Goal: Information Seeking & Learning: Find specific fact

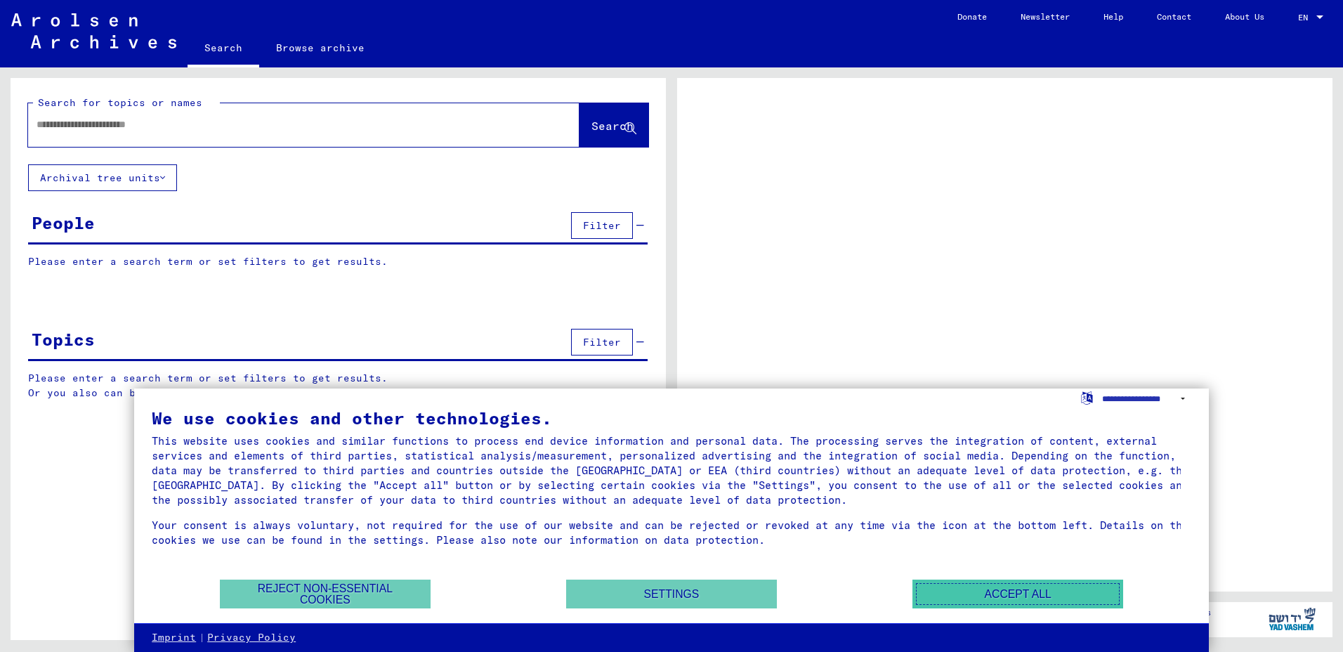
click at [989, 594] on button "Accept all" at bounding box center [1018, 594] width 211 height 29
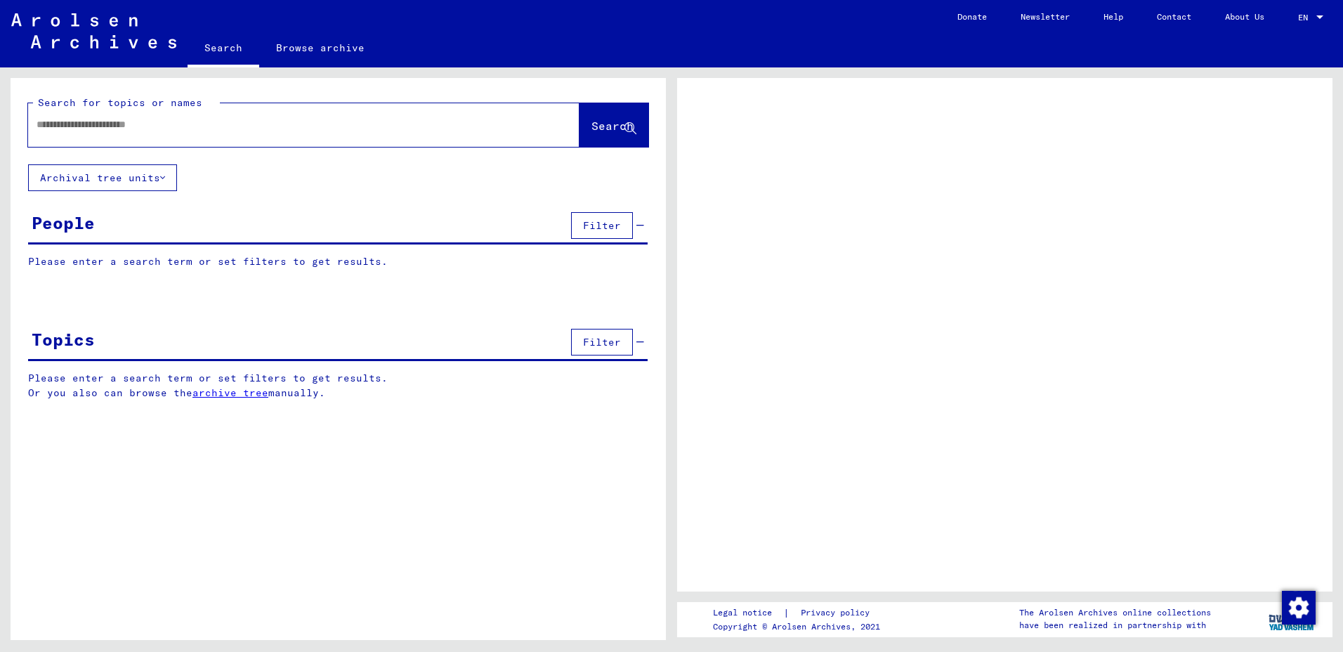
click at [100, 131] on input "text" at bounding box center [291, 124] width 509 height 15
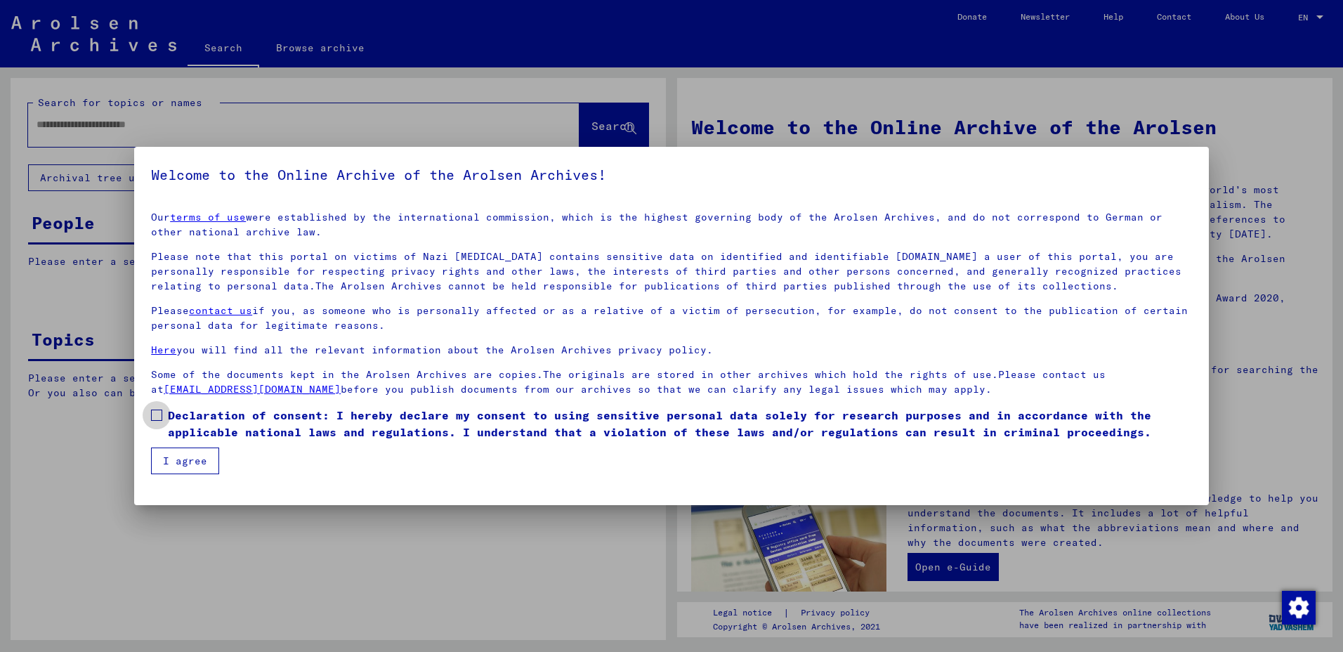
click at [157, 413] on span at bounding box center [156, 415] width 11 height 11
click at [178, 471] on button "I agree" at bounding box center [185, 461] width 68 height 27
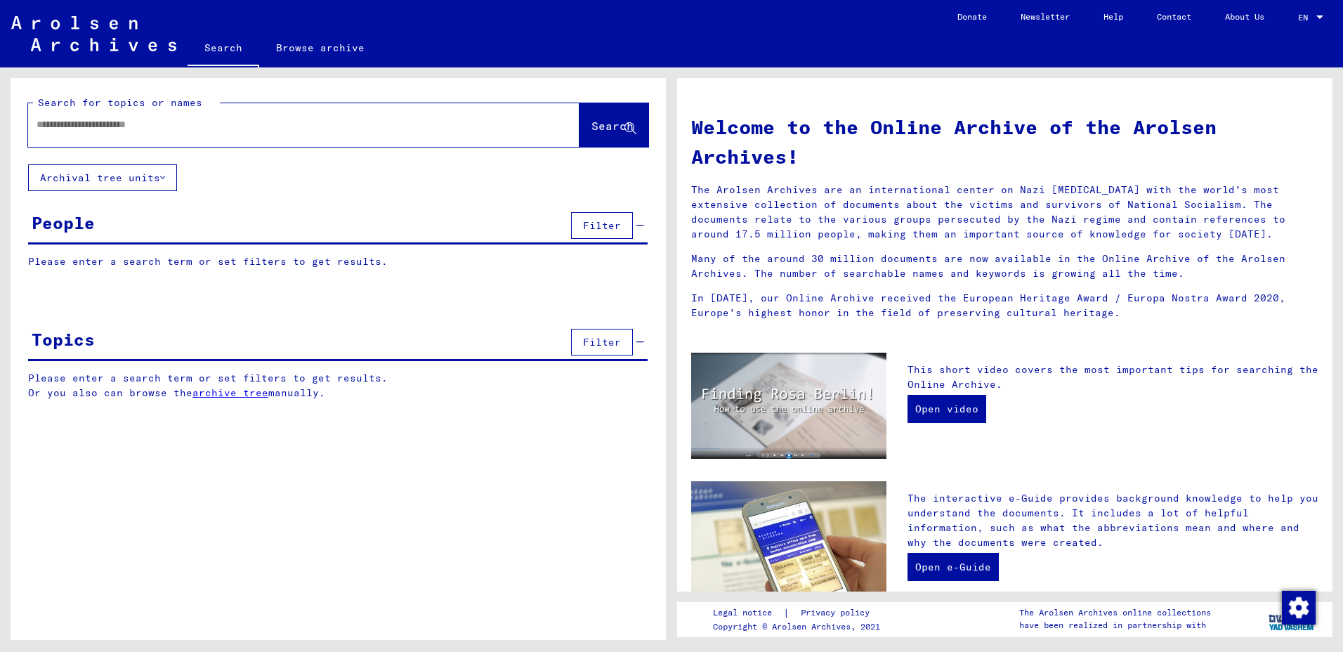
click at [52, 122] on input "text" at bounding box center [287, 124] width 501 height 15
type input "*******"
click at [601, 133] on span "Search" at bounding box center [614, 126] width 45 height 15
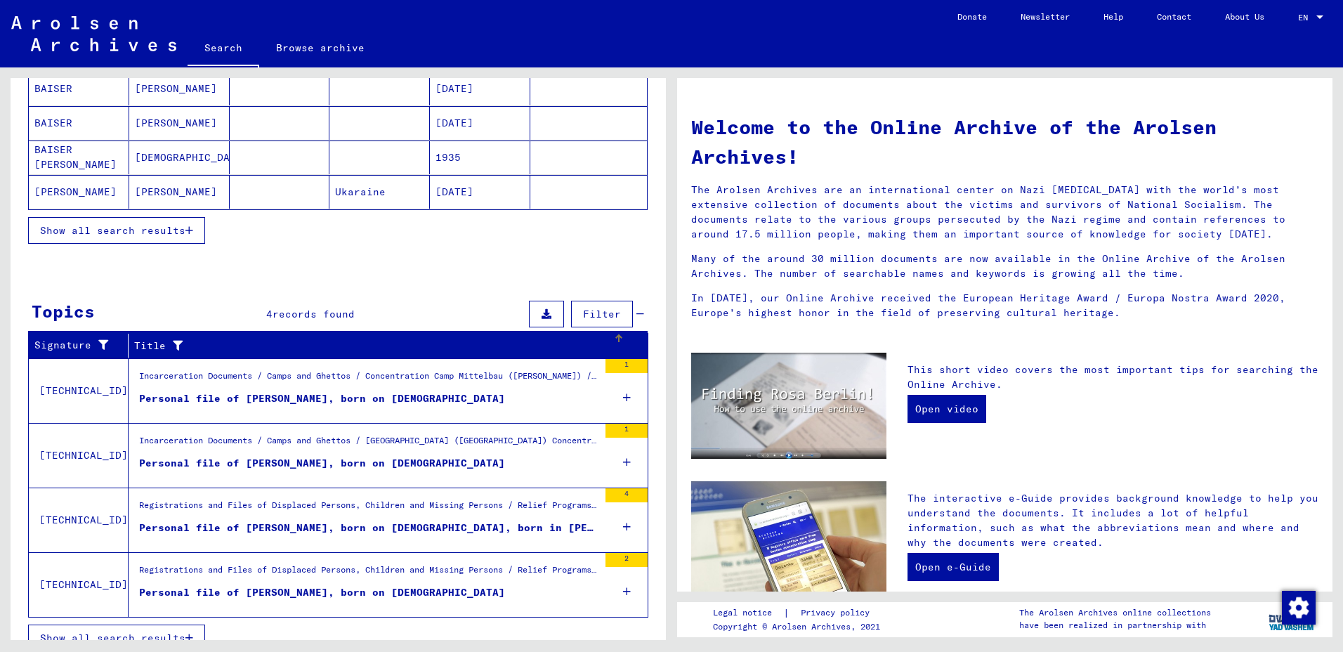
scroll to position [266, 0]
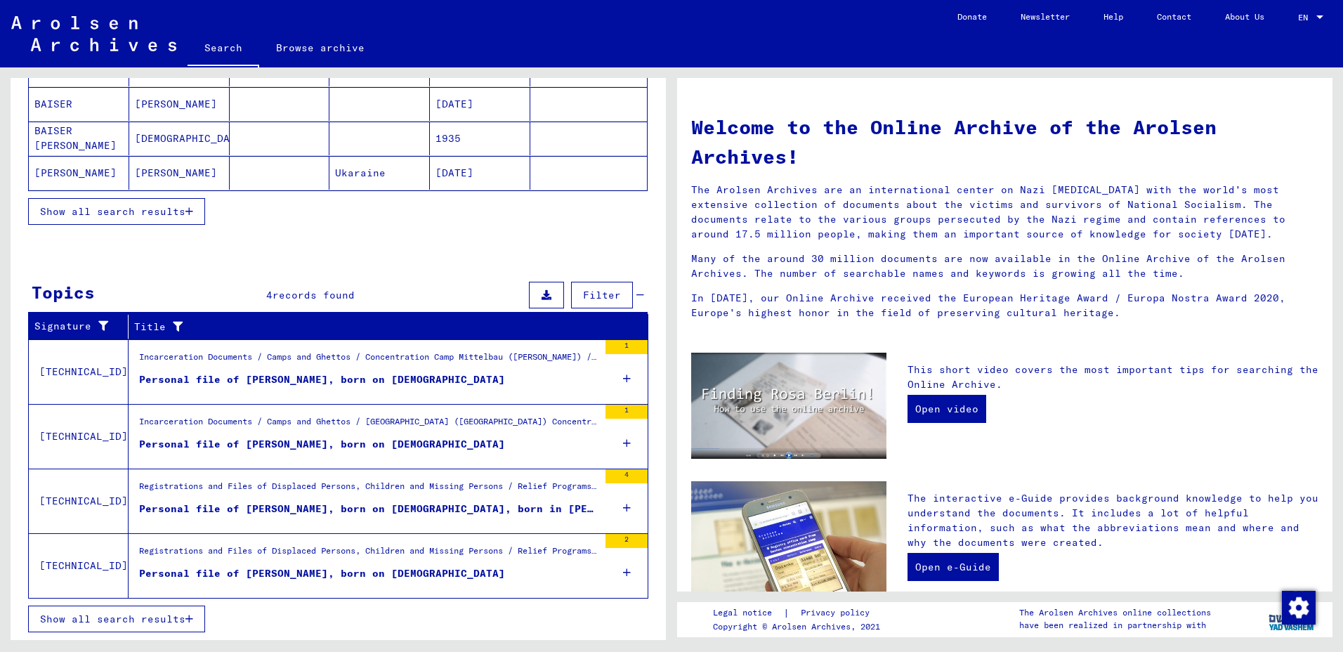
click at [388, 380] on div "Personal file of [PERSON_NAME], born on [DEMOGRAPHIC_DATA]" at bounding box center [322, 379] width 366 height 15
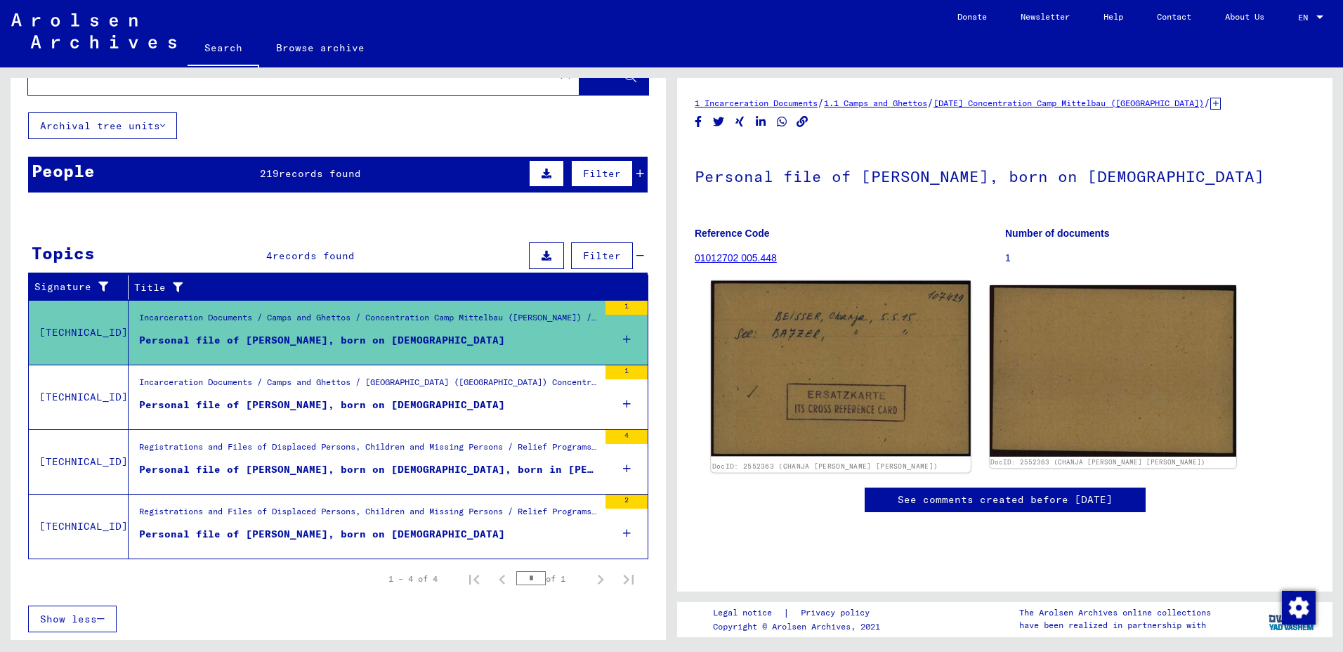
click at [792, 377] on img at bounding box center [840, 369] width 259 height 176
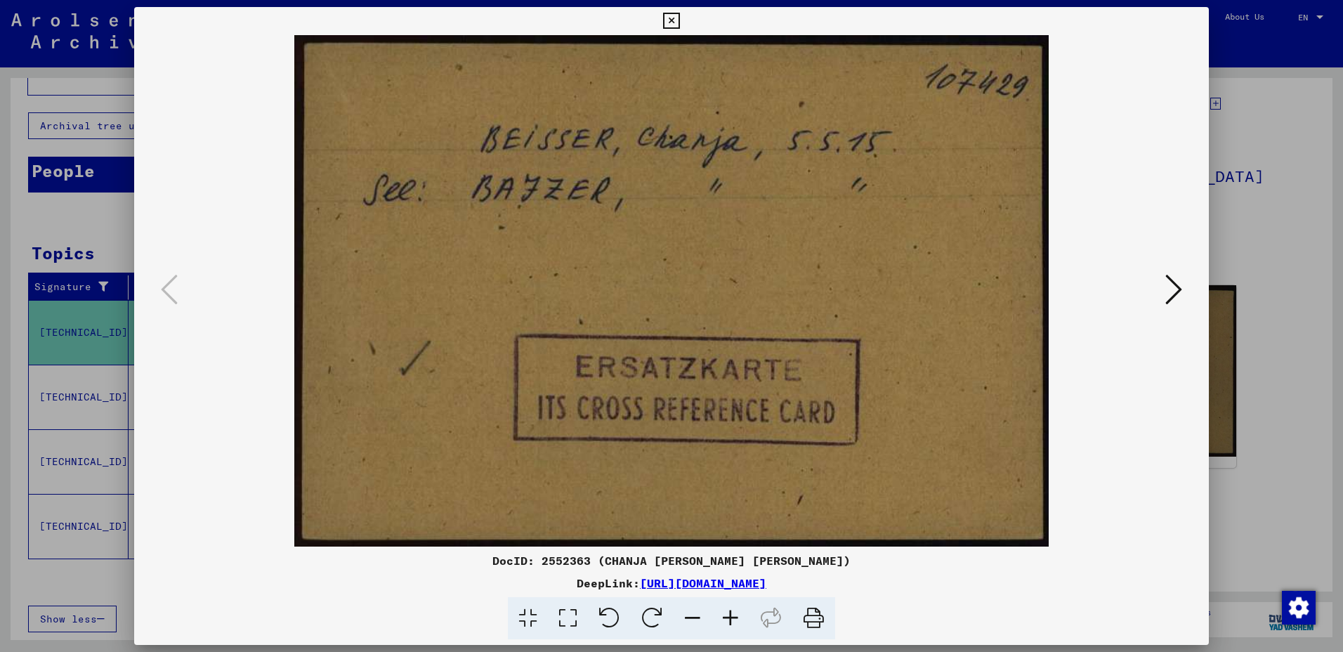
click at [666, 20] on icon at bounding box center [671, 21] width 16 height 17
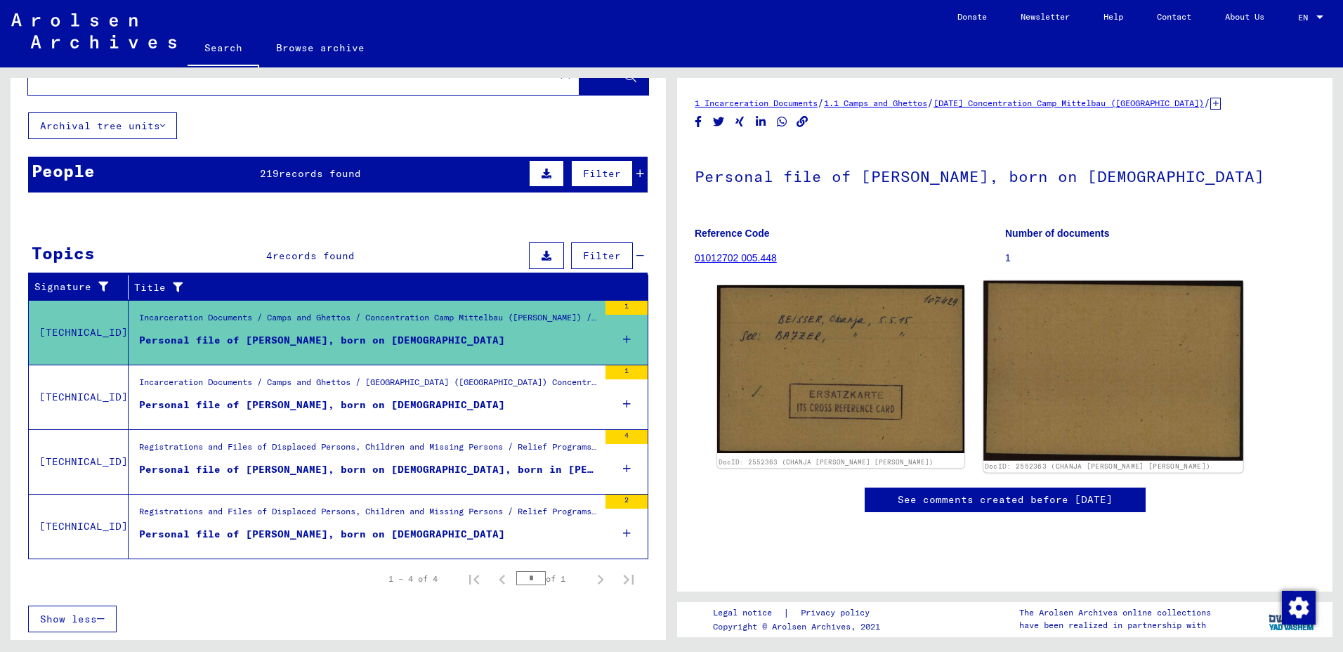
click at [1081, 365] on img at bounding box center [1113, 371] width 259 height 180
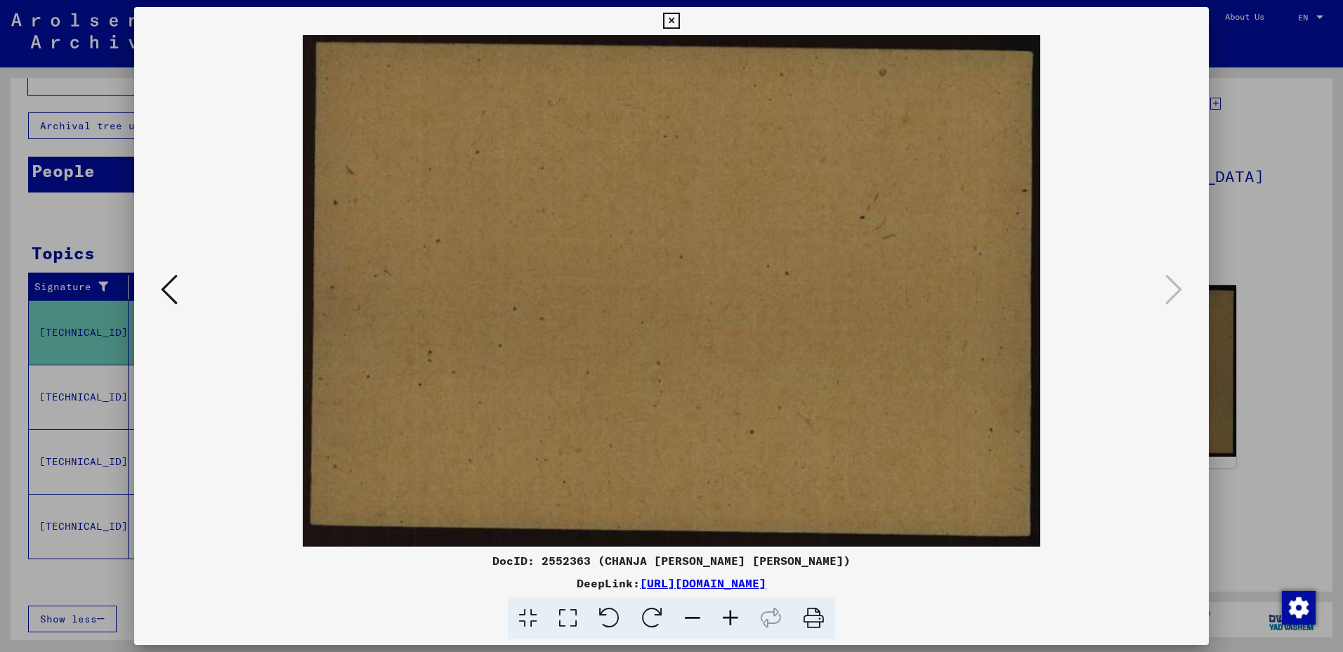
click at [667, 19] on icon at bounding box center [671, 21] width 16 height 17
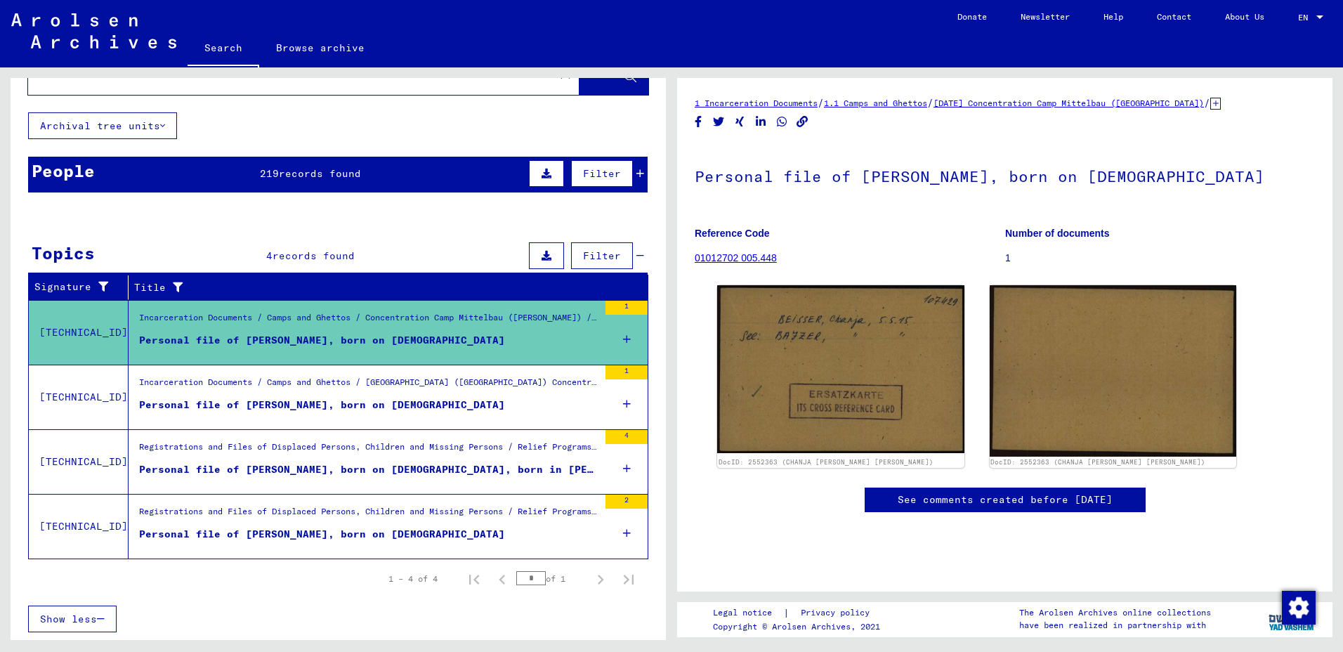
click at [715, 259] on link "01012702 005.448" at bounding box center [736, 257] width 82 height 11
click at [618, 341] on mat-cell at bounding box center [588, 355] width 117 height 34
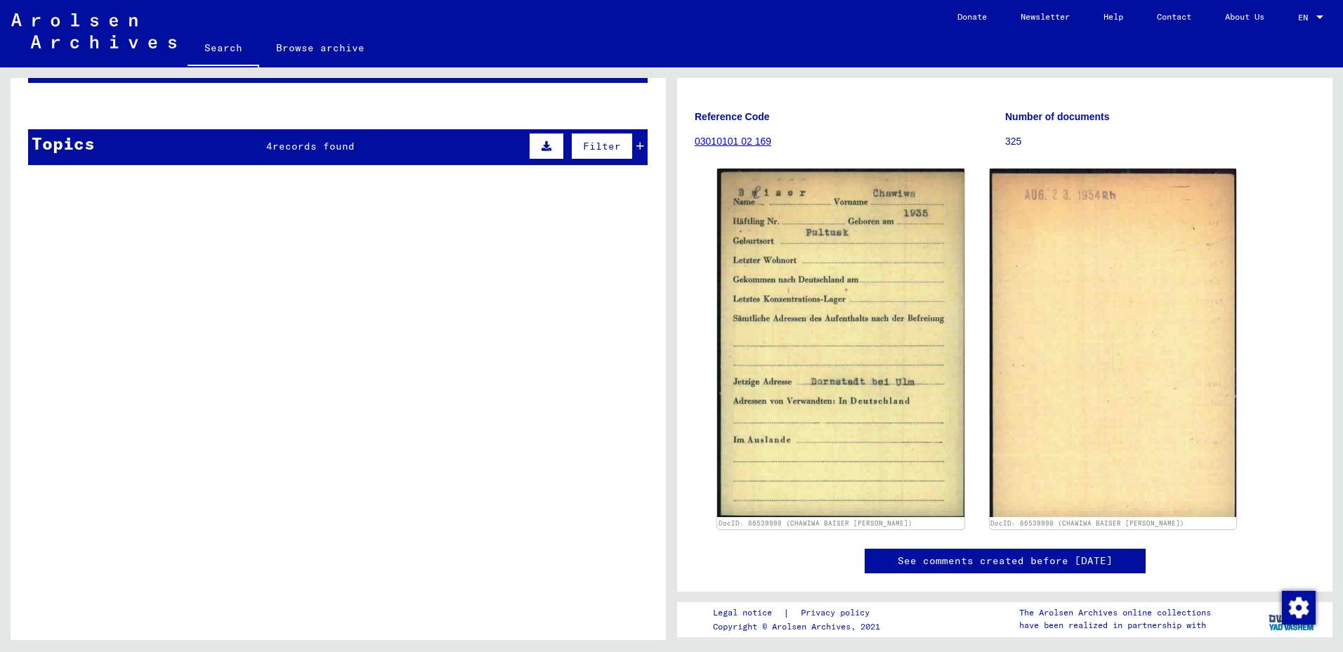
scroll to position [141, 0]
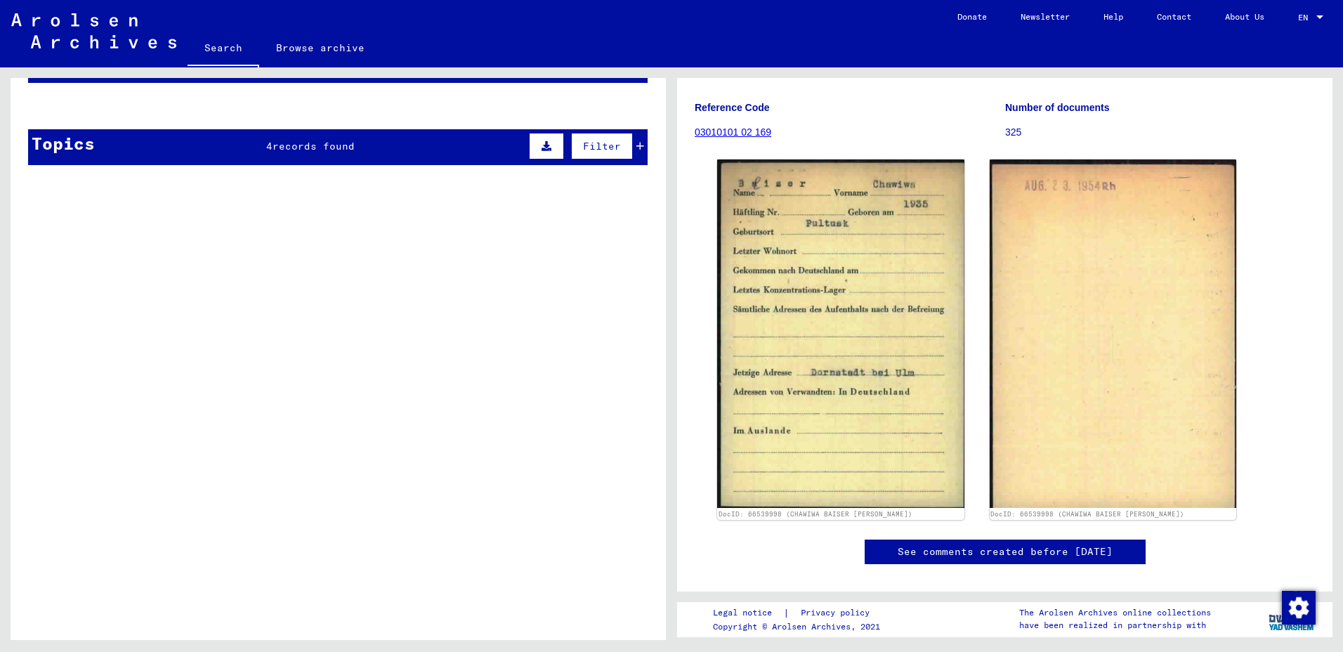
click at [888, 260] on img at bounding box center [840, 333] width 247 height 348
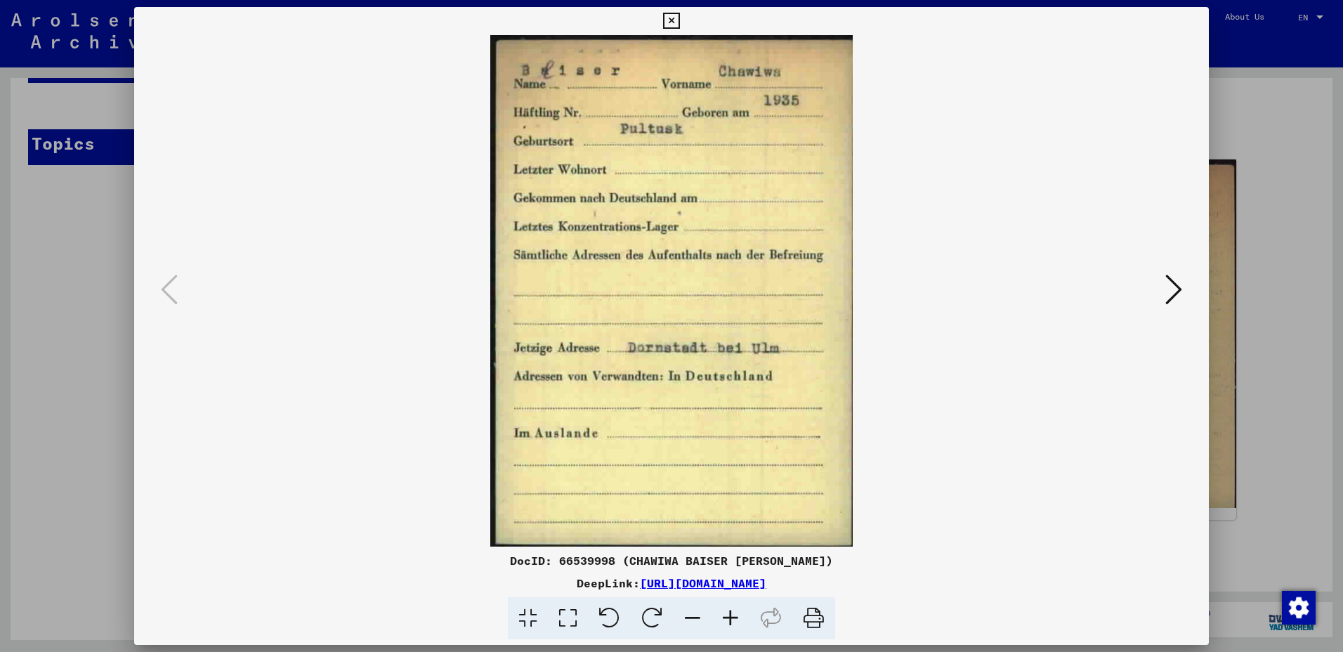
click at [672, 15] on icon at bounding box center [671, 21] width 16 height 17
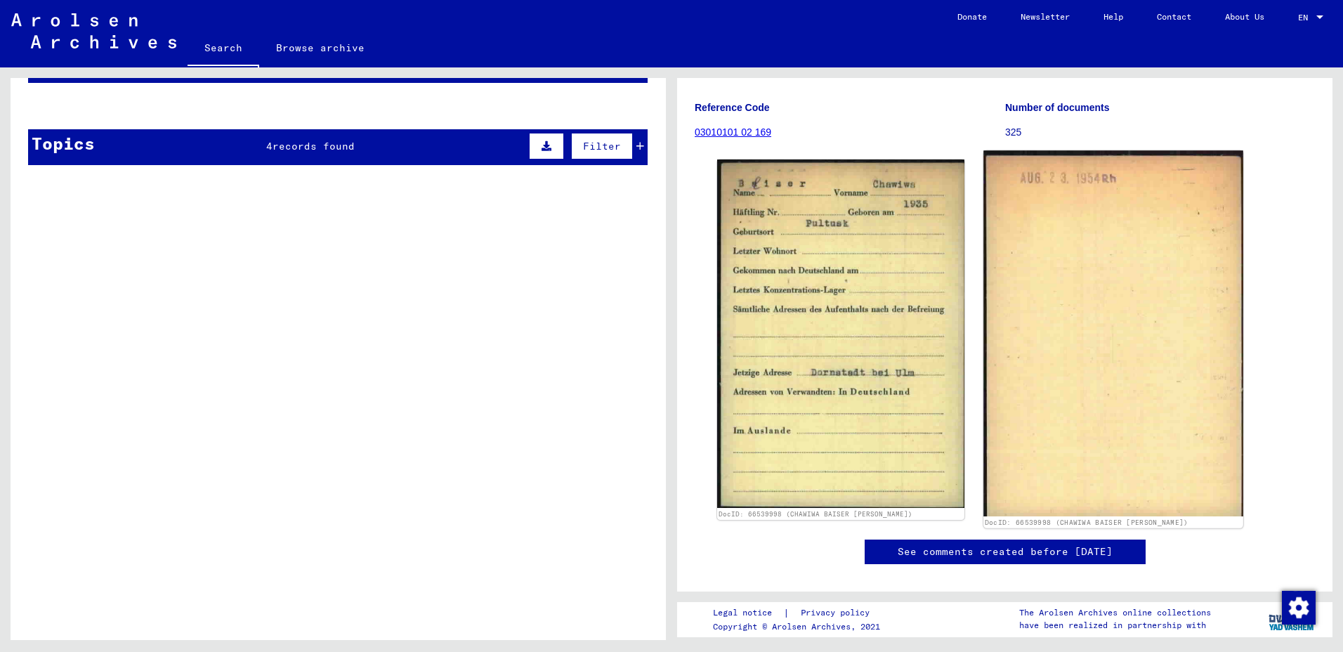
click at [1102, 346] on img at bounding box center [1113, 332] width 259 height 365
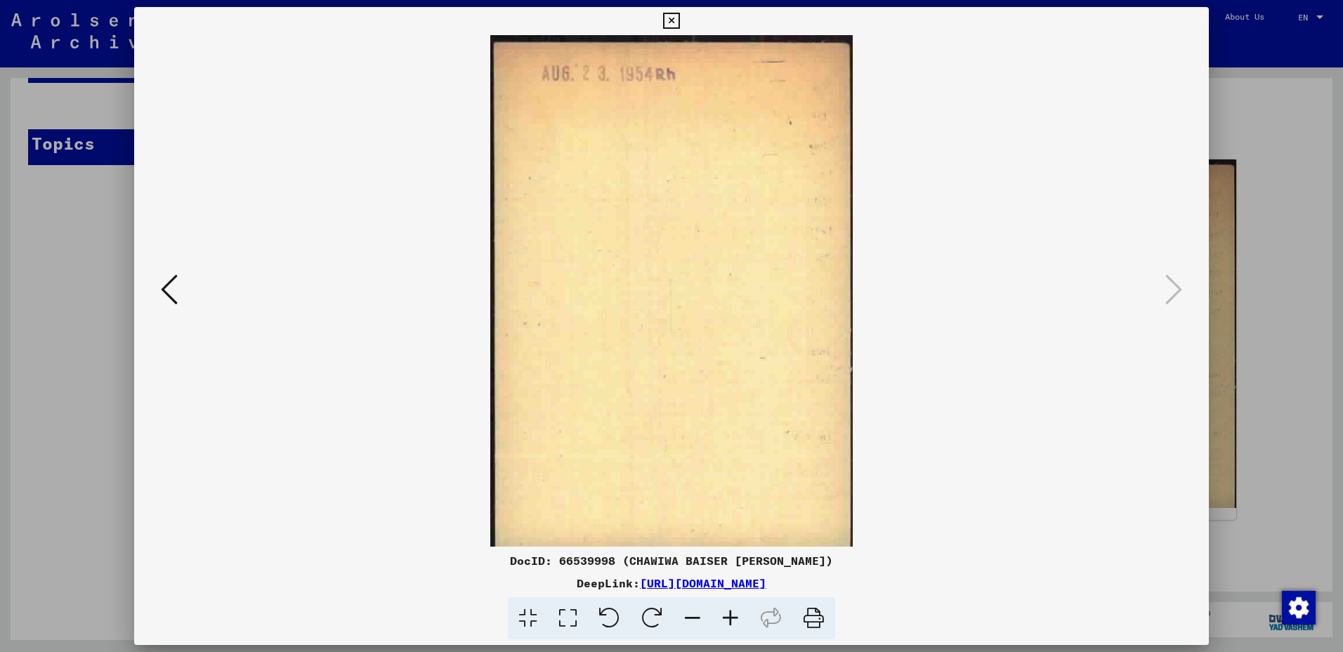
click at [667, 25] on icon at bounding box center [671, 21] width 16 height 17
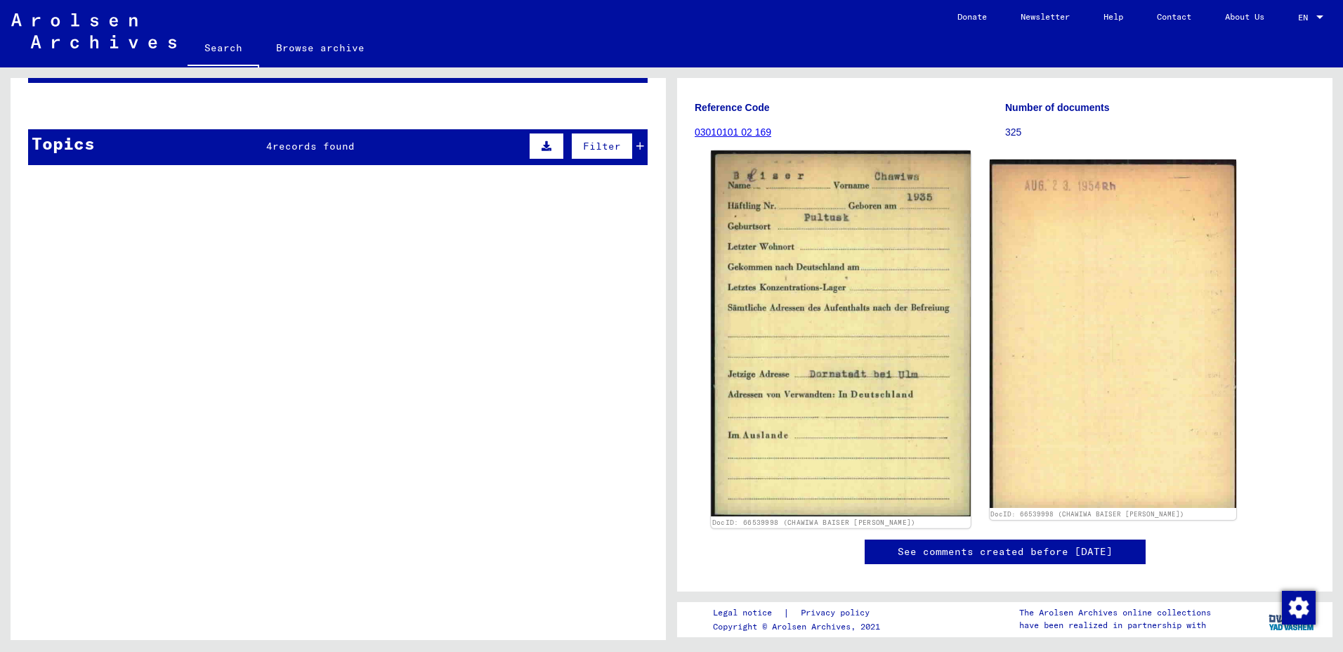
click at [783, 336] on img at bounding box center [840, 332] width 259 height 365
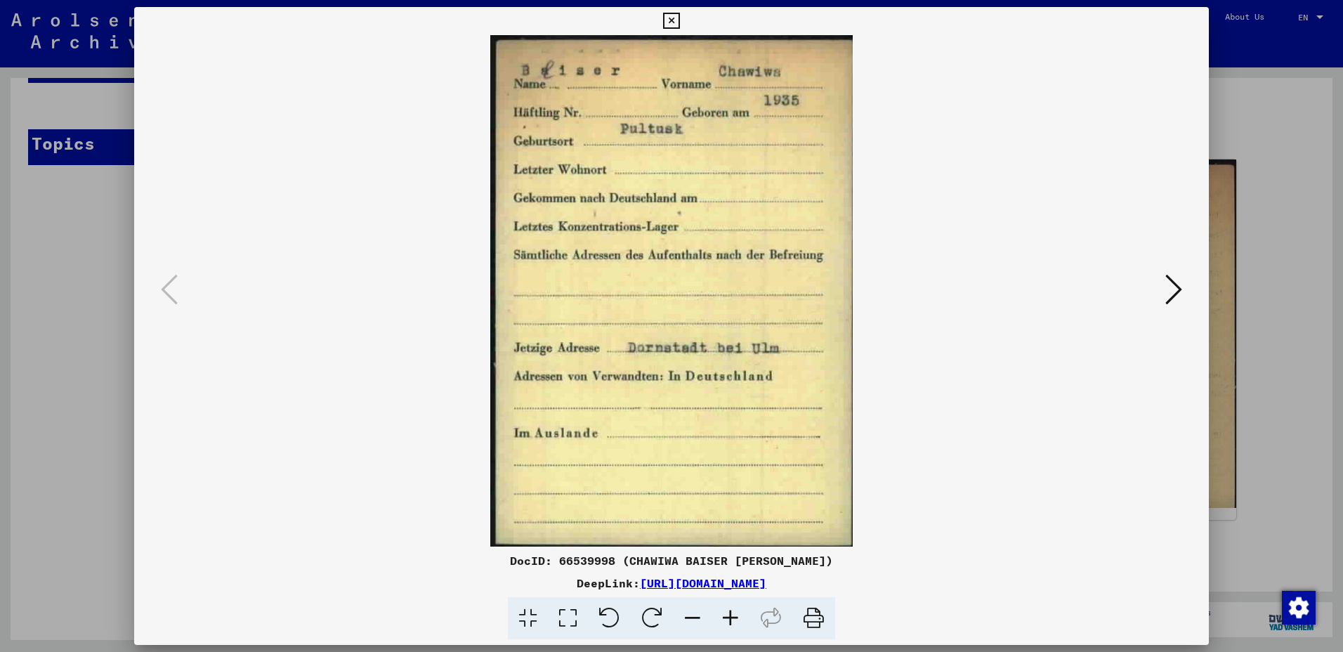
click at [670, 18] on icon at bounding box center [671, 21] width 16 height 17
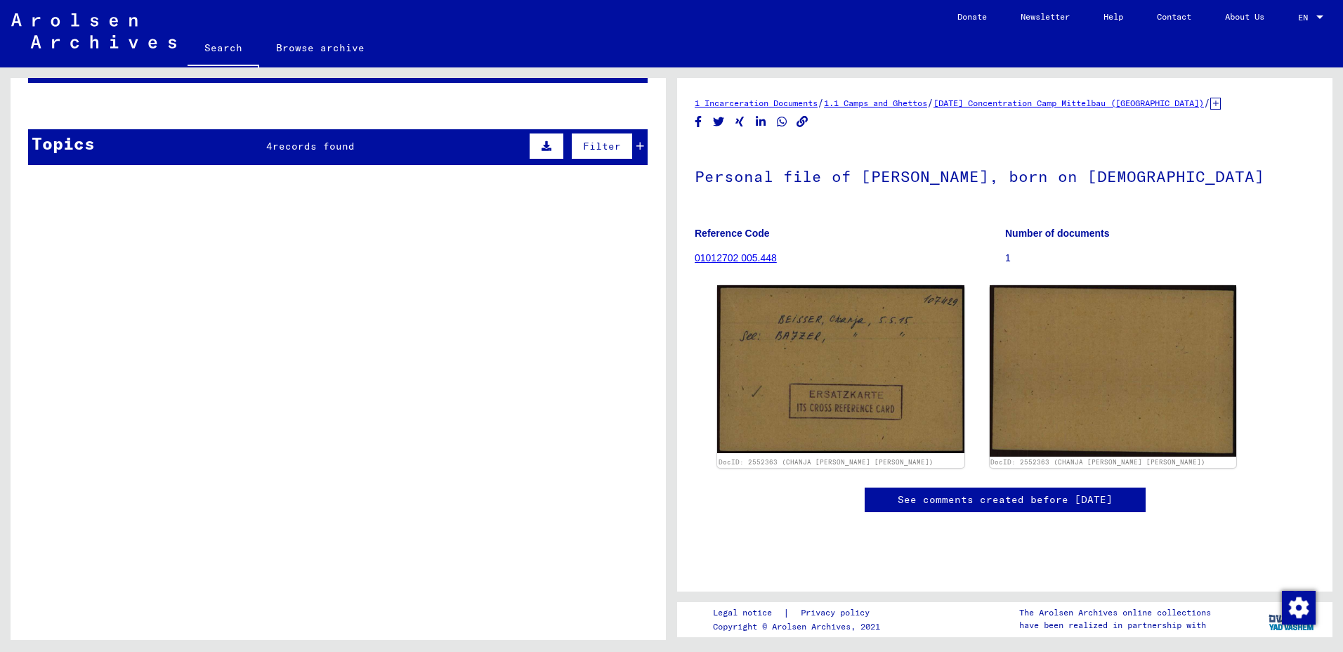
click at [731, 261] on link "01012702 005.448" at bounding box center [736, 257] width 82 height 11
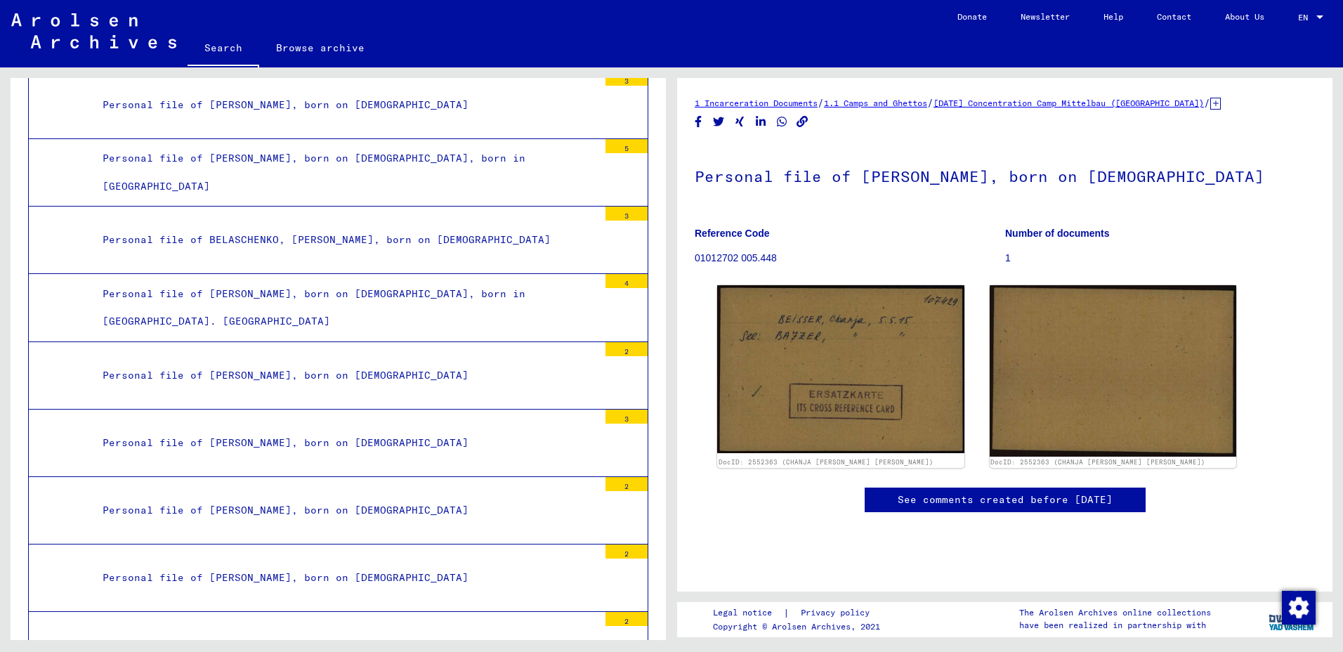
scroll to position [32985, 0]
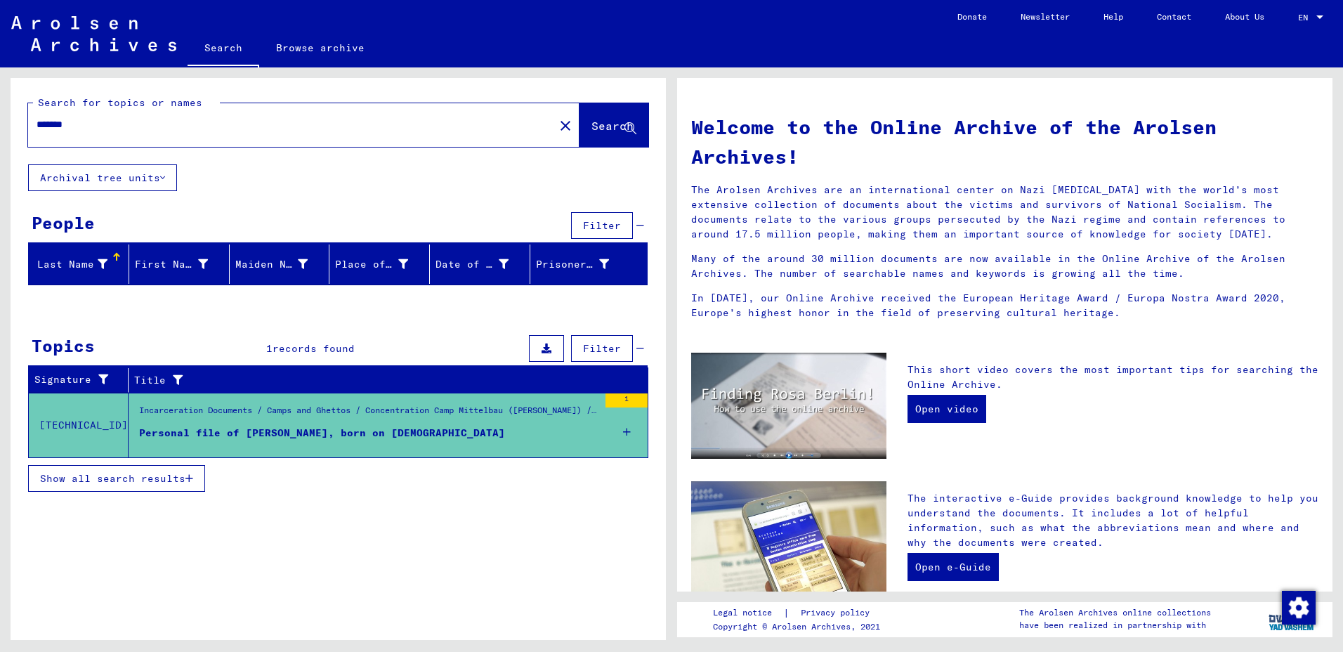
click at [145, 485] on button "Show all search results" at bounding box center [116, 478] width 177 height 27
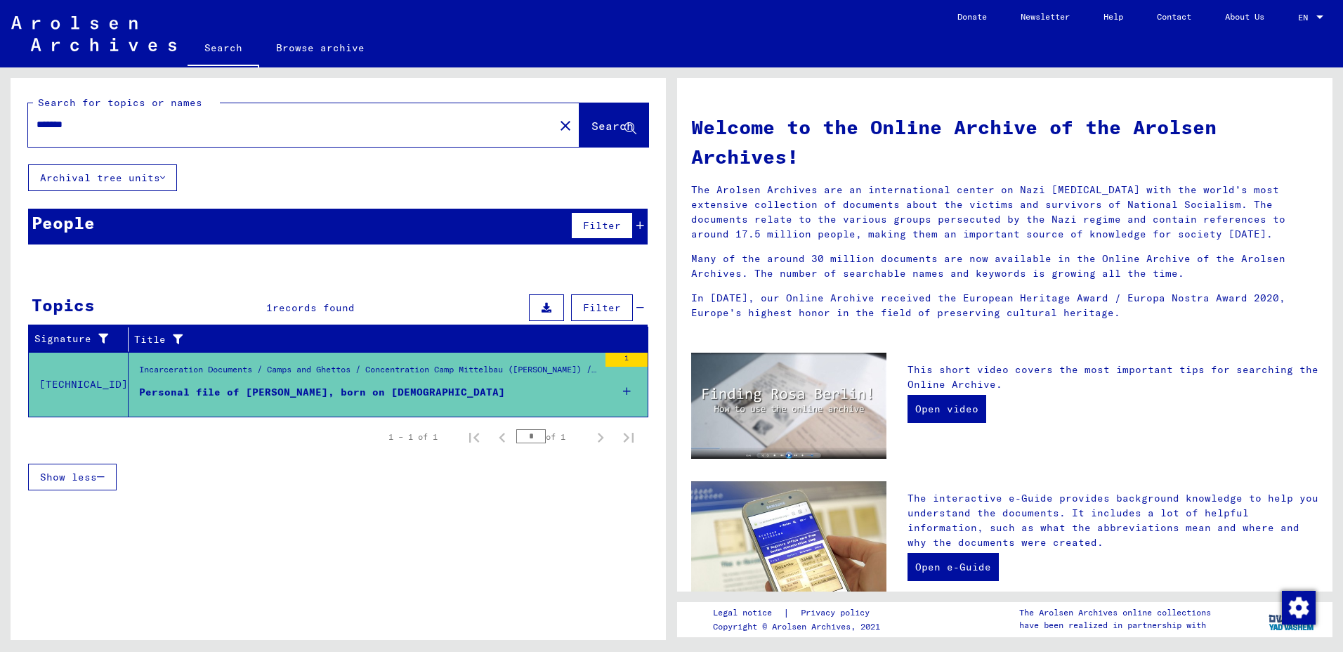
click at [485, 370] on div "Incarceration Documents / Camps and Ghettos / Concentration Camp Mittelbau ([PE…" at bounding box center [368, 373] width 459 height 20
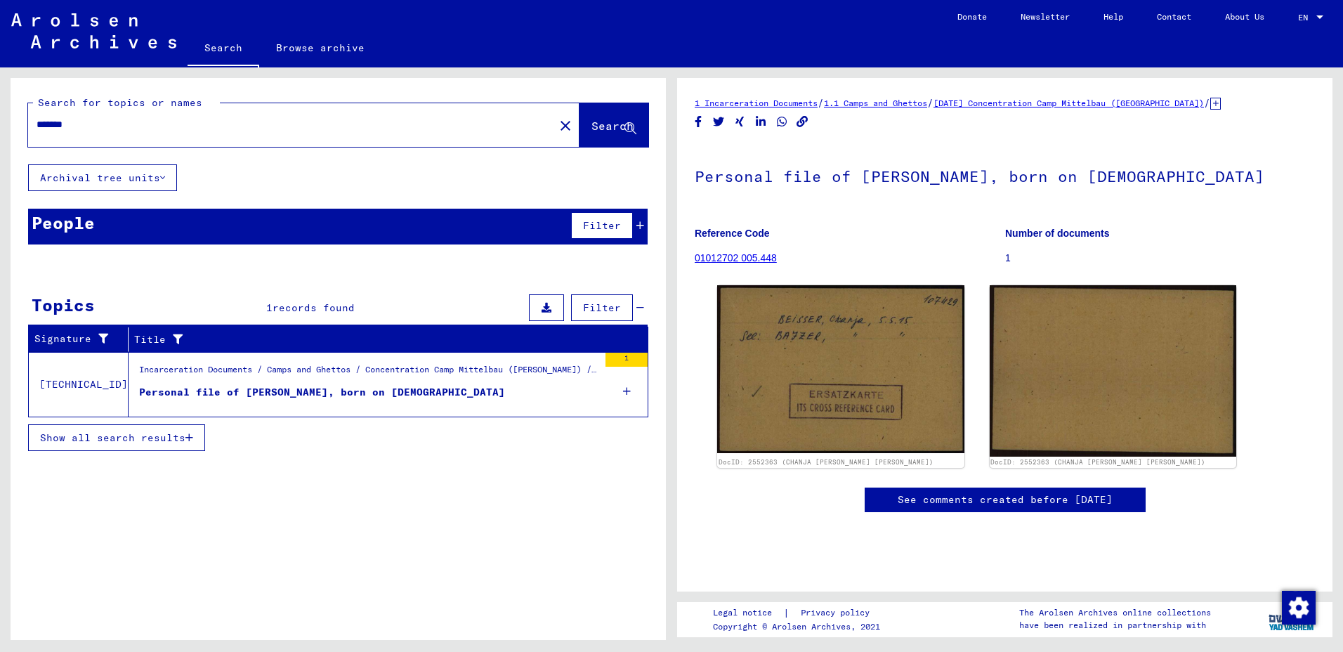
type input "*******"
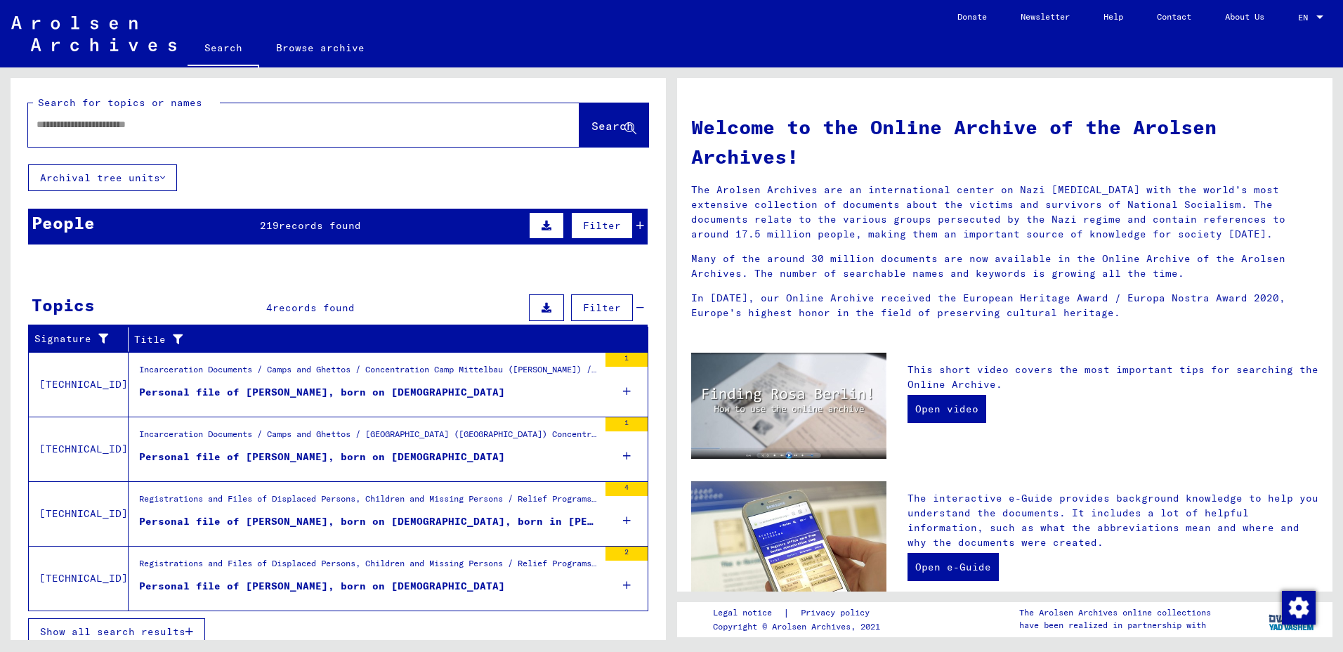
click at [291, 459] on div "Personal file of [PERSON_NAME], born on [DEMOGRAPHIC_DATA]" at bounding box center [322, 457] width 366 height 15
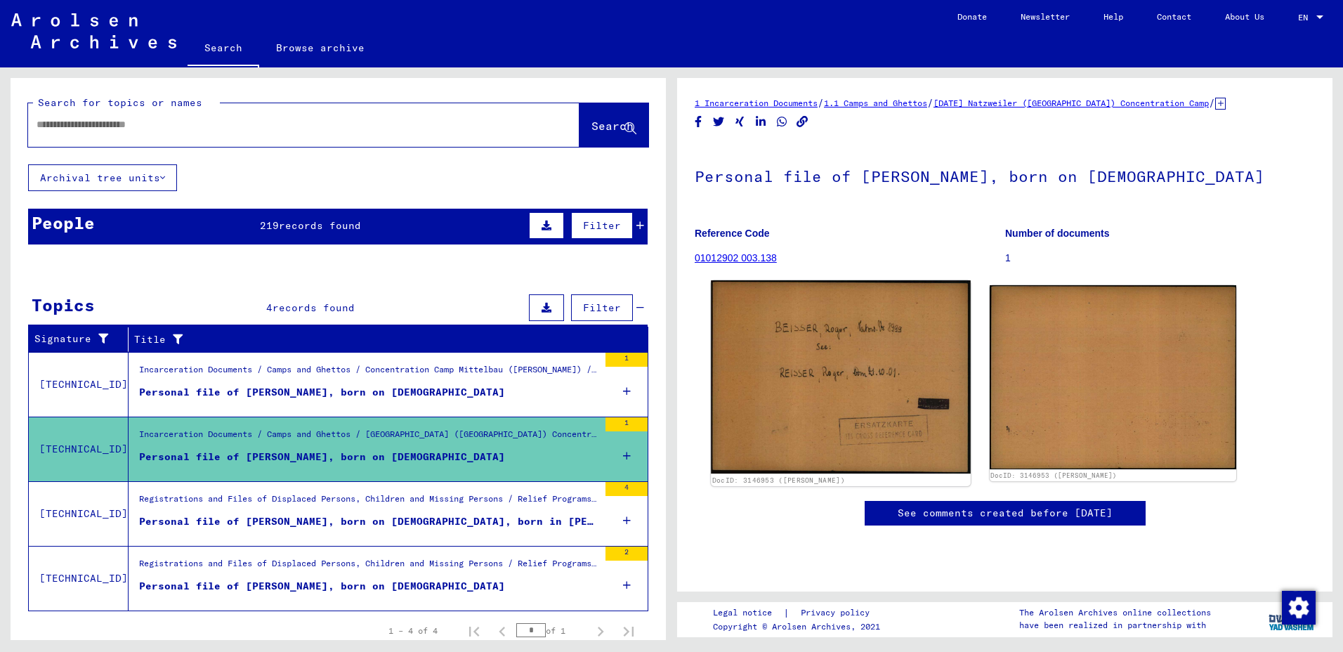
click at [868, 363] on img at bounding box center [840, 376] width 259 height 193
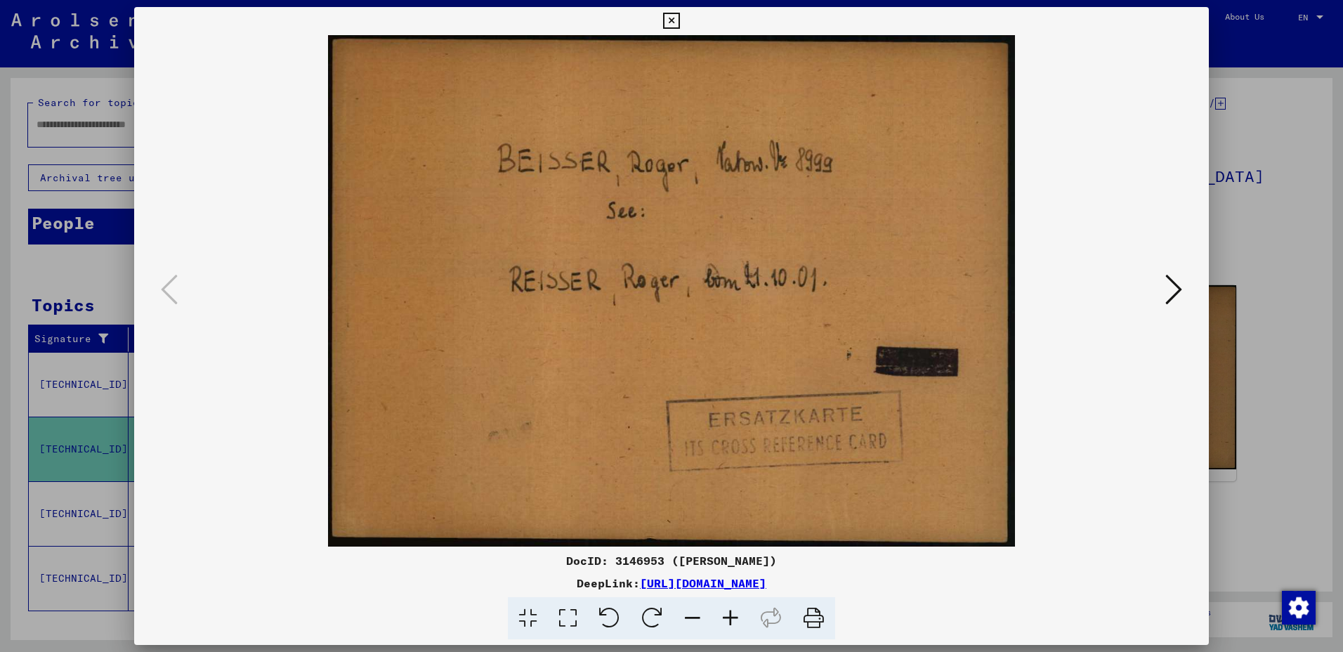
click at [1181, 289] on icon at bounding box center [1174, 290] width 17 height 34
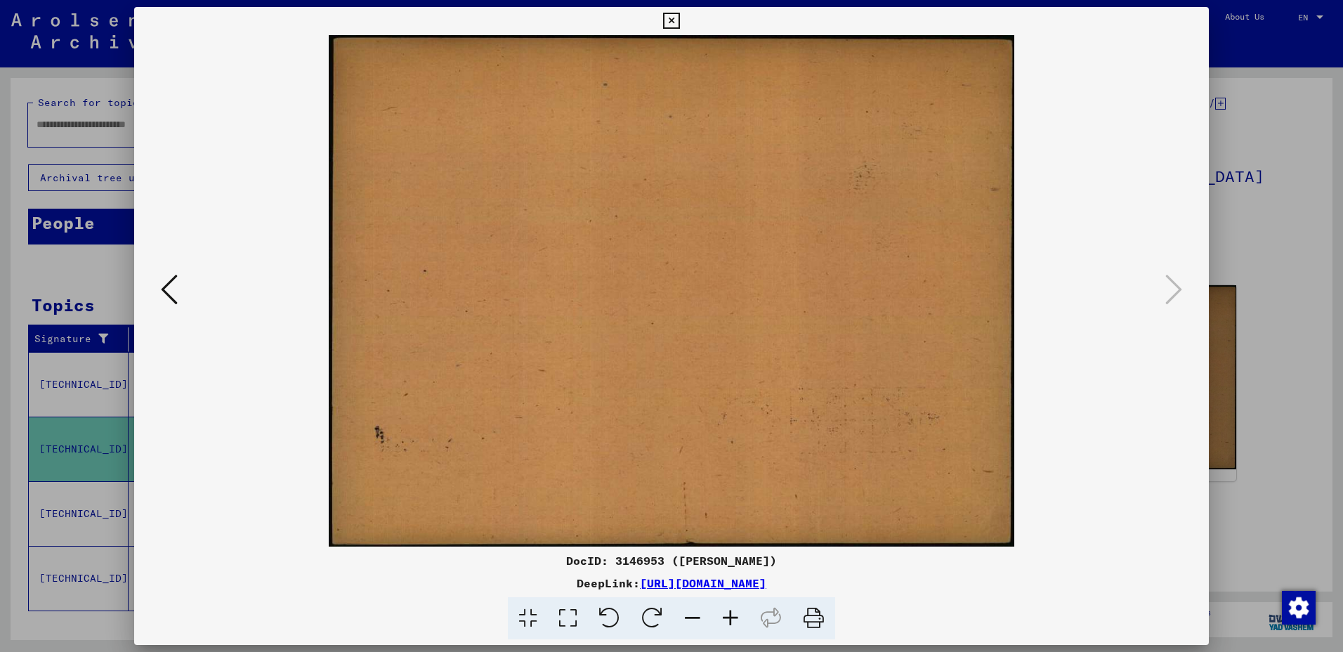
click at [174, 284] on icon at bounding box center [169, 290] width 17 height 34
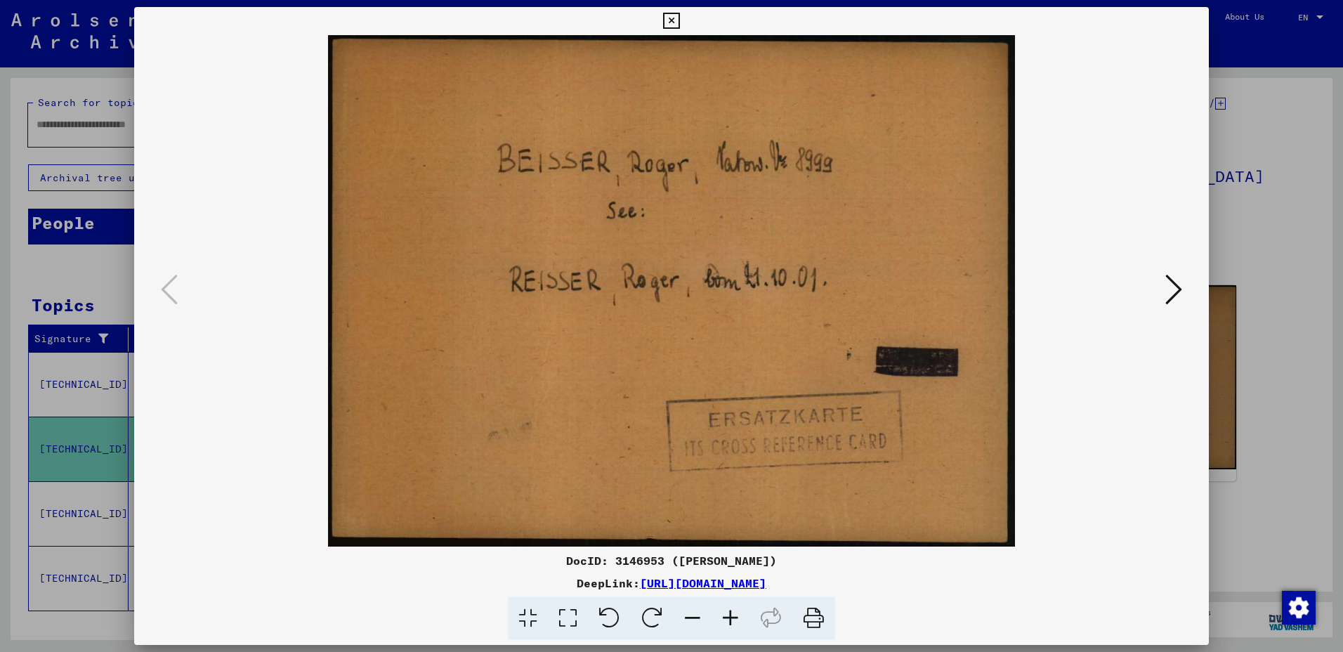
click at [678, 22] on icon at bounding box center [671, 21] width 16 height 17
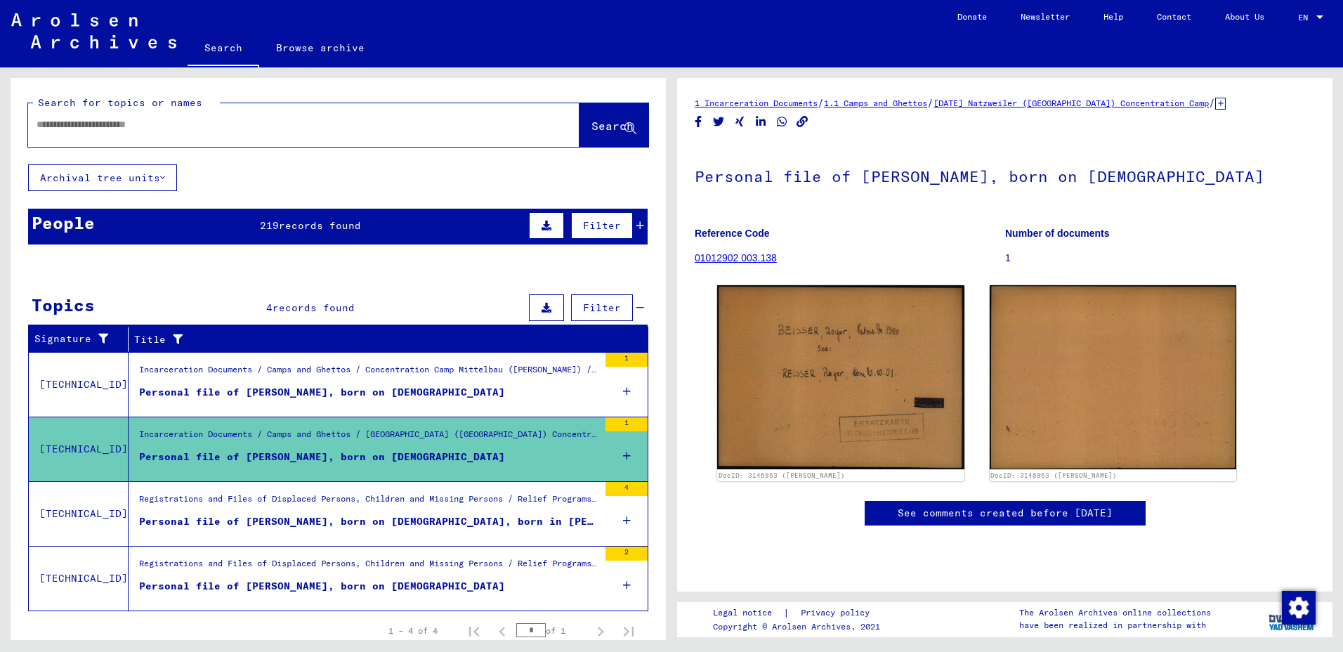
click at [616, 452] on mat-cell at bounding box center [588, 442] width 117 height 34
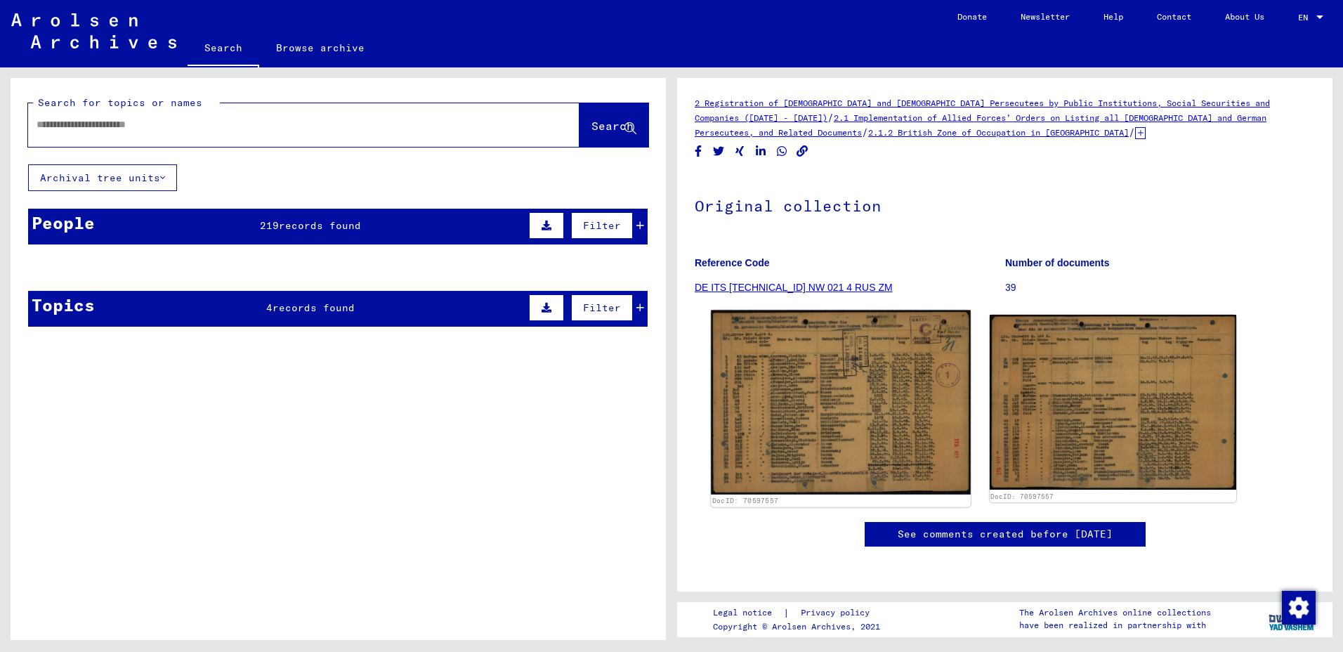
click at [852, 347] on img at bounding box center [840, 403] width 259 height 185
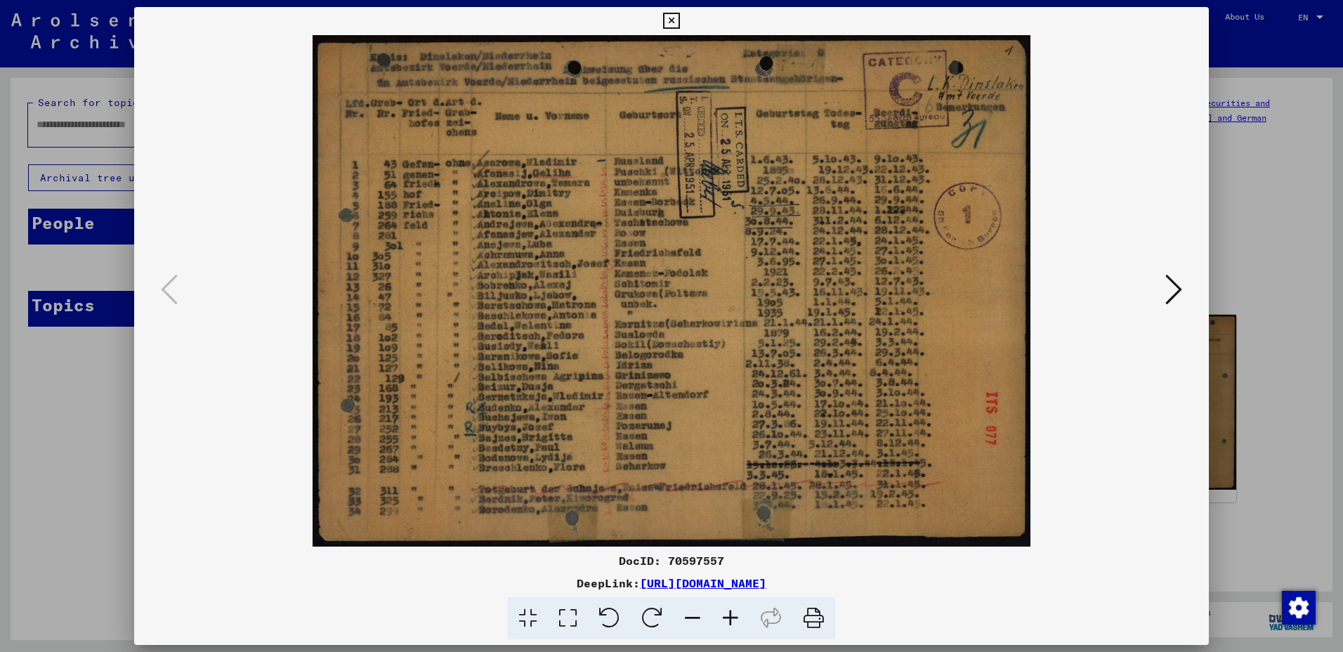
click at [1171, 296] on icon at bounding box center [1174, 290] width 17 height 34
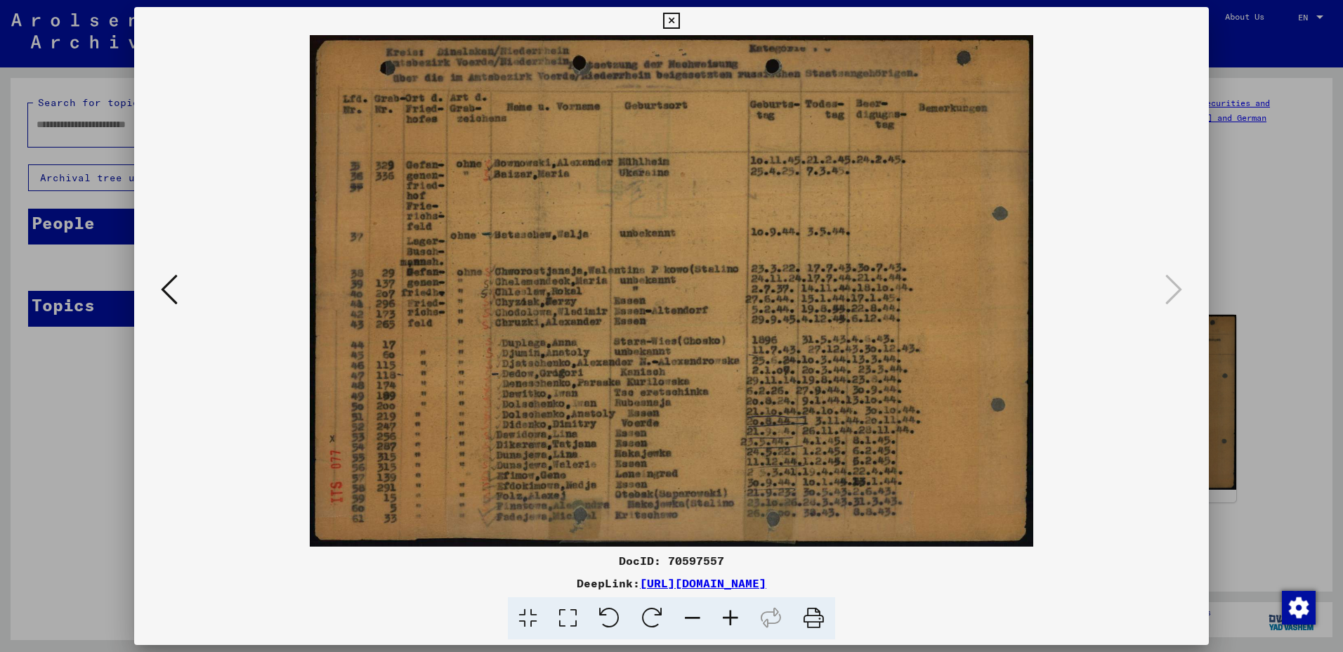
click at [672, 10] on button at bounding box center [671, 21] width 25 height 28
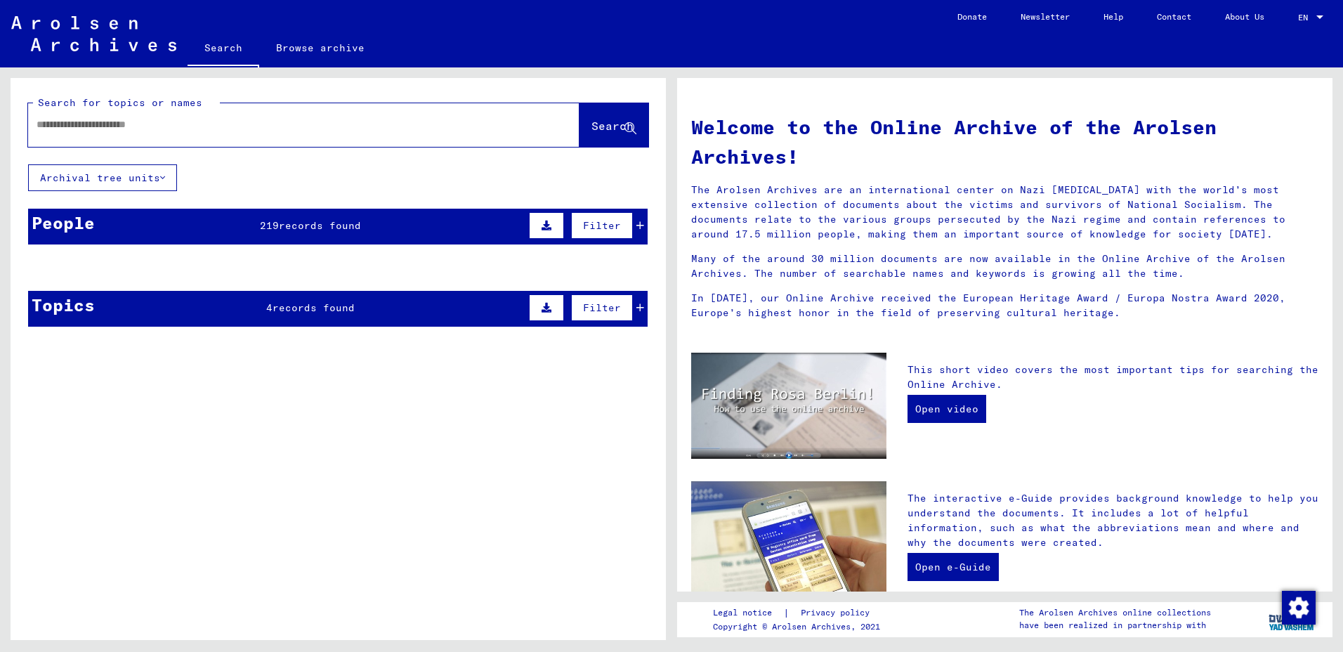
click at [153, 132] on div at bounding box center [282, 125] width 509 height 32
click at [172, 122] on input "text" at bounding box center [287, 124] width 501 height 15
type input "*******"
click at [322, 310] on mat-cell at bounding box center [280, 302] width 100 height 34
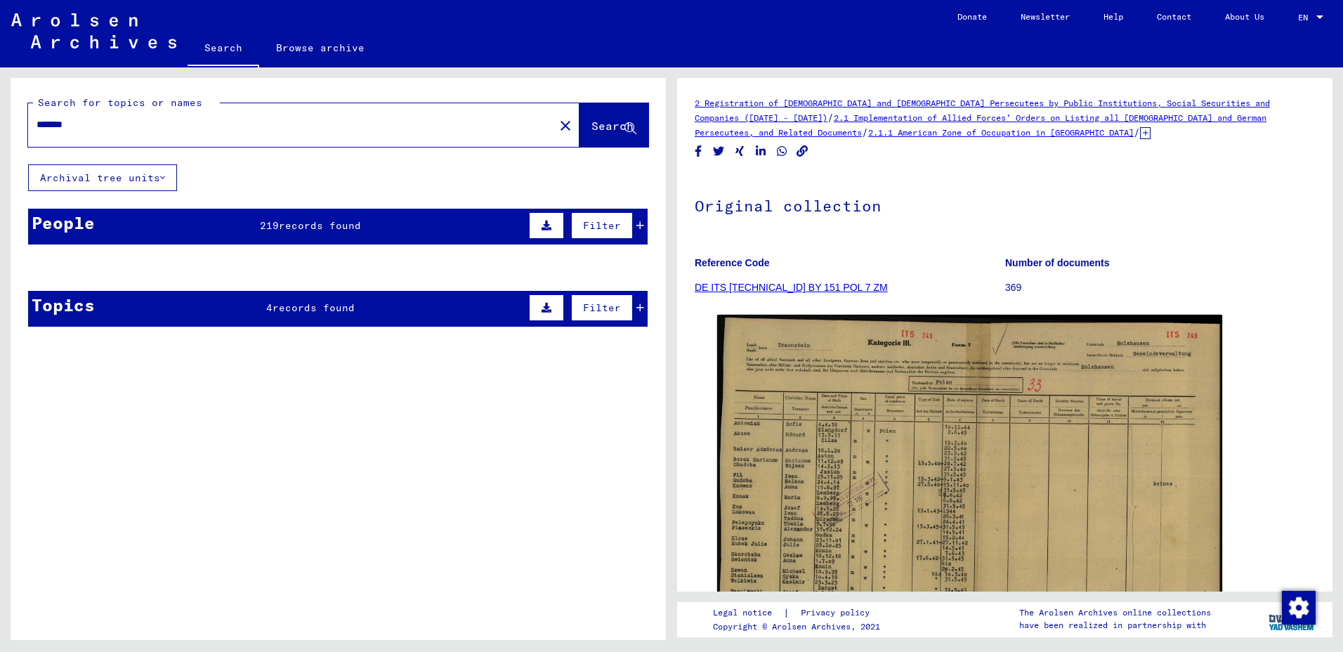
click at [592, 125] on span "Search" at bounding box center [613, 126] width 42 height 14
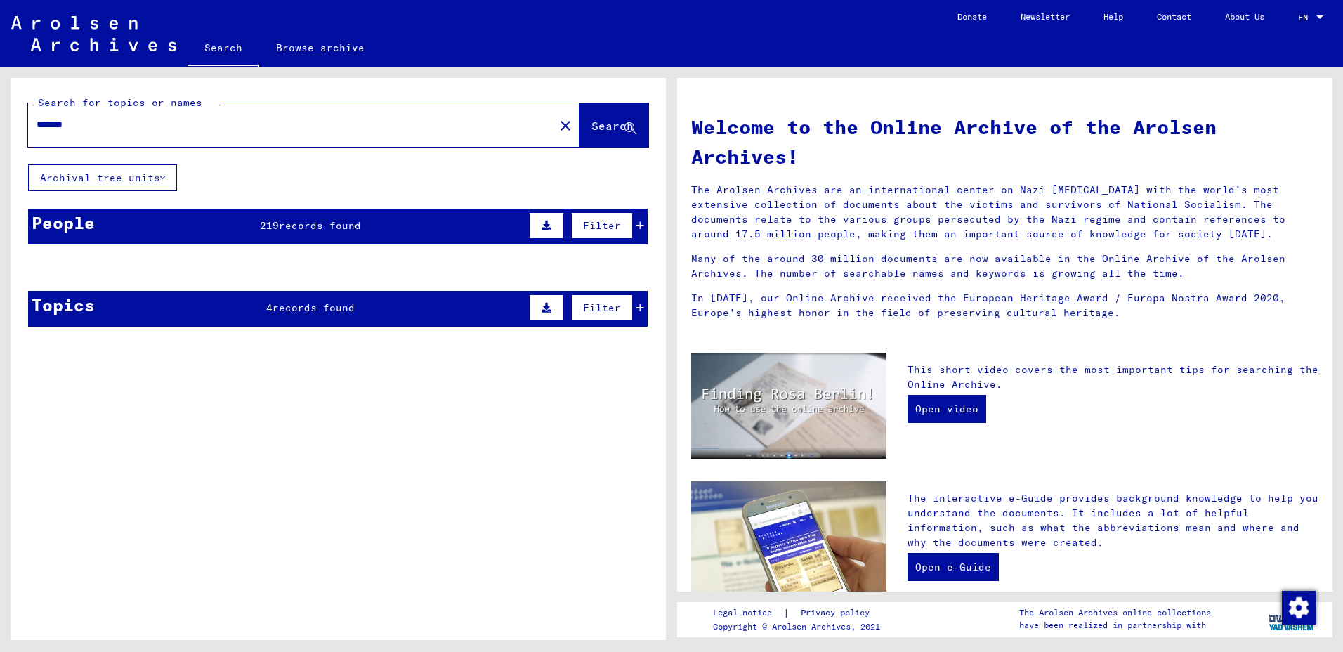
click at [270, 229] on span "219" at bounding box center [269, 225] width 19 height 13
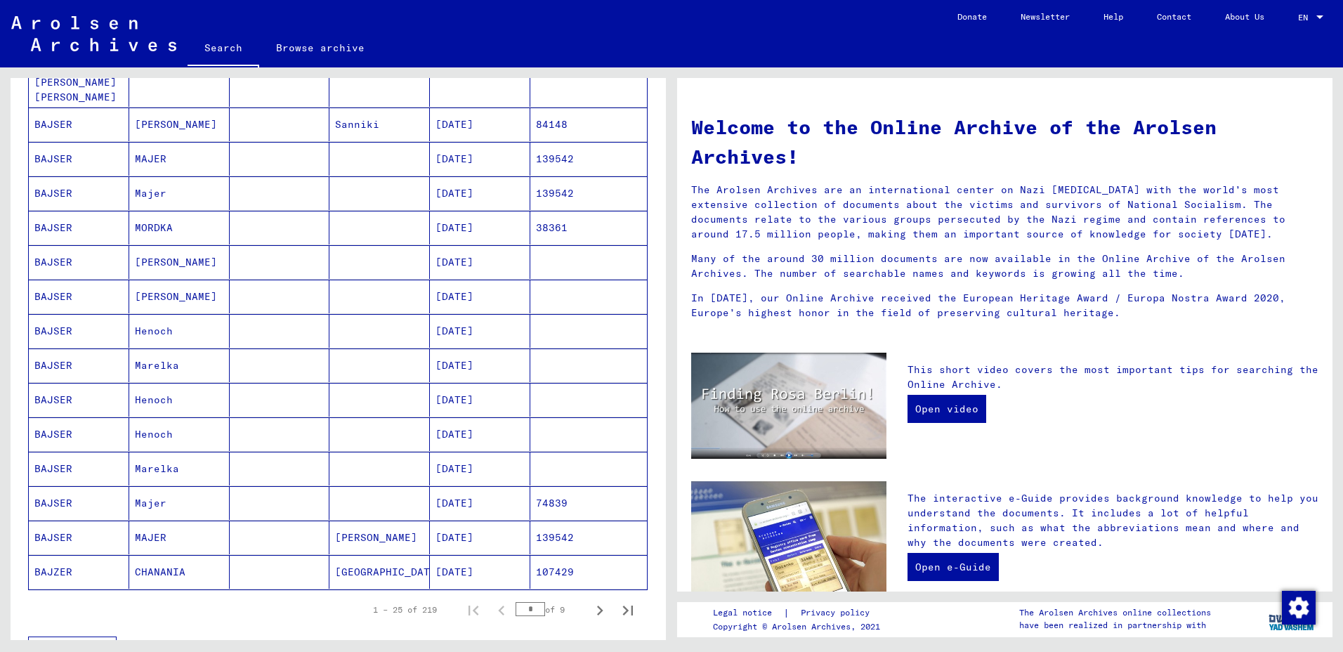
scroll to position [562, 0]
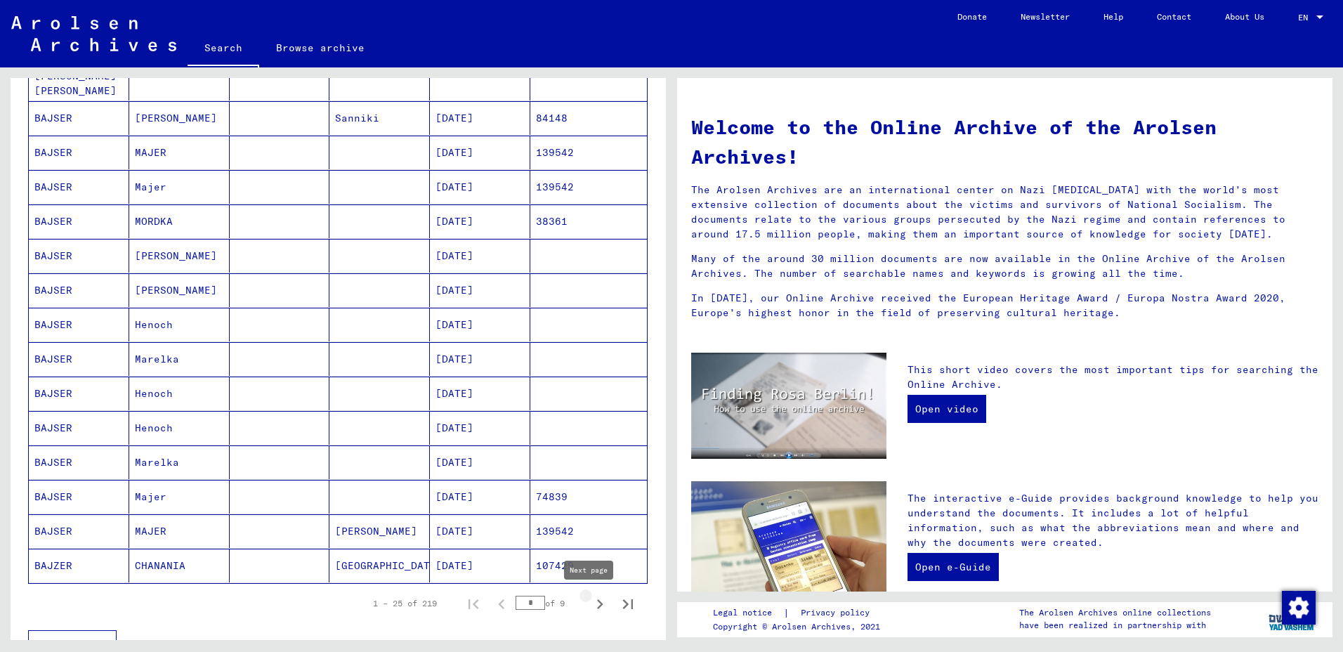
click at [597, 602] on icon "Next page" at bounding box center [600, 604] width 6 height 10
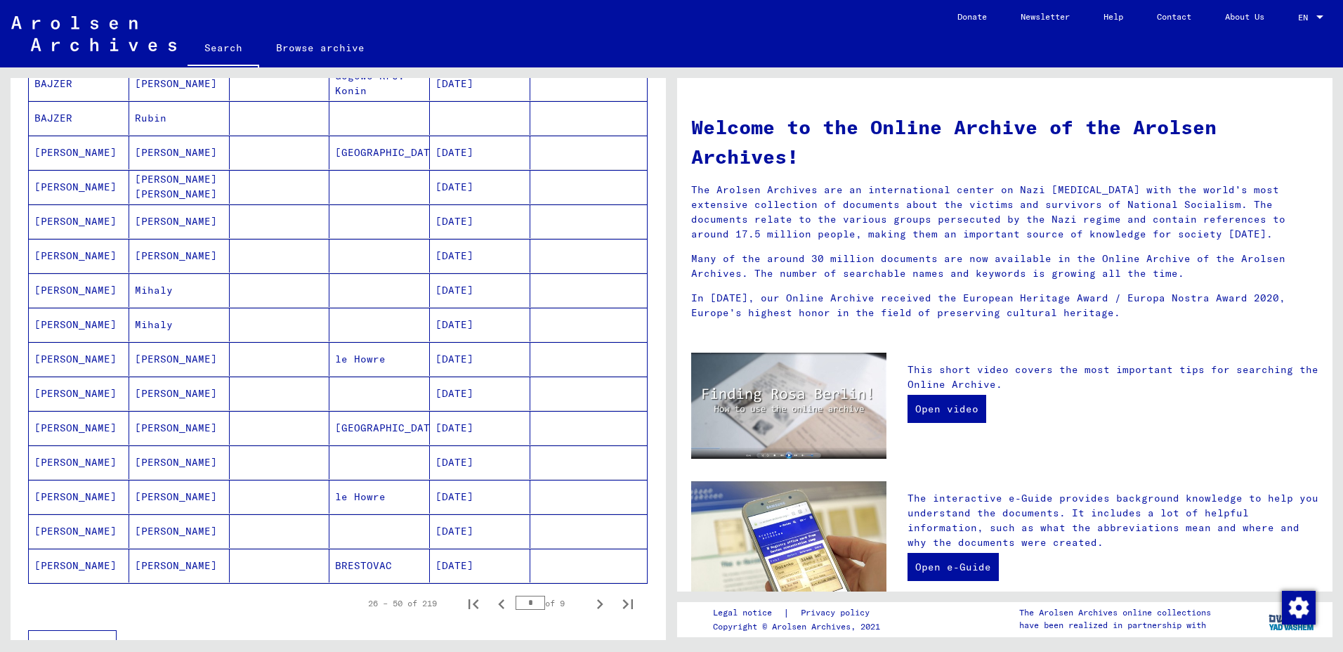
click at [597, 602] on icon "Next page" at bounding box center [600, 604] width 6 height 10
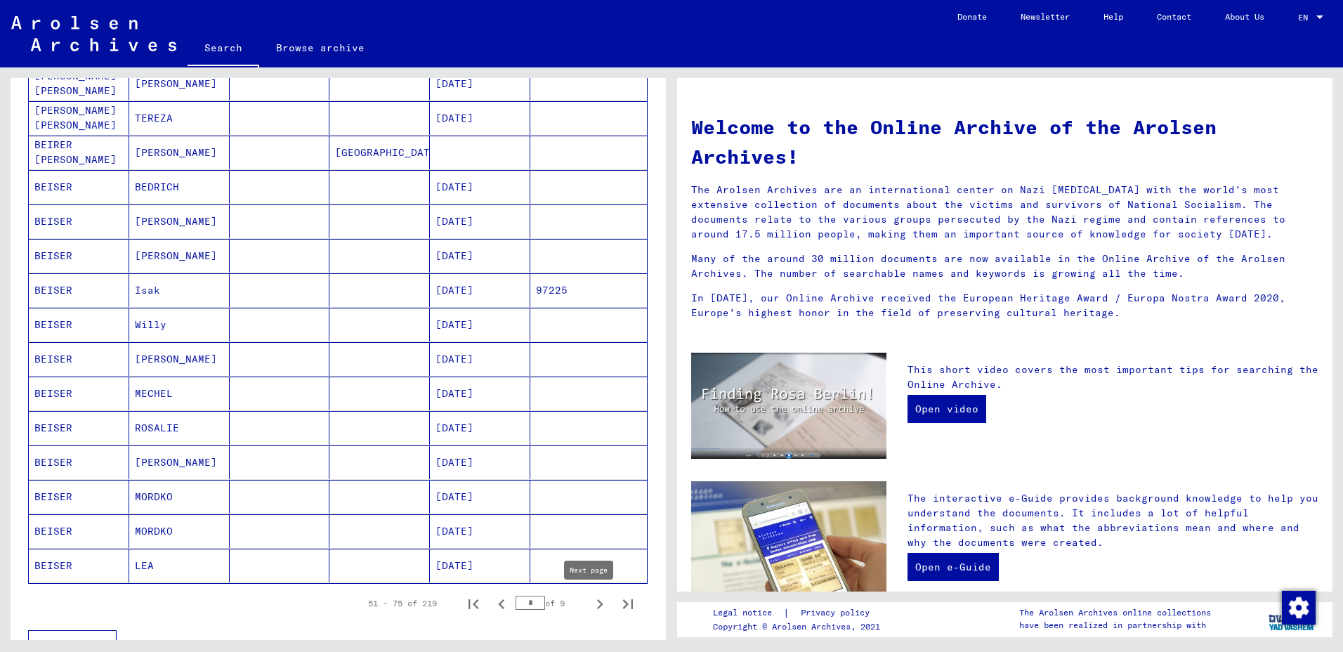
click at [590, 606] on icon "Next page" at bounding box center [600, 604] width 20 height 20
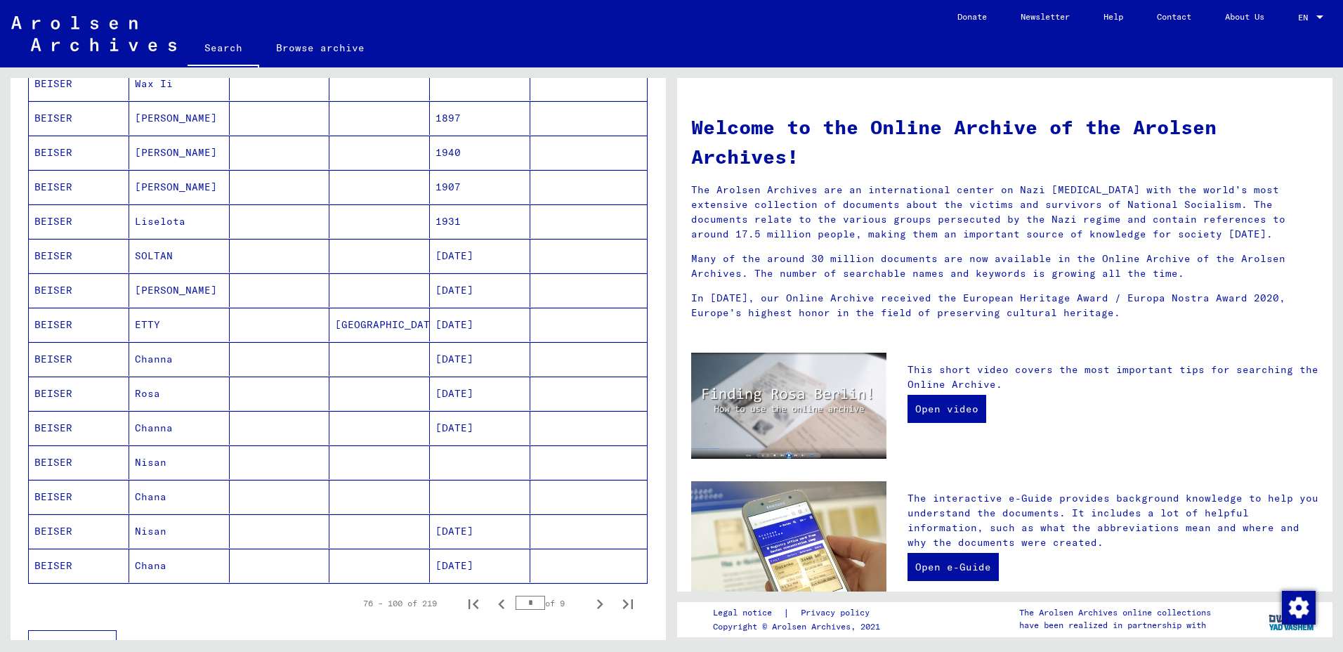
click at [590, 606] on icon "Next page" at bounding box center [600, 604] width 20 height 20
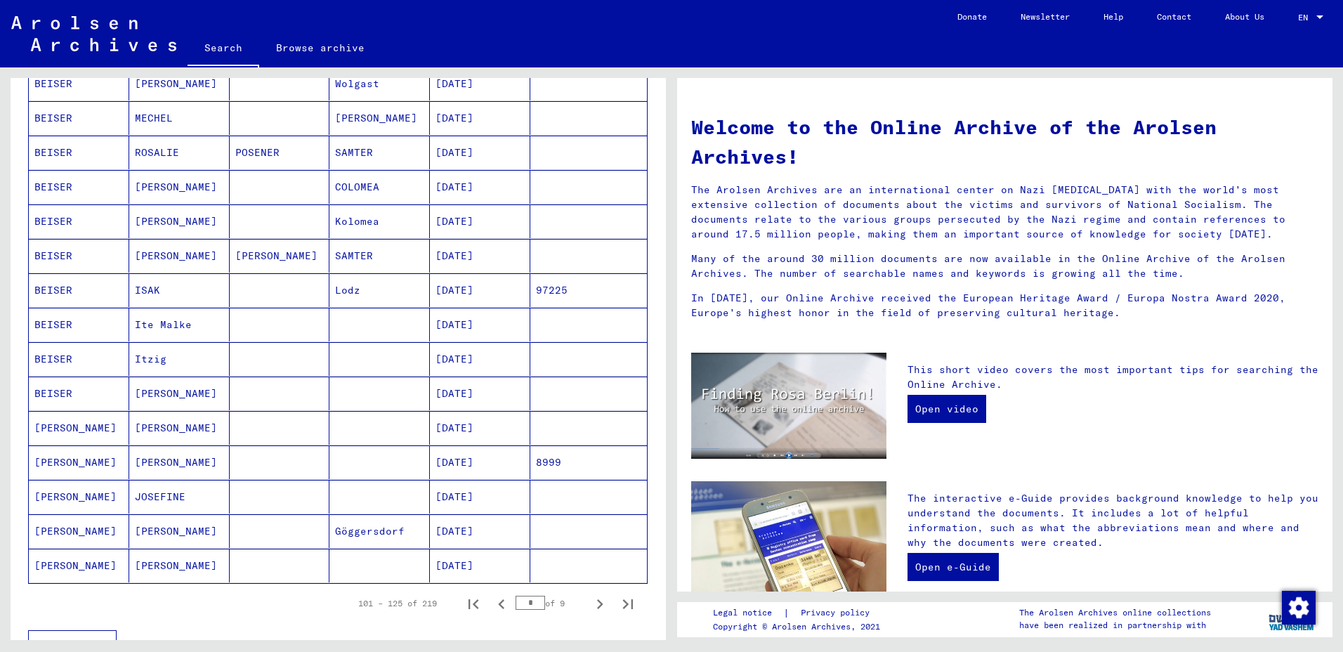
click at [136, 534] on mat-cell "[PERSON_NAME]" at bounding box center [179, 531] width 100 height 34
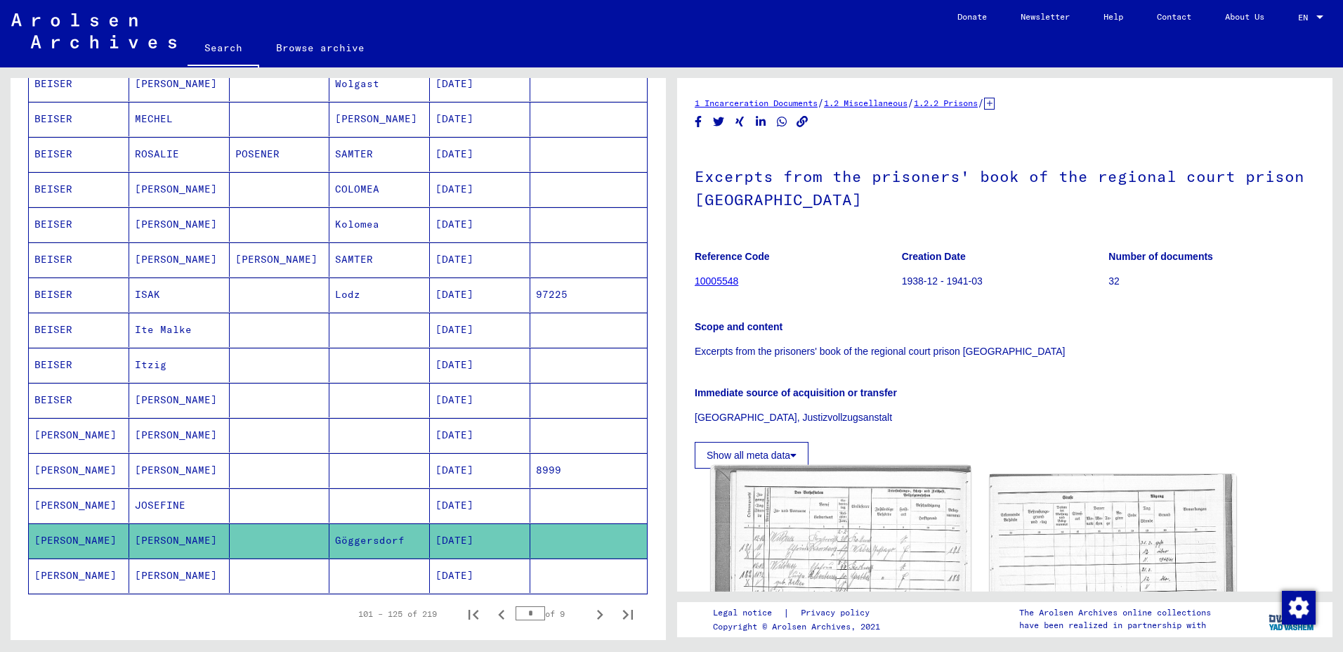
click at [817, 504] on img at bounding box center [840, 635] width 259 height 339
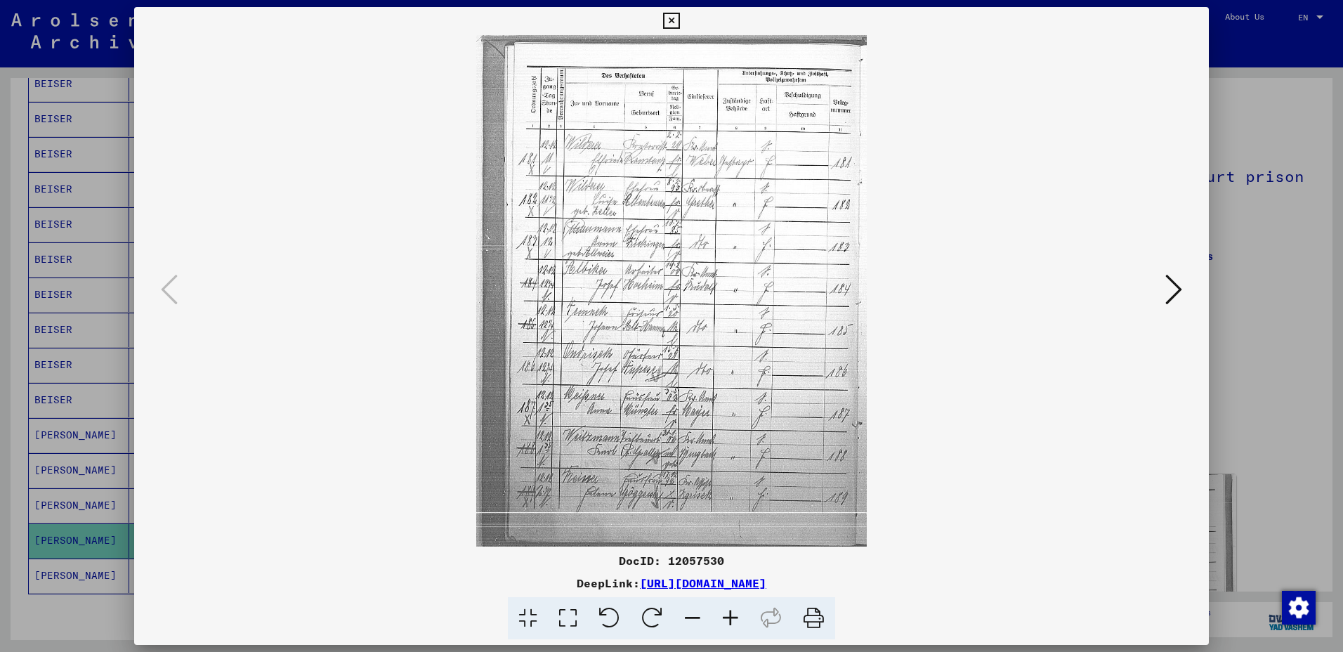
click at [1173, 290] on icon at bounding box center [1174, 290] width 17 height 34
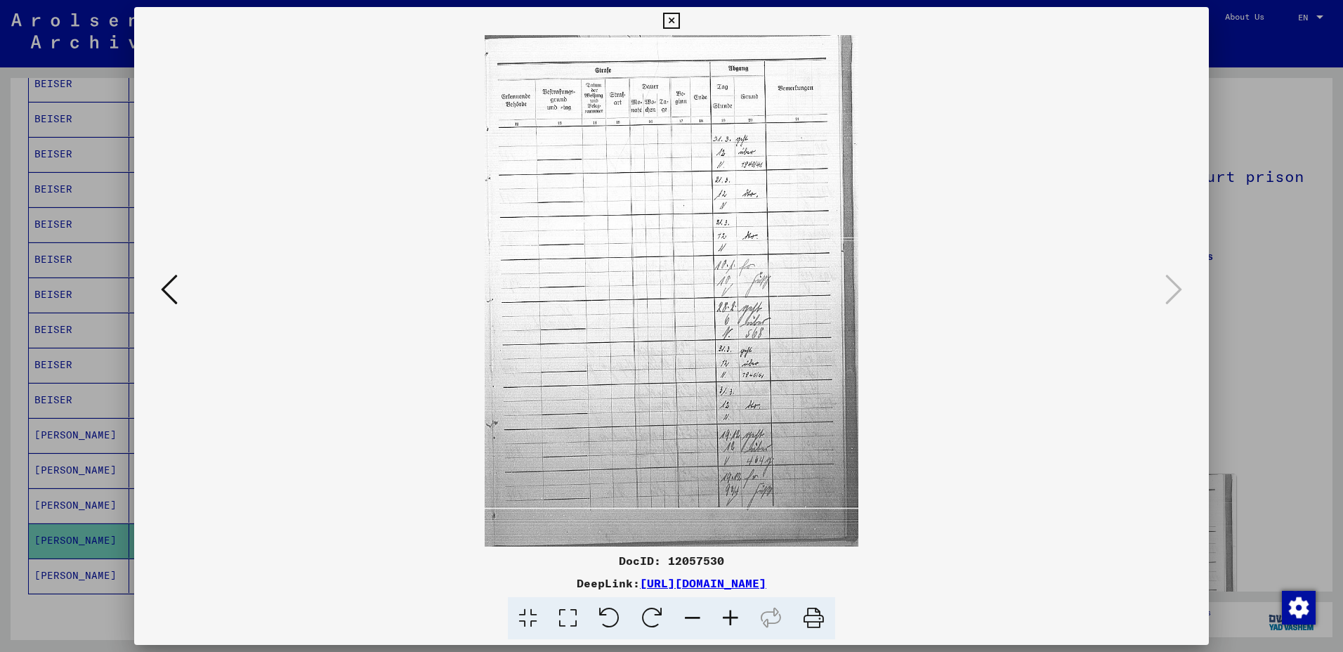
click at [674, 29] on icon at bounding box center [671, 21] width 16 height 17
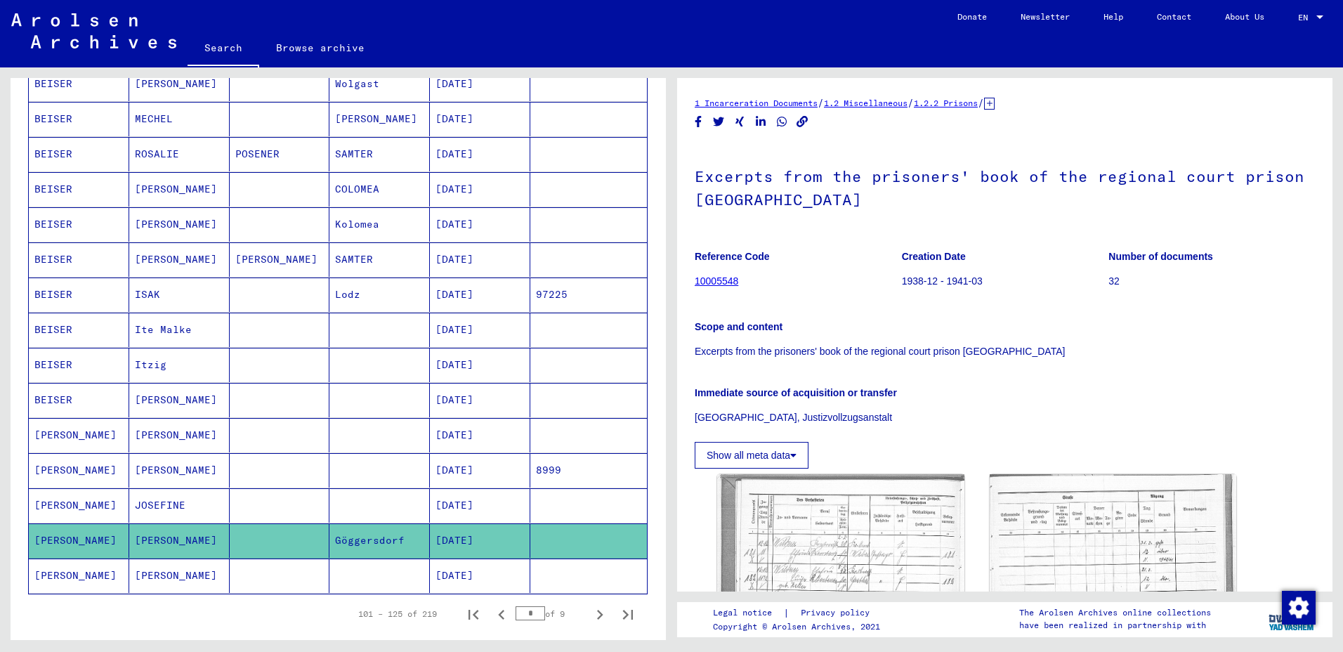
click at [162, 580] on mat-cell "[PERSON_NAME]" at bounding box center [179, 576] width 100 height 34
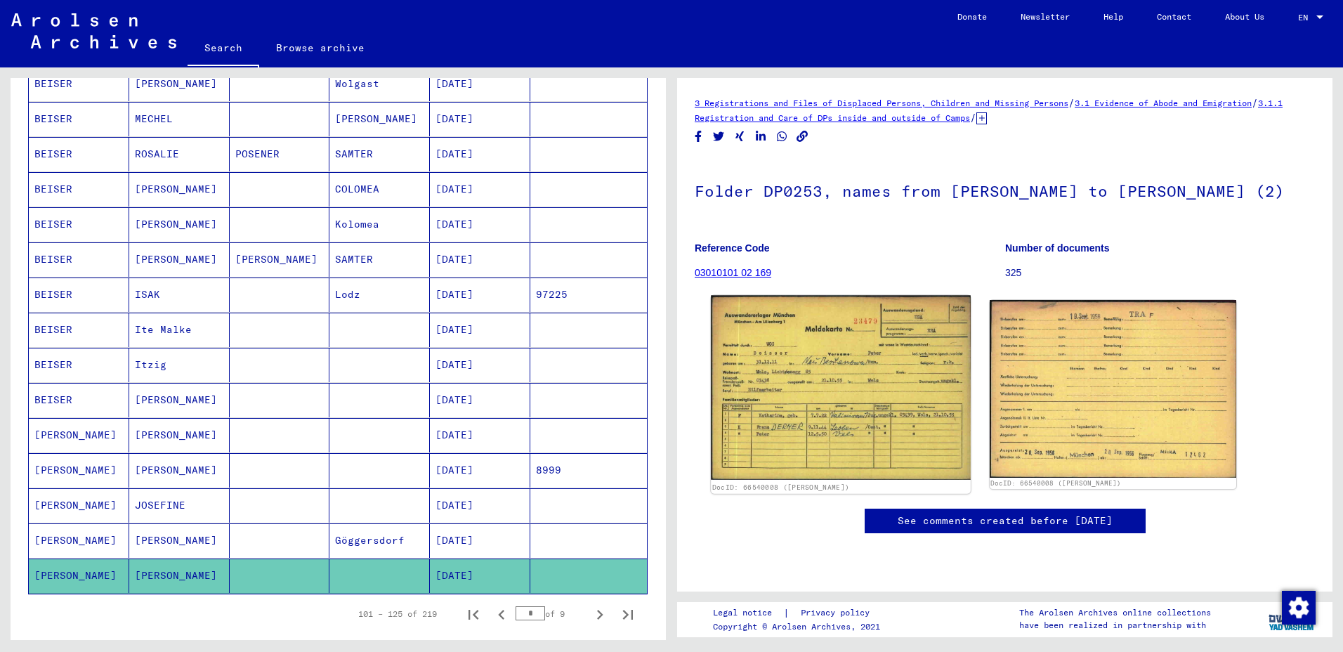
click at [834, 408] on img at bounding box center [840, 387] width 259 height 185
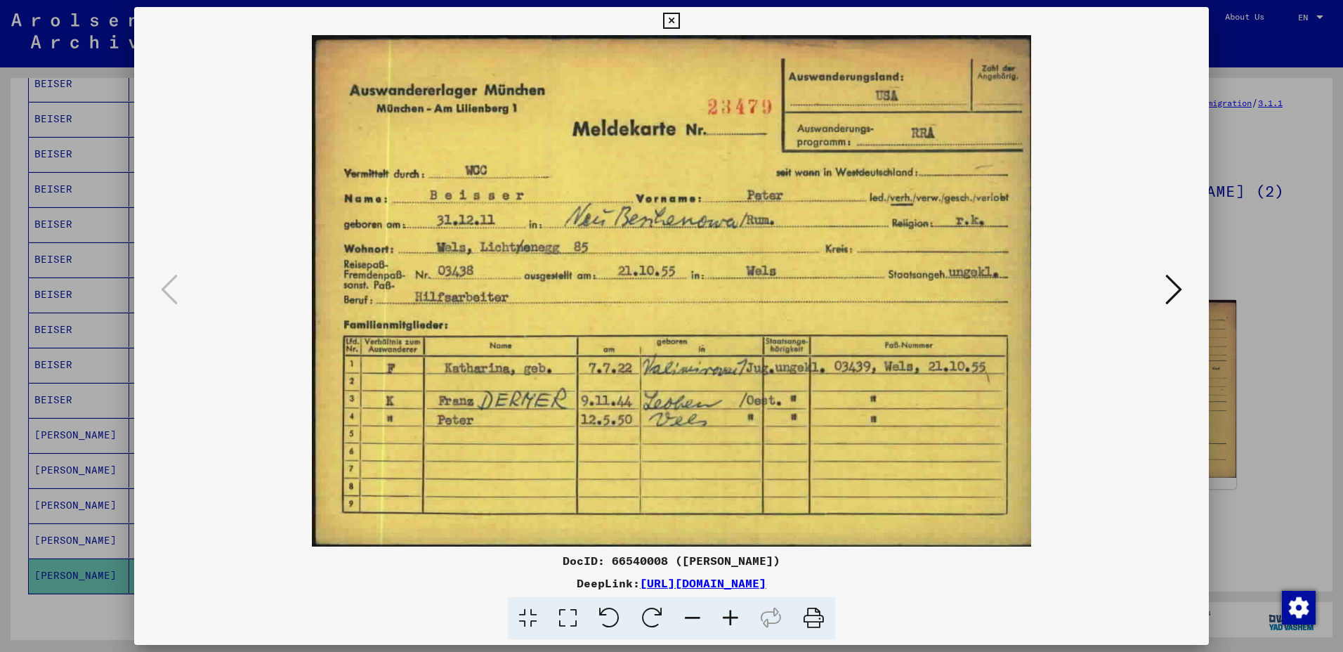
click at [1174, 282] on icon at bounding box center [1174, 290] width 17 height 34
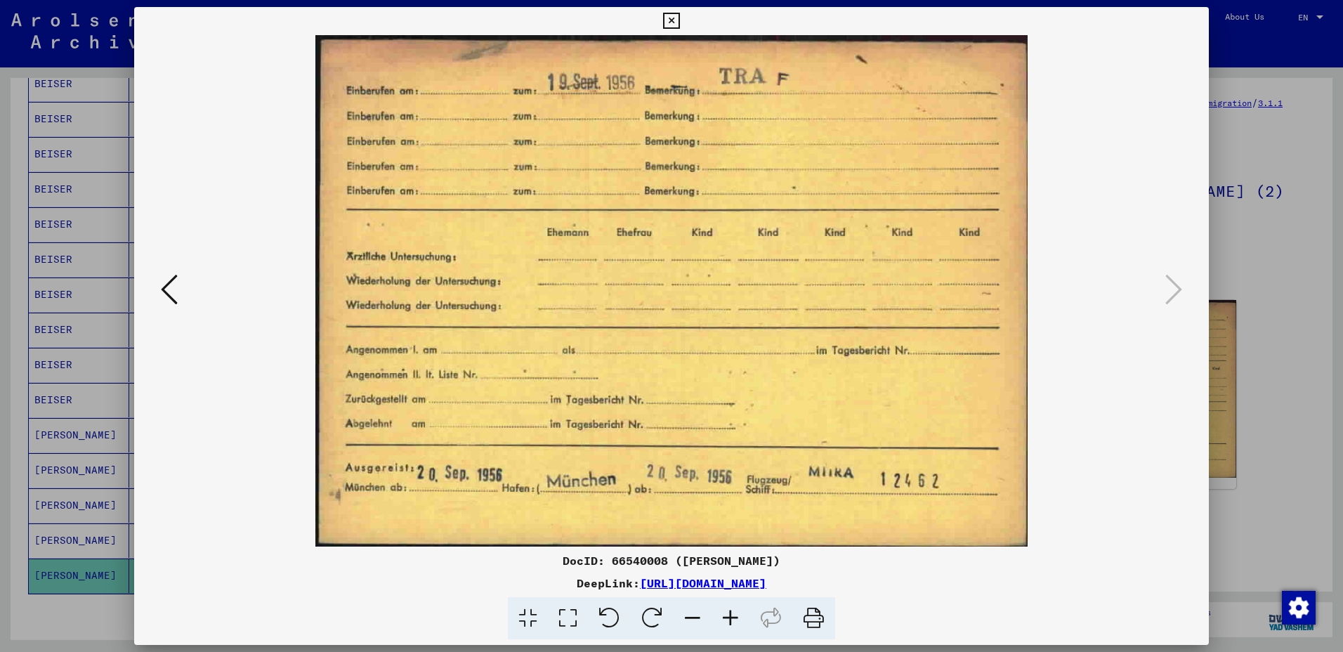
click at [666, 17] on icon at bounding box center [671, 21] width 16 height 17
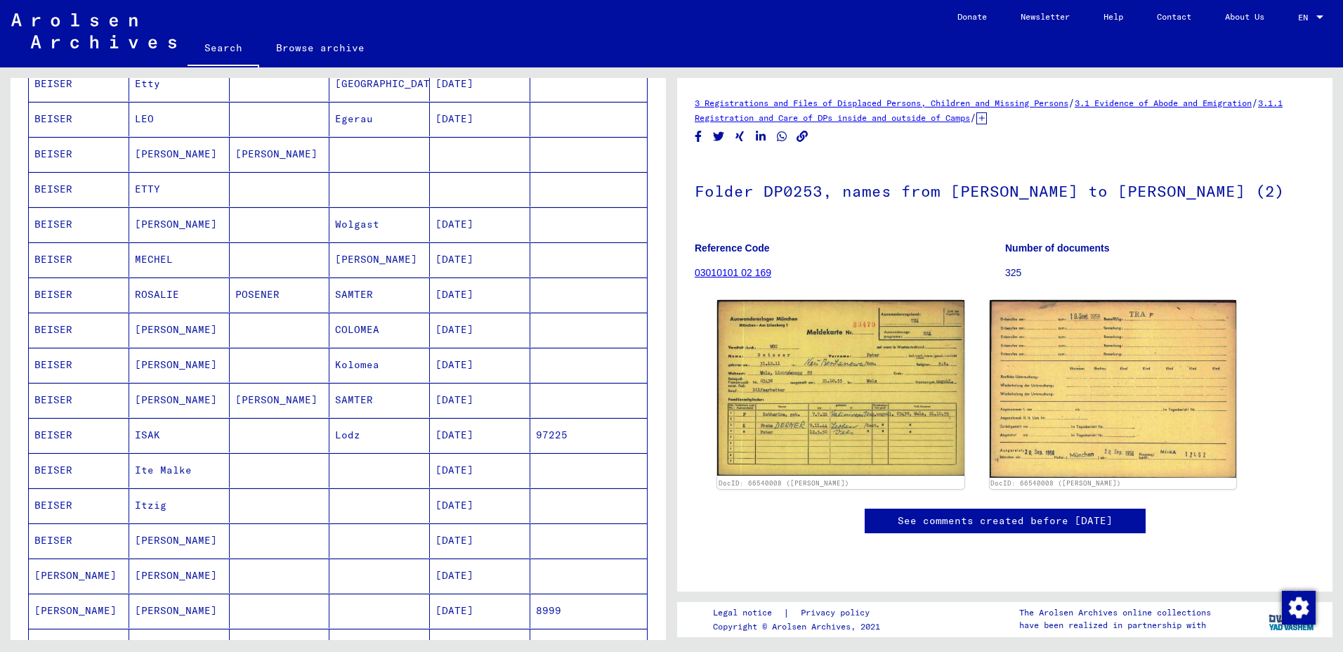
scroll to position [710, 0]
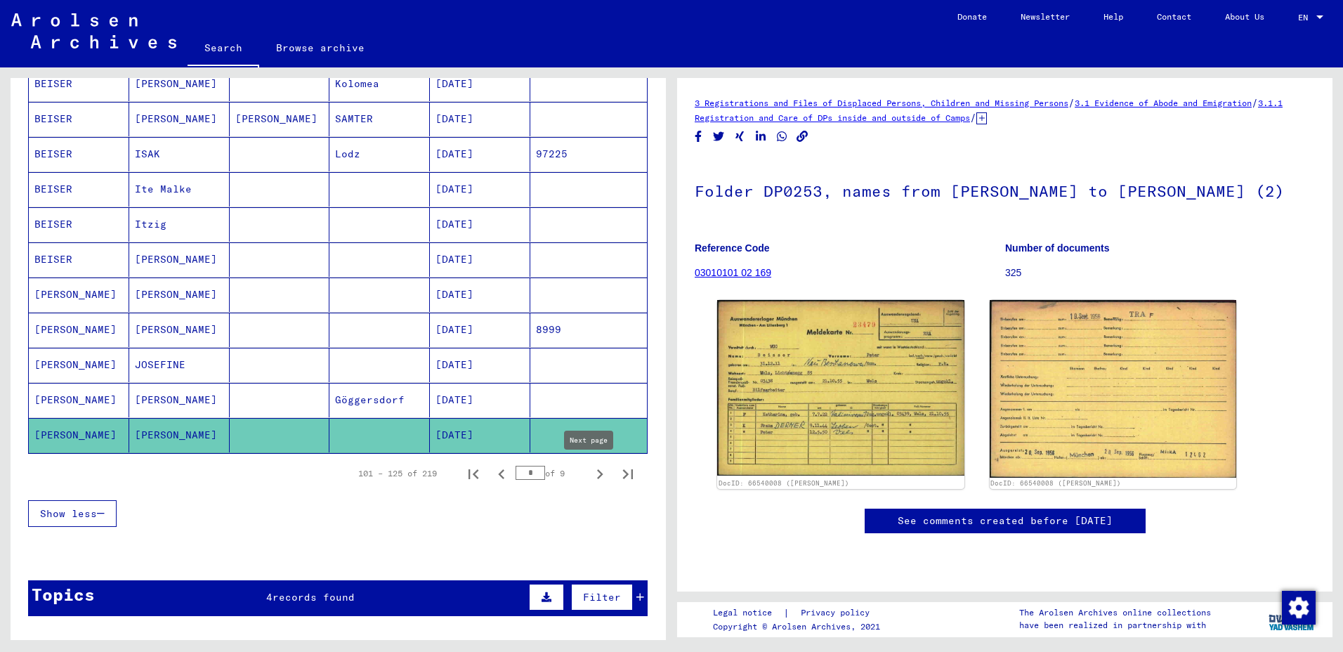
click at [590, 464] on icon "Next page" at bounding box center [600, 474] width 20 height 20
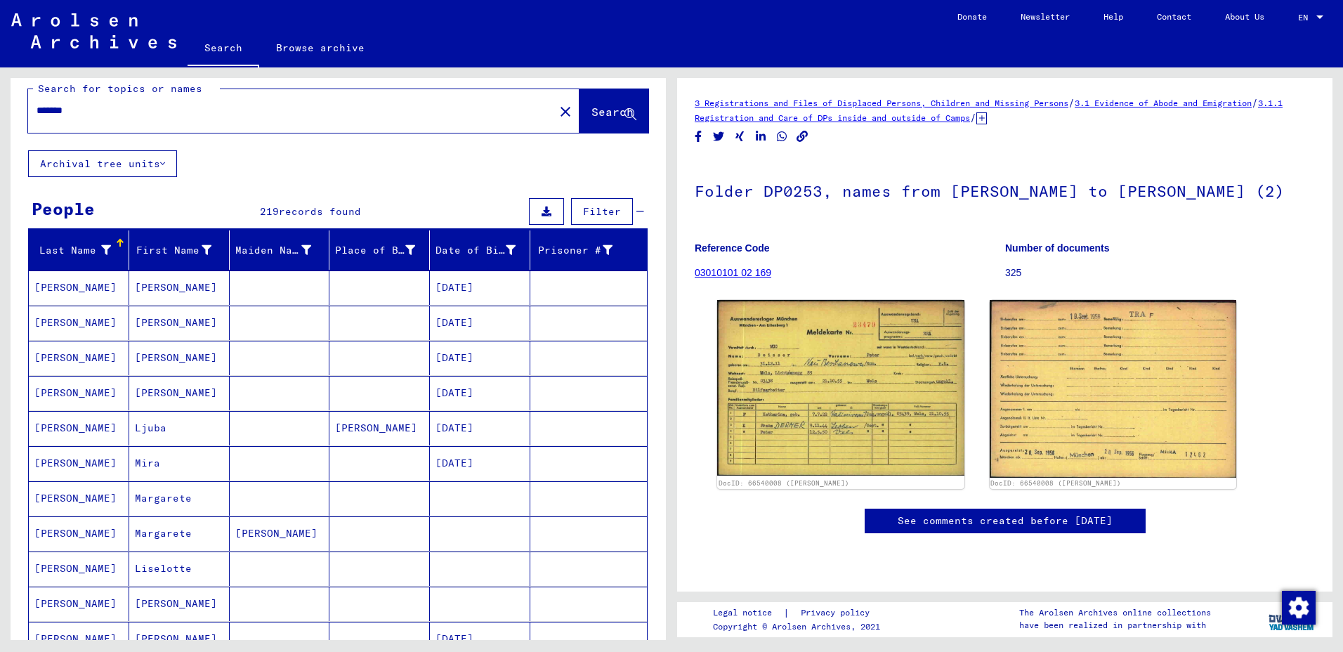
scroll to position [7, 0]
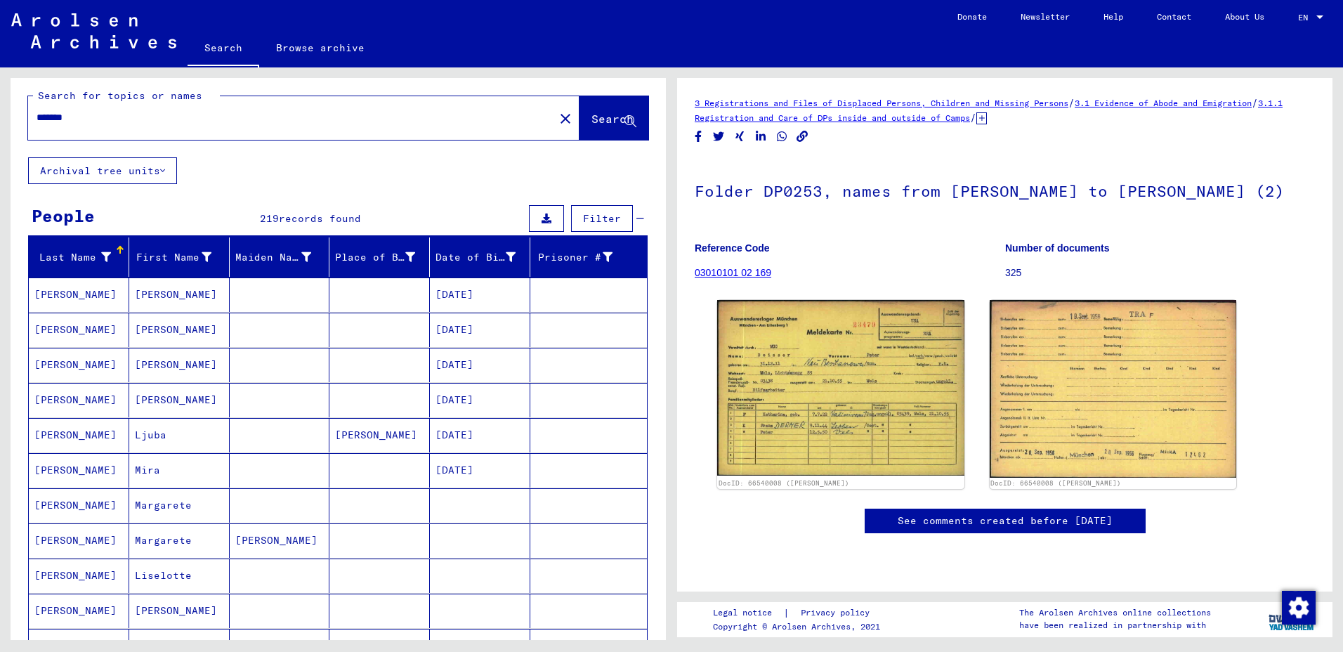
click at [160, 511] on mat-cell "Margarete" at bounding box center [179, 505] width 100 height 34
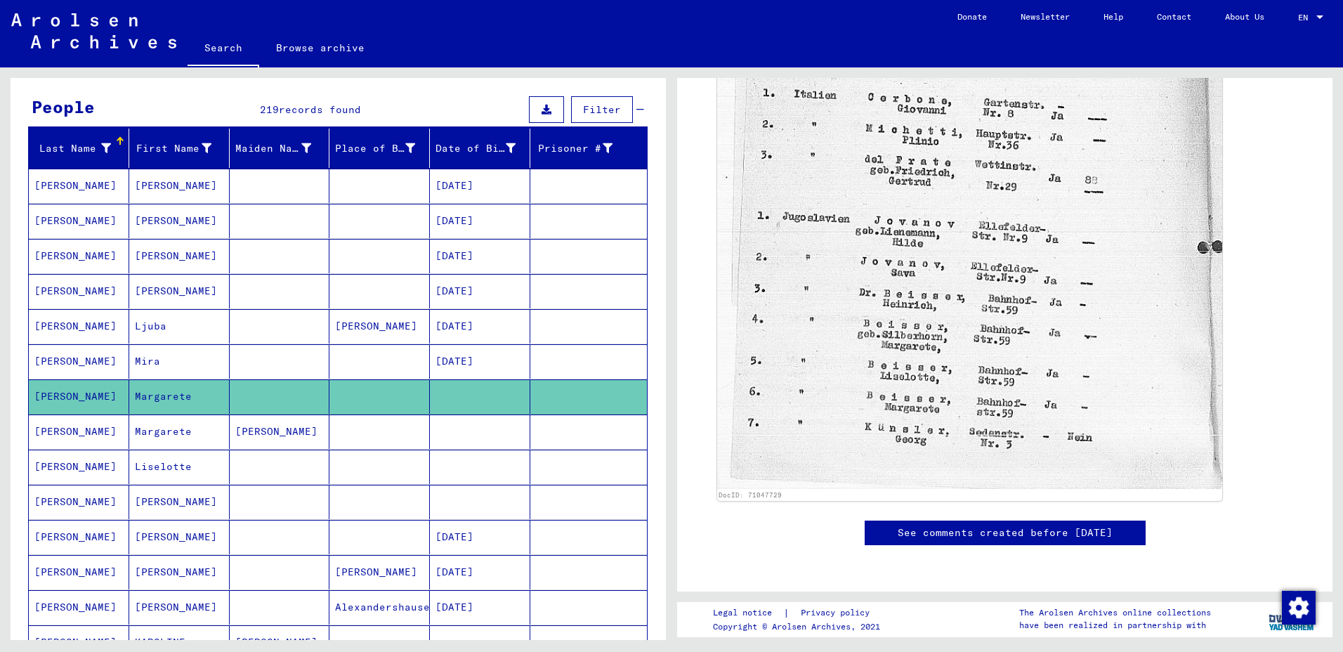
scroll to position [148, 0]
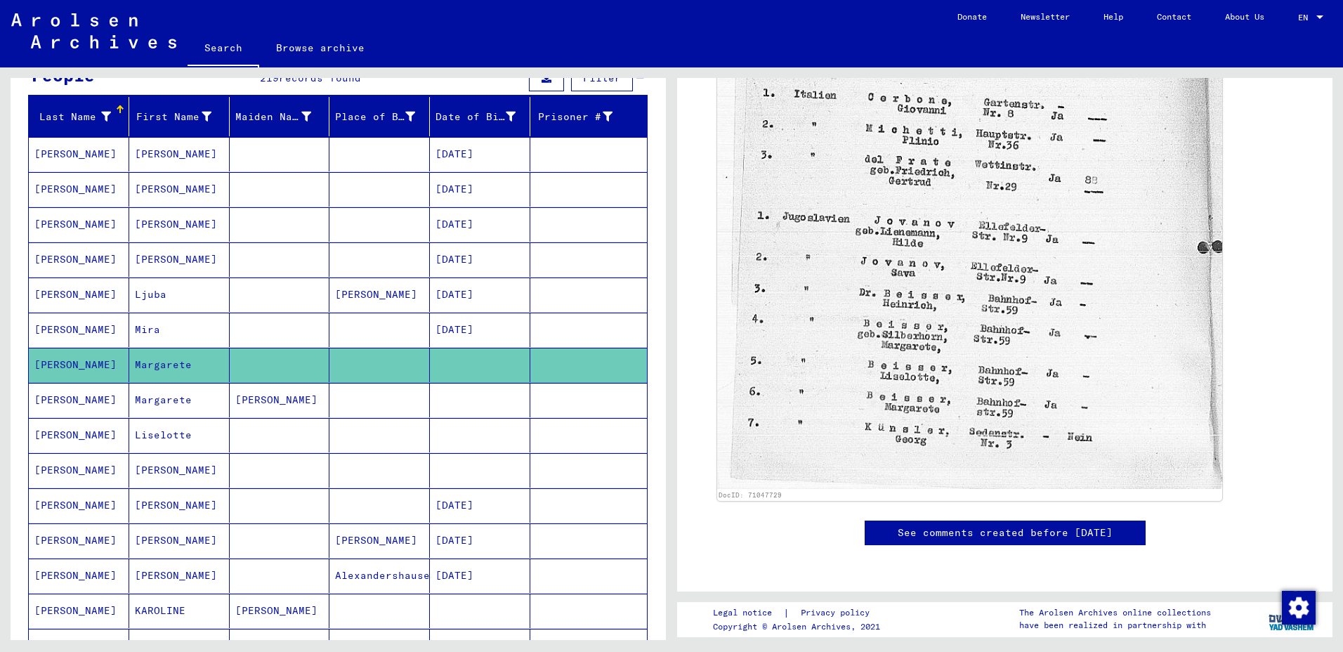
click at [179, 440] on mat-cell "Liselotte" at bounding box center [179, 435] width 100 height 34
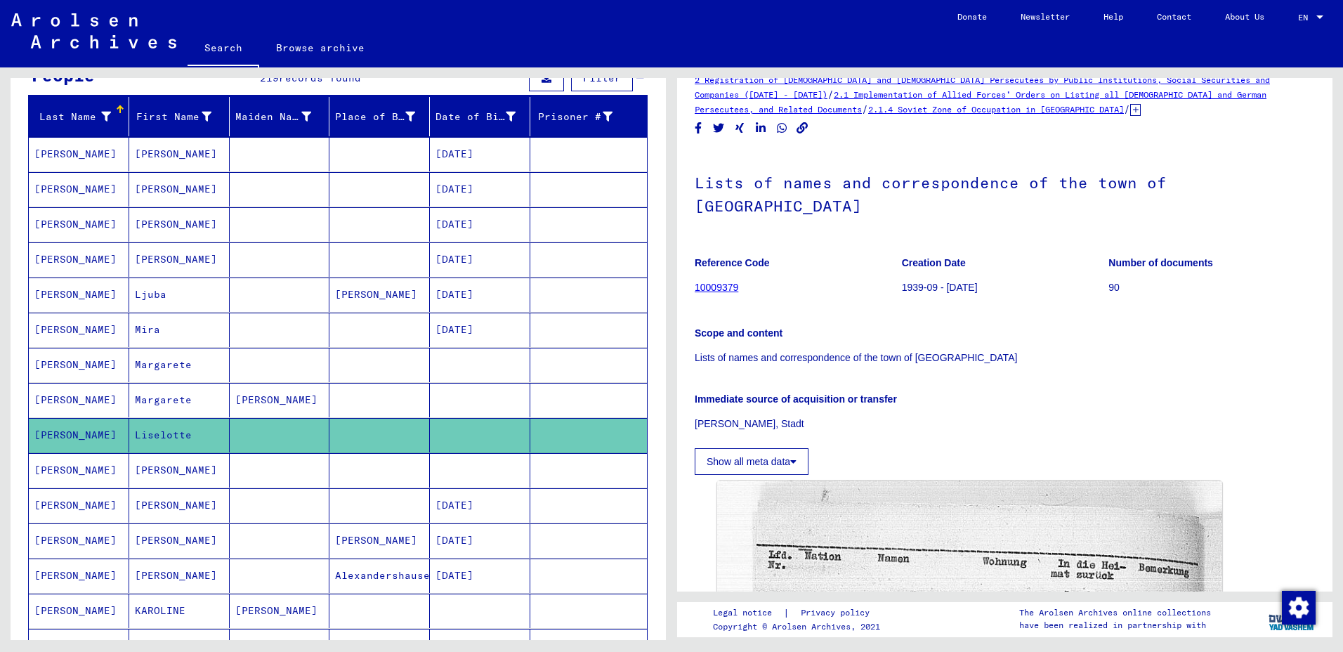
scroll to position [0, 0]
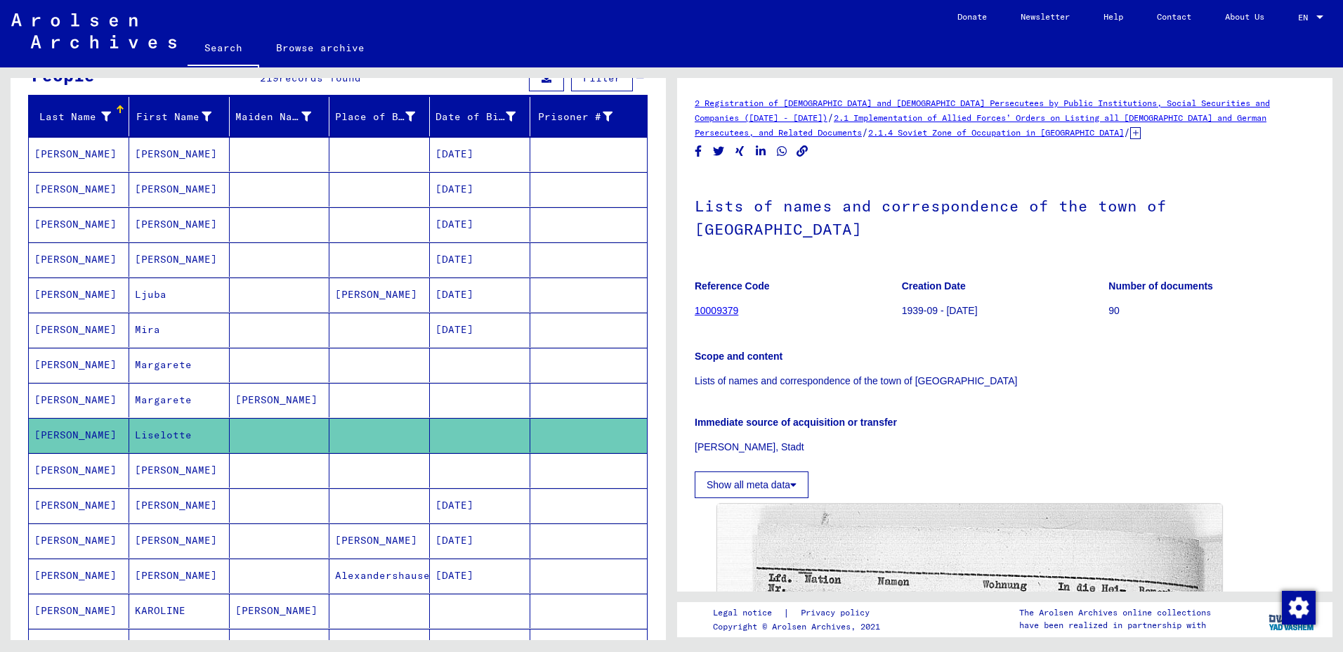
click at [150, 433] on mat-cell "Liselotte" at bounding box center [179, 435] width 100 height 34
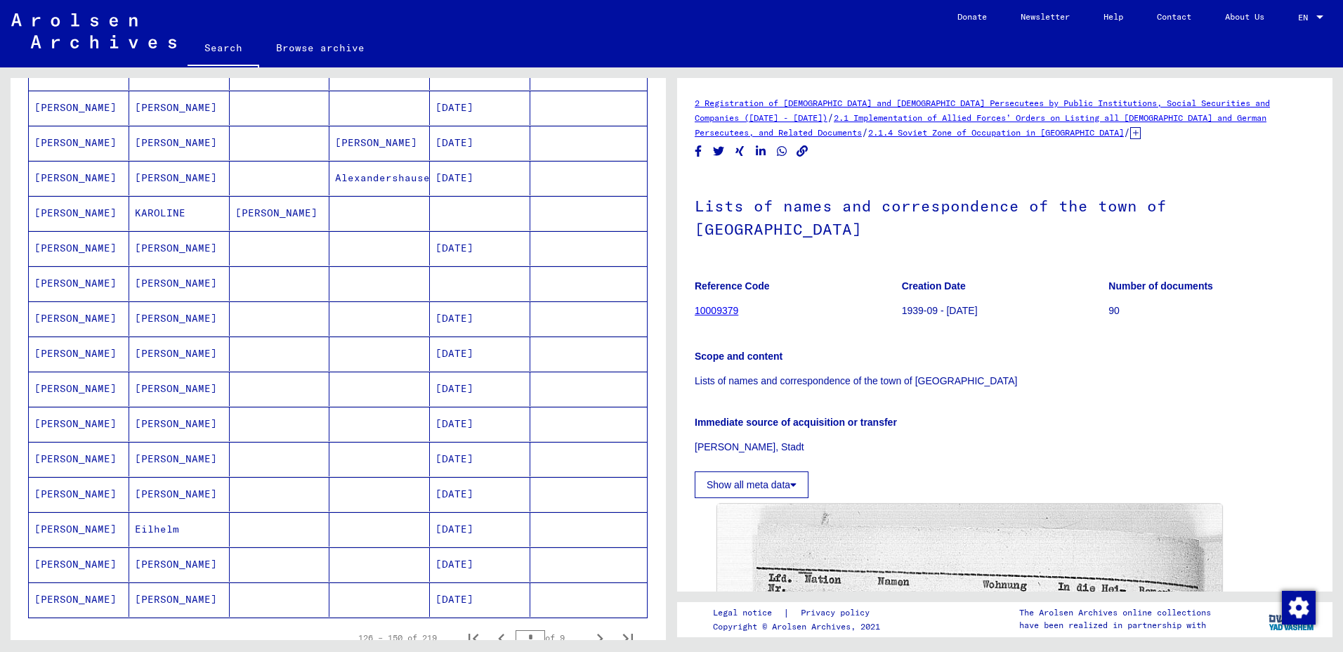
scroll to position [569, 0]
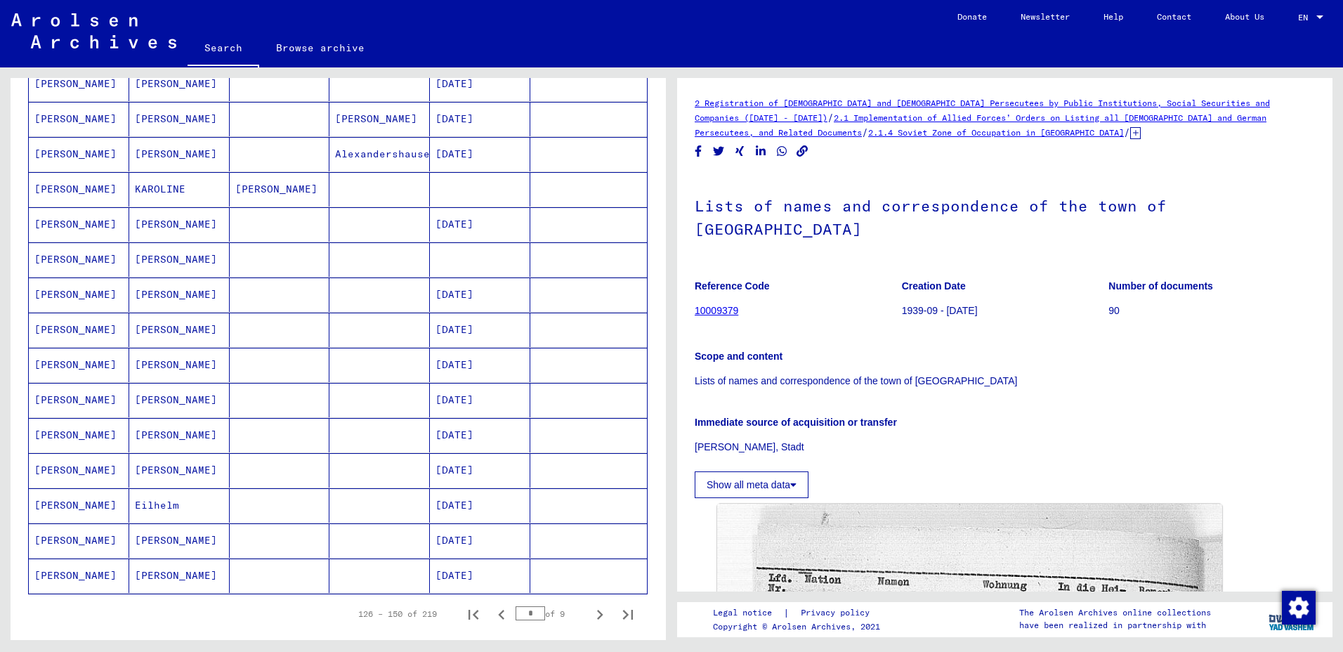
click at [155, 579] on mat-cell "[PERSON_NAME]" at bounding box center [179, 576] width 100 height 34
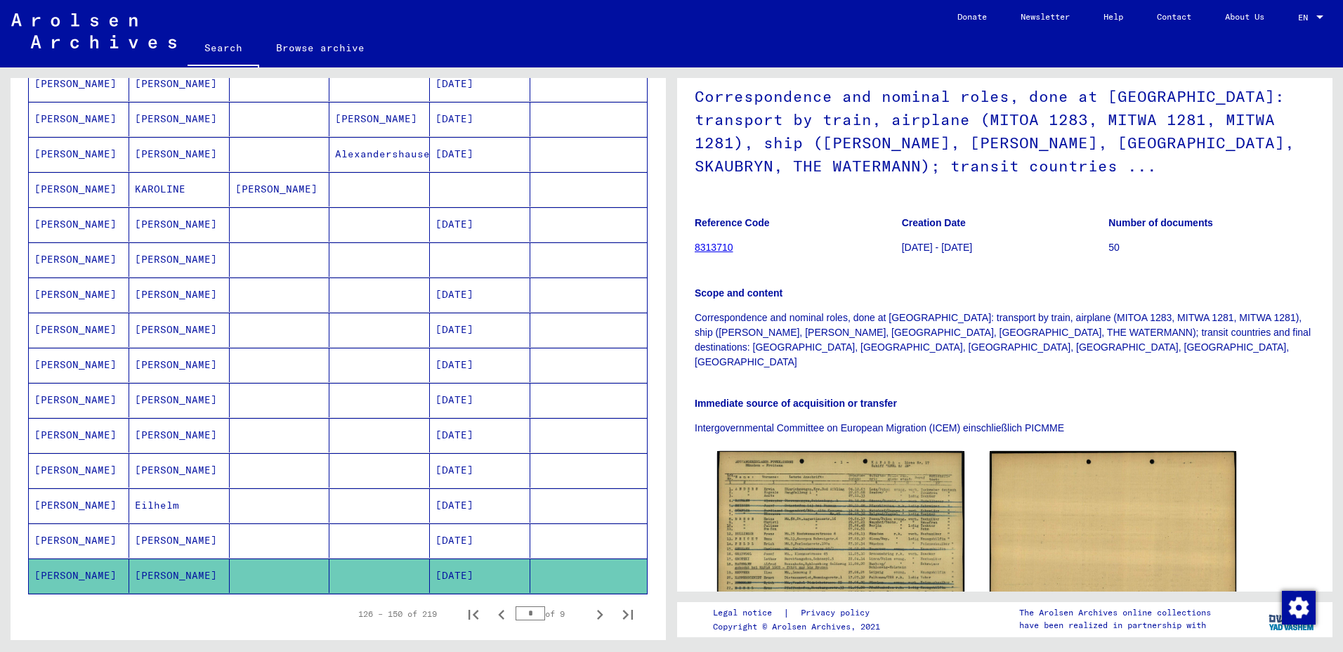
scroll to position [70, 0]
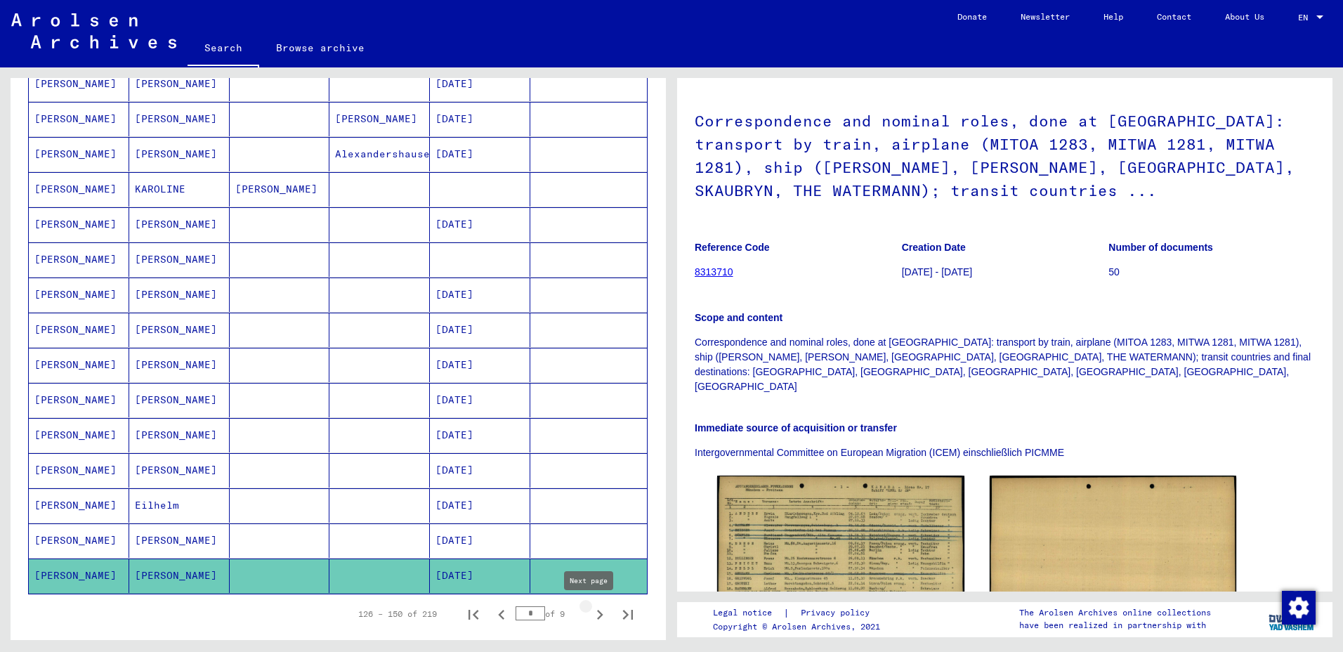
click at [590, 613] on icon "Next page" at bounding box center [600, 615] width 20 height 20
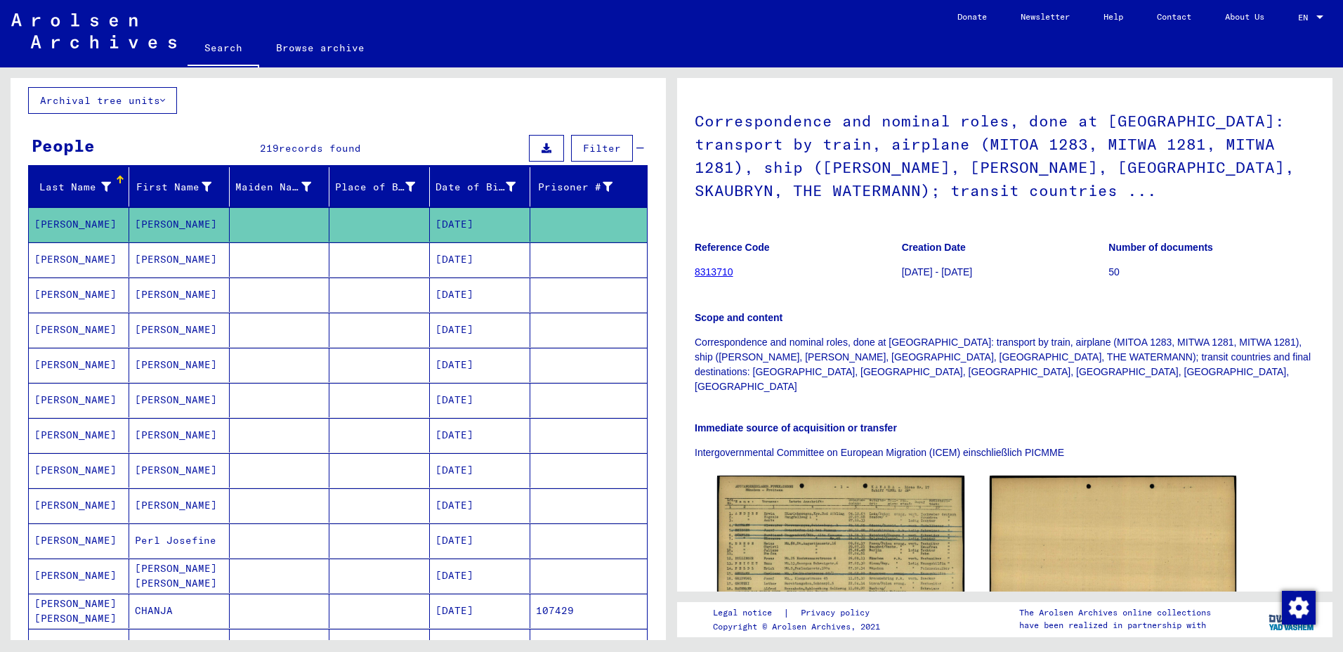
scroll to position [148, 0]
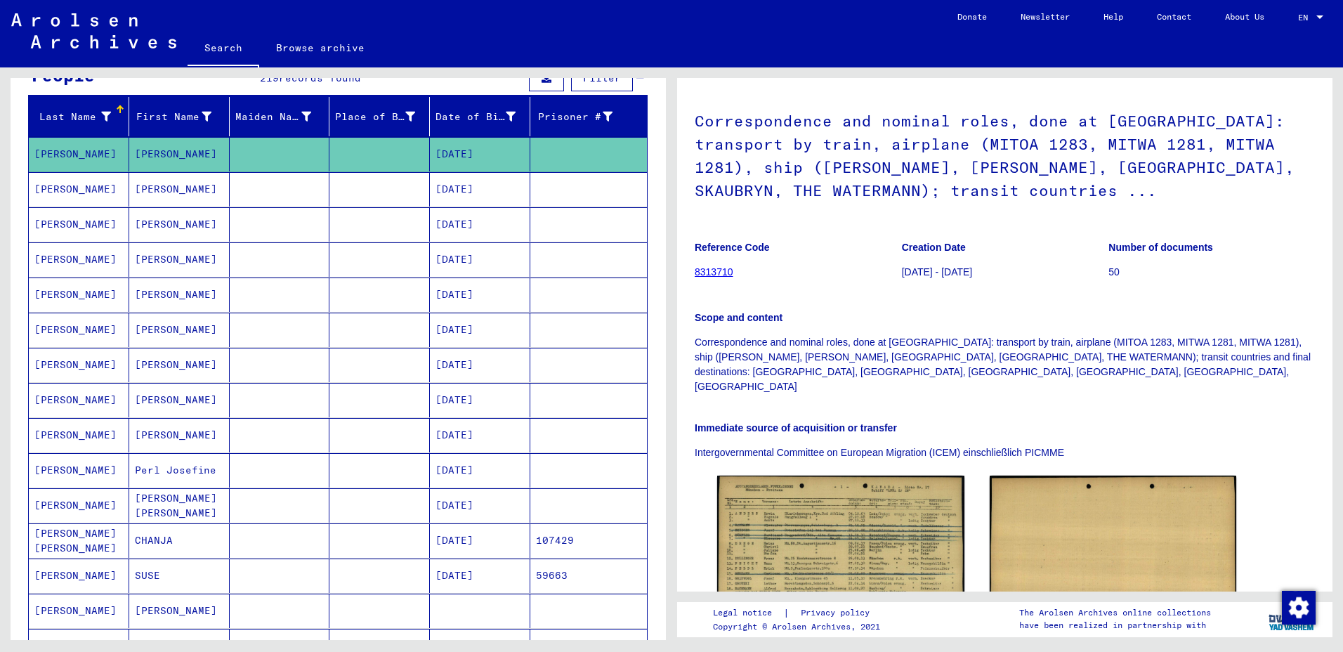
click at [151, 299] on mat-cell "[PERSON_NAME]" at bounding box center [179, 295] width 100 height 34
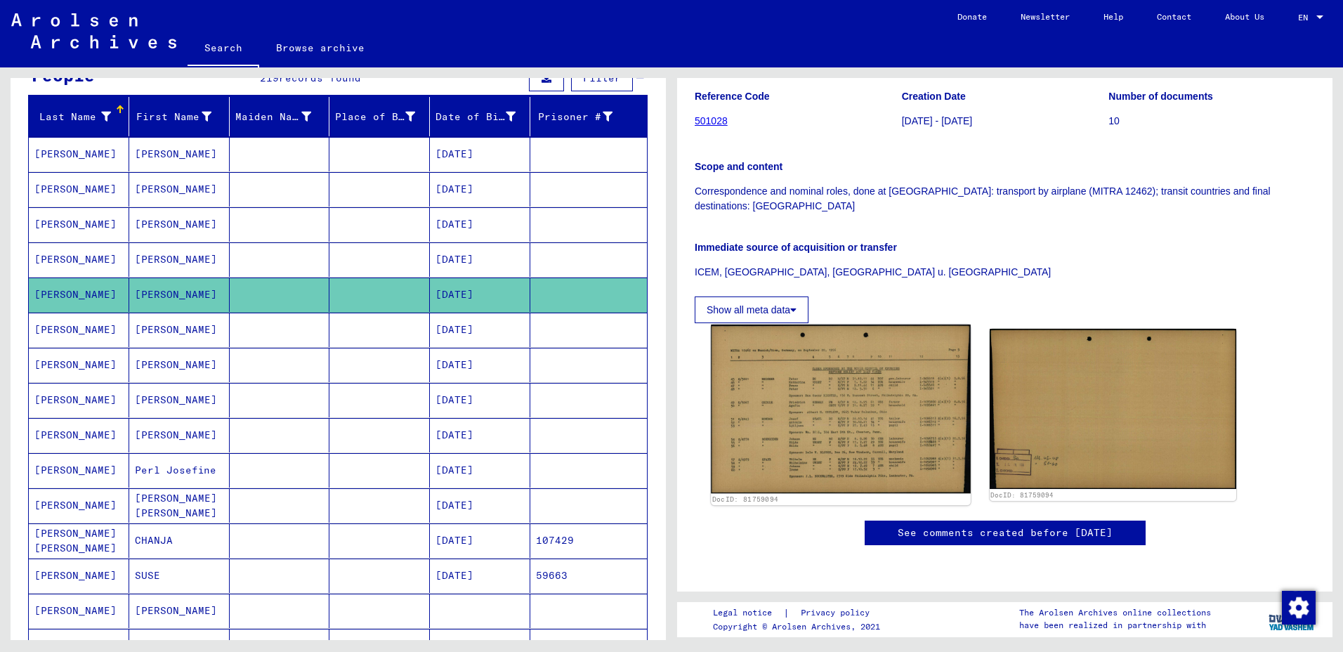
scroll to position [351, 0]
click at [840, 325] on img at bounding box center [840, 409] width 259 height 169
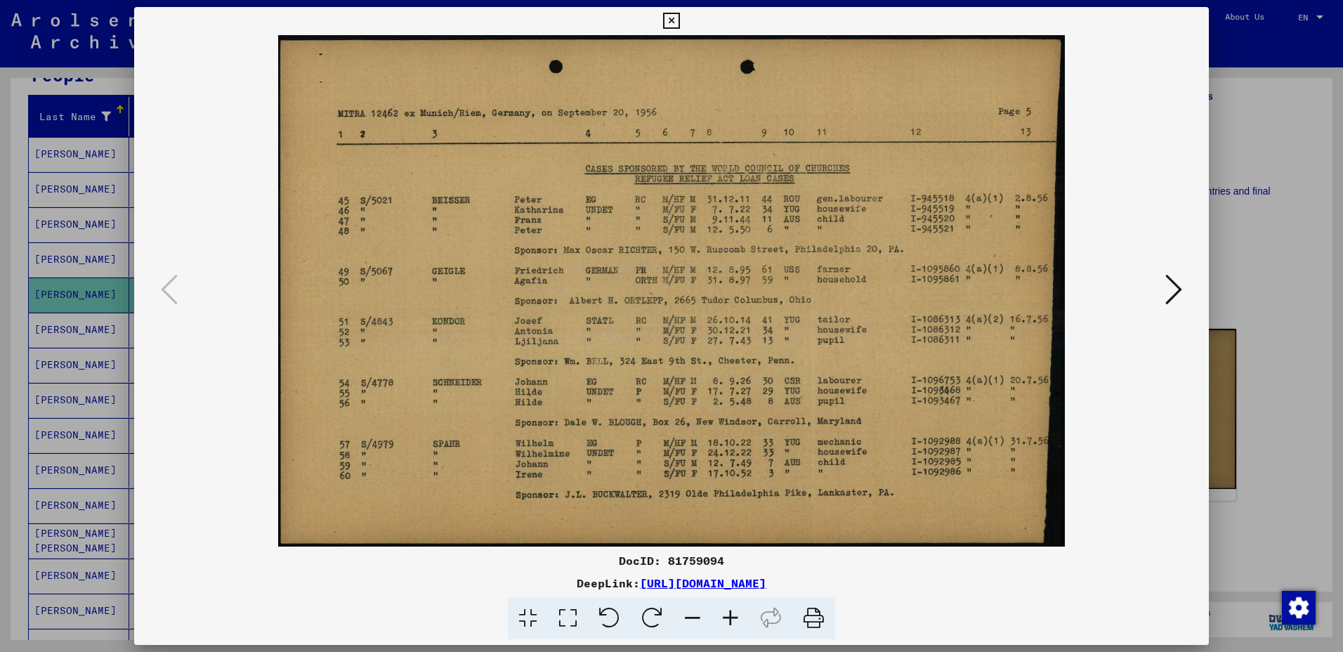
click at [674, 16] on icon at bounding box center [671, 21] width 16 height 17
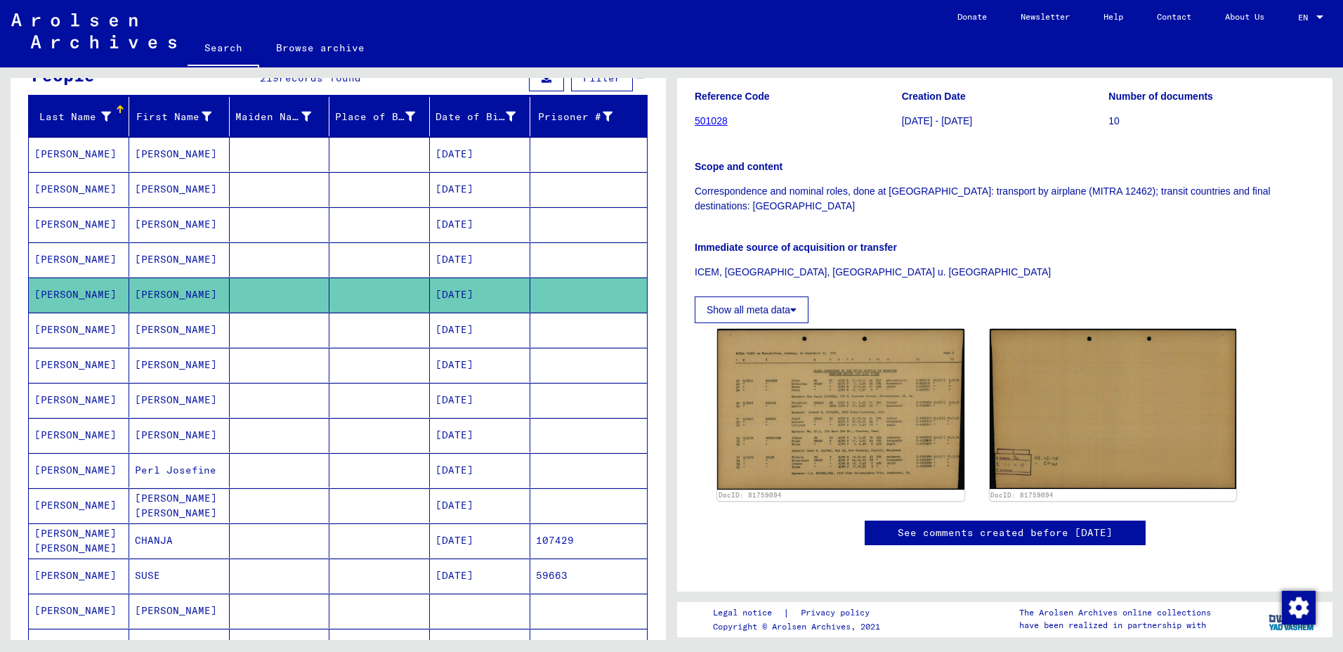
click at [164, 441] on mat-cell "[PERSON_NAME]" at bounding box center [179, 435] width 100 height 34
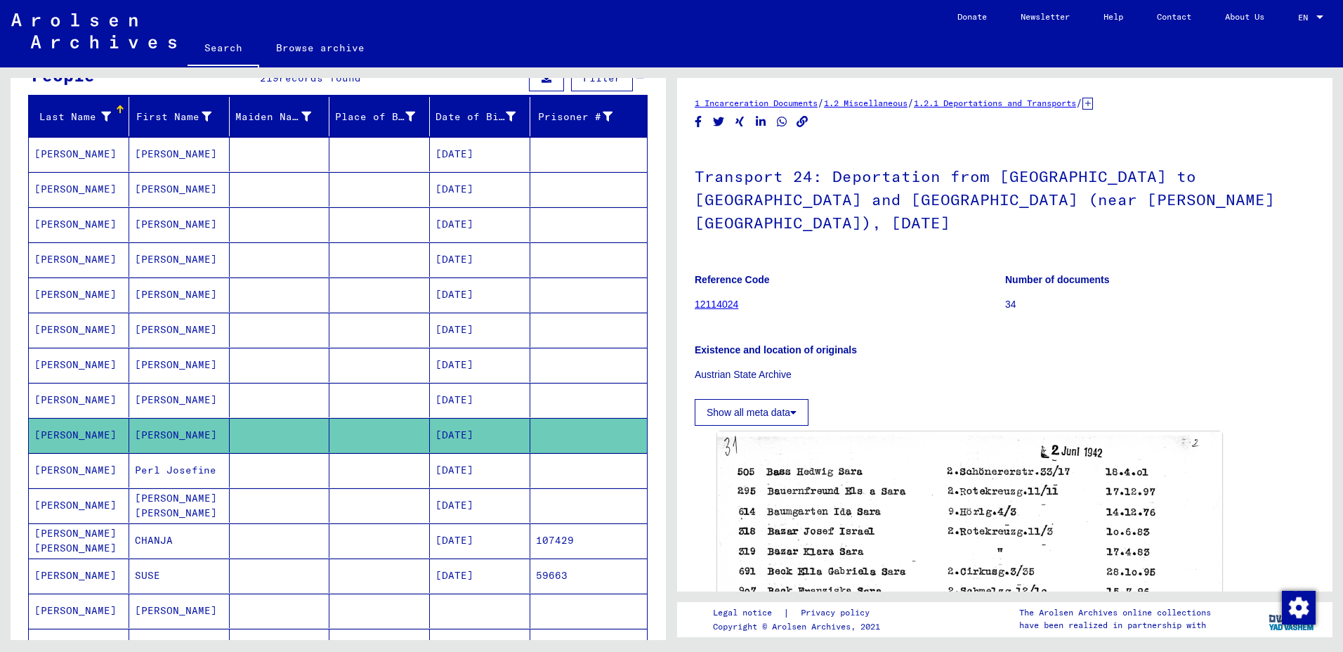
click at [150, 359] on mat-cell "[PERSON_NAME]" at bounding box center [179, 365] width 100 height 34
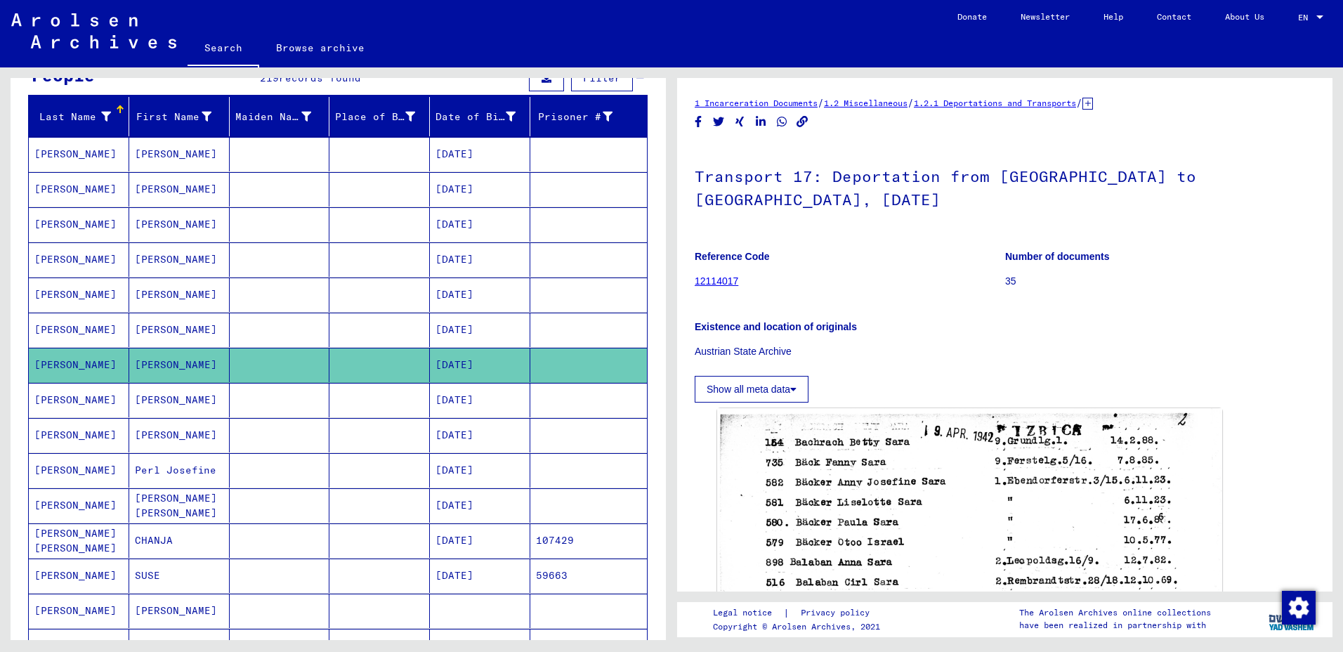
click at [145, 327] on mat-cell "[PERSON_NAME]" at bounding box center [179, 330] width 100 height 34
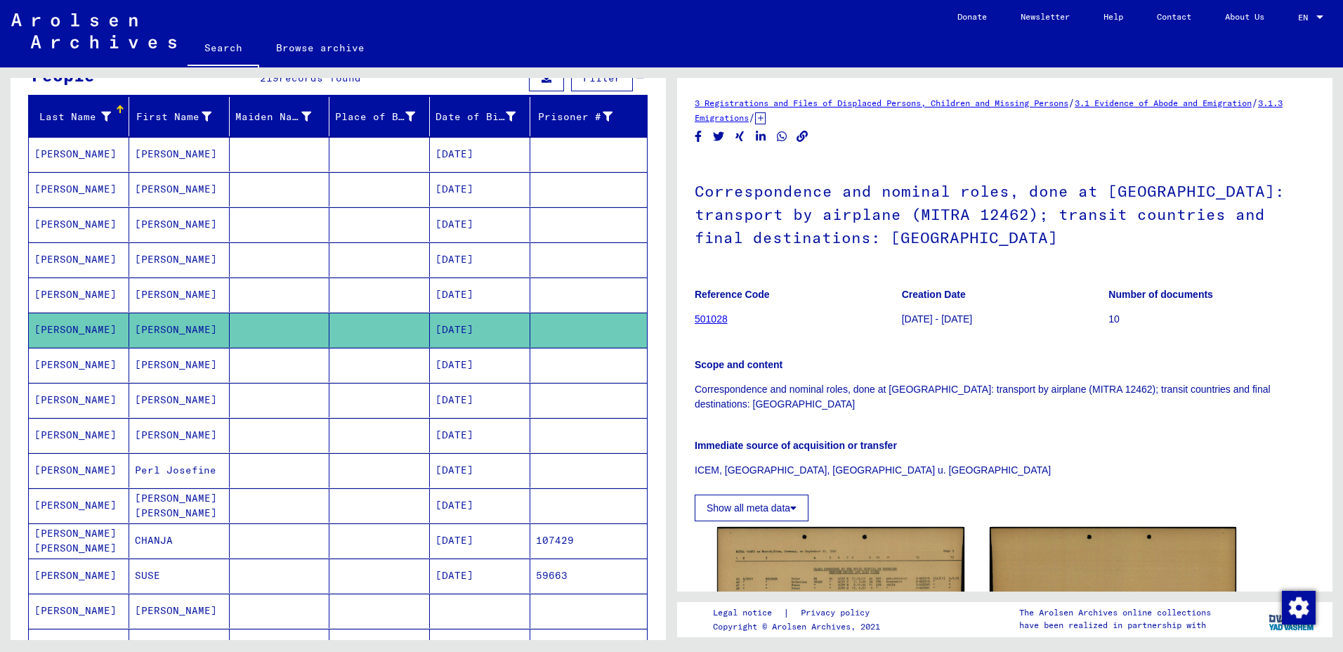
click at [145, 294] on mat-cell "[PERSON_NAME]" at bounding box center [179, 295] width 100 height 34
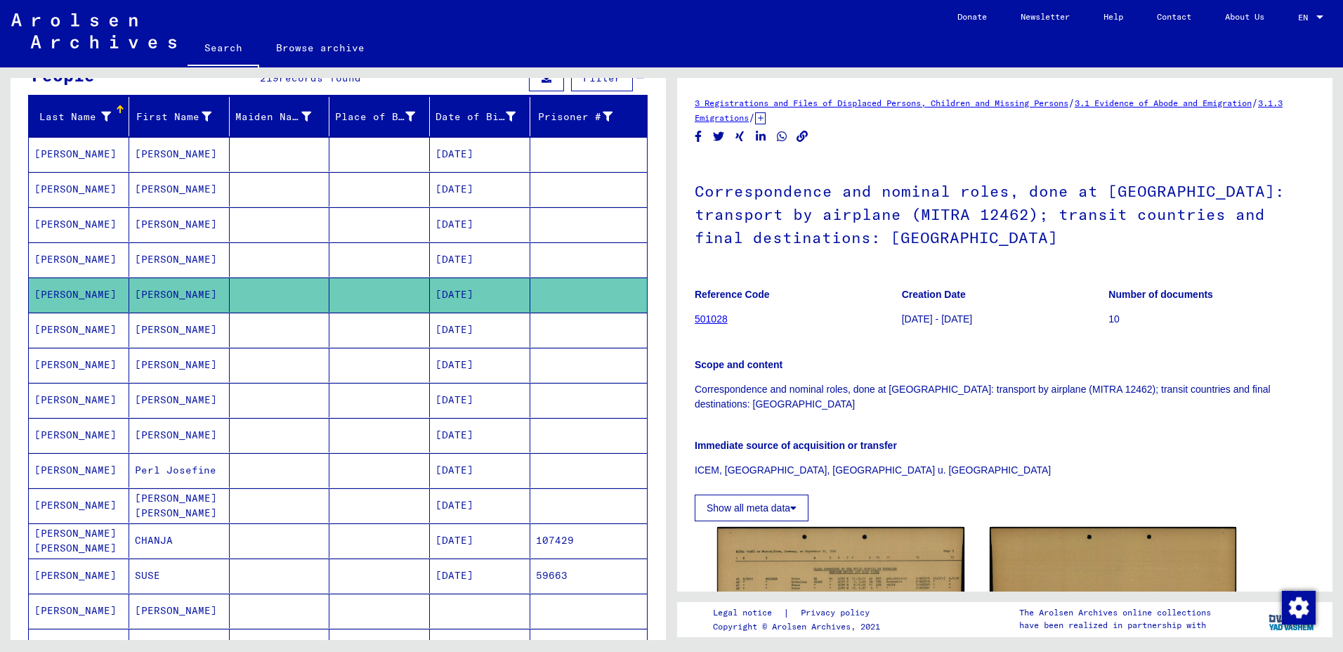
click at [145, 294] on mat-cell "[PERSON_NAME]" at bounding box center [179, 295] width 100 height 34
click at [147, 228] on mat-cell "[PERSON_NAME]" at bounding box center [179, 224] width 100 height 34
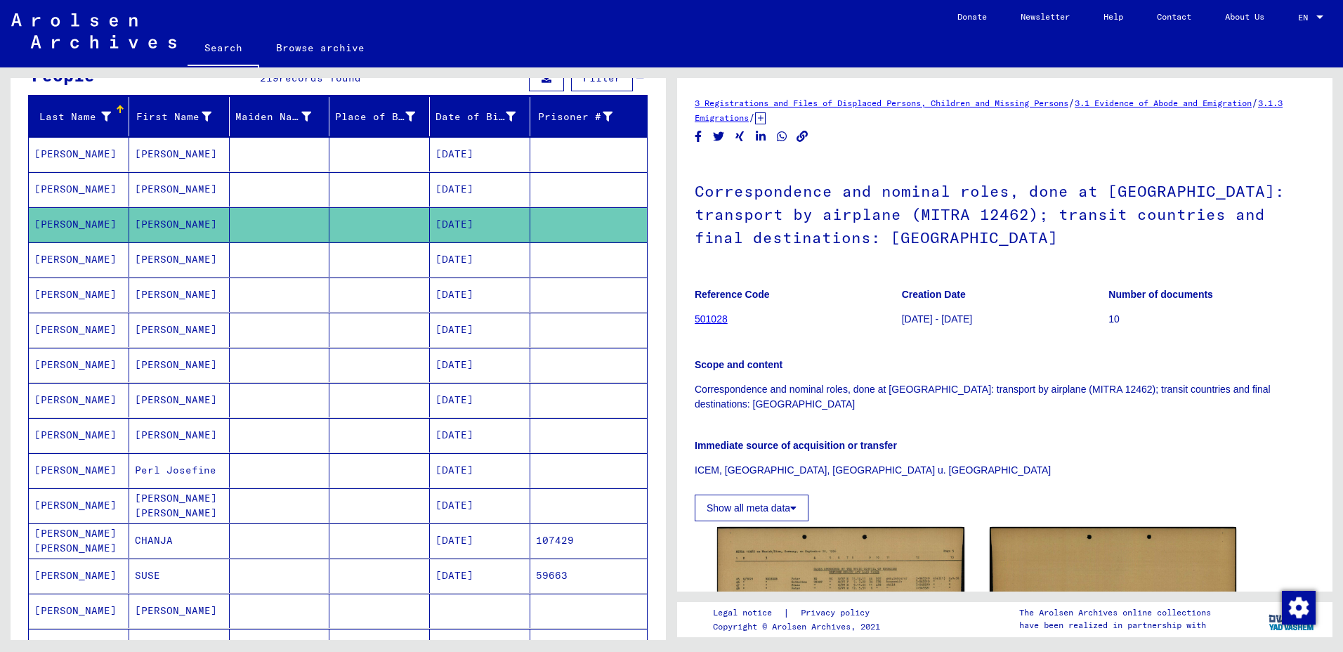
click at [164, 150] on mat-cell "[PERSON_NAME]" at bounding box center [179, 154] width 100 height 34
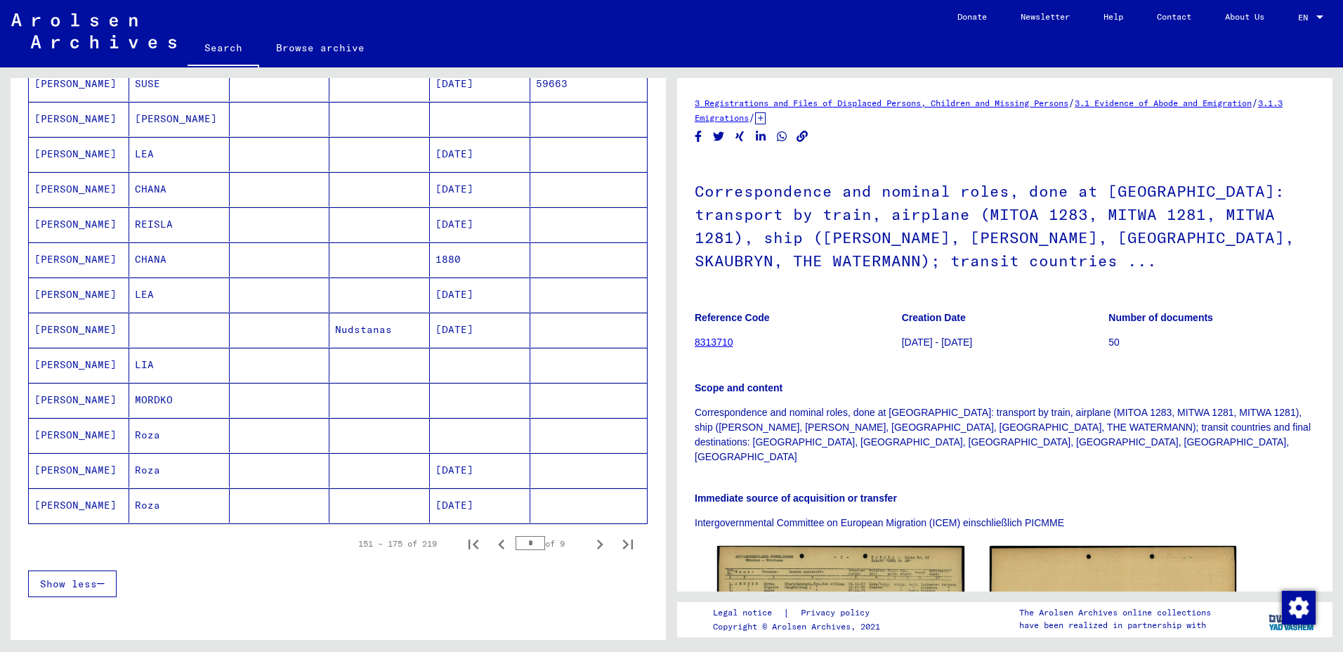
scroll to position [710, 0]
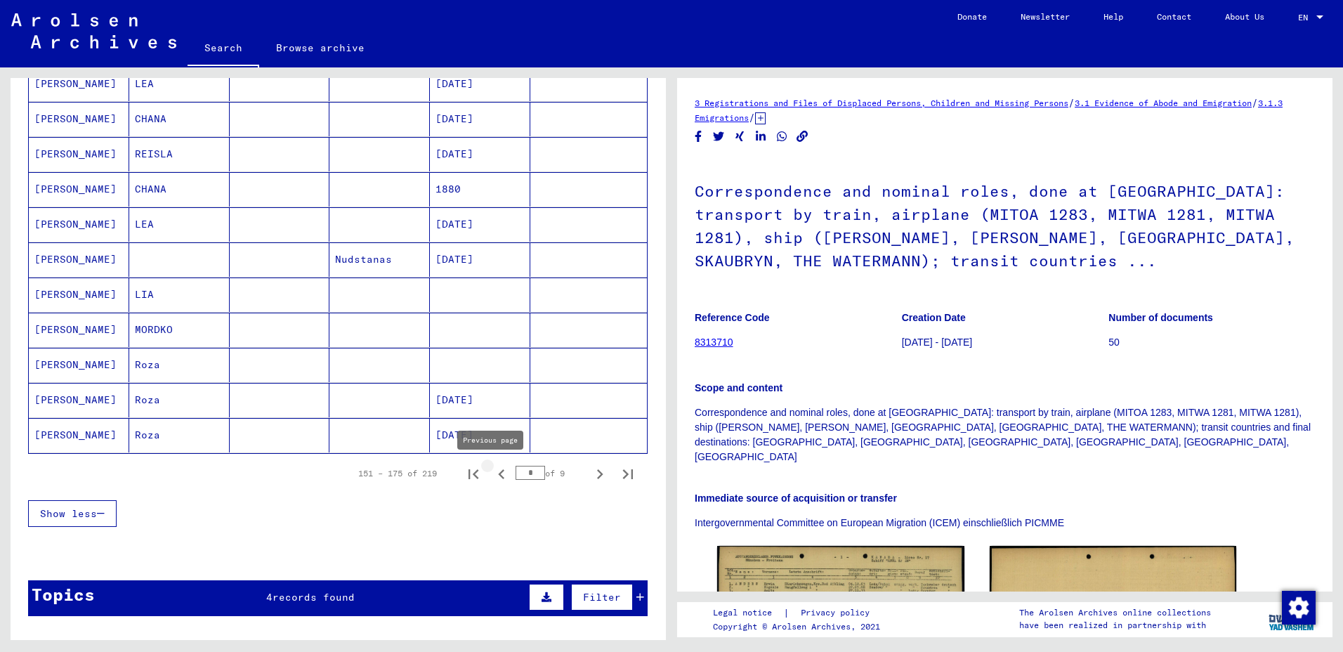
click at [492, 473] on icon "Previous page" at bounding box center [502, 474] width 20 height 20
type input "*"
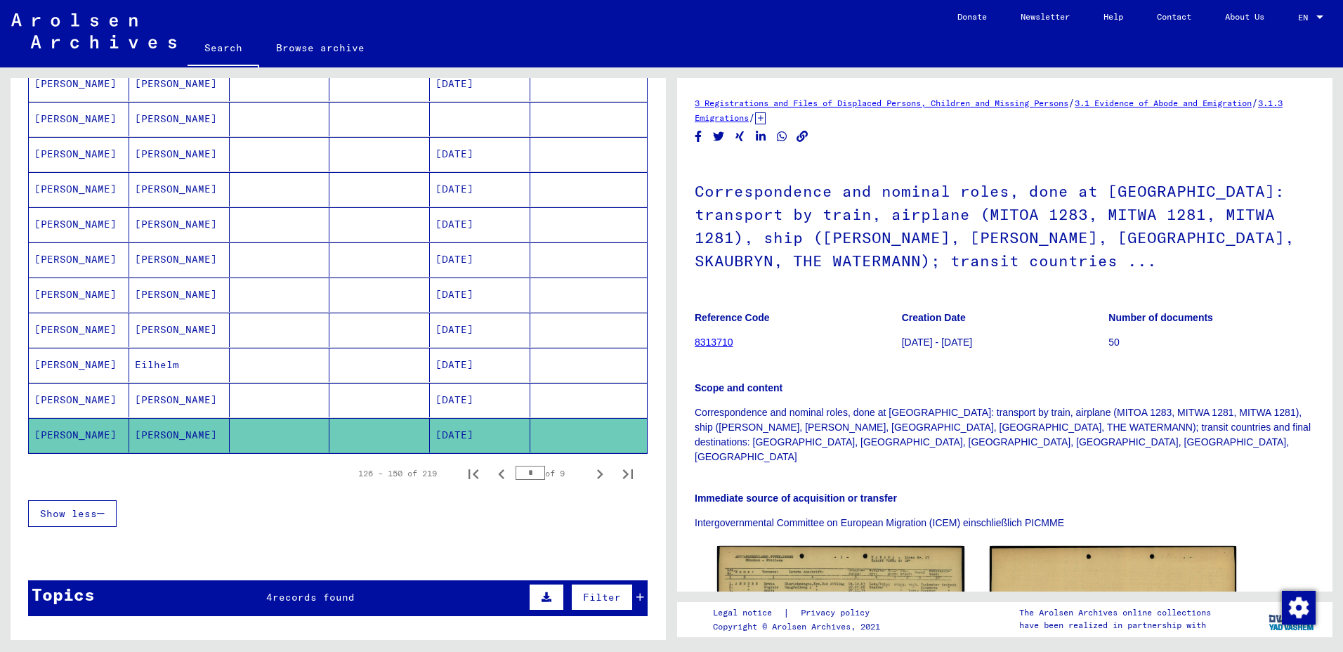
click at [148, 368] on mat-cell "Eilhelm" at bounding box center [179, 365] width 100 height 34
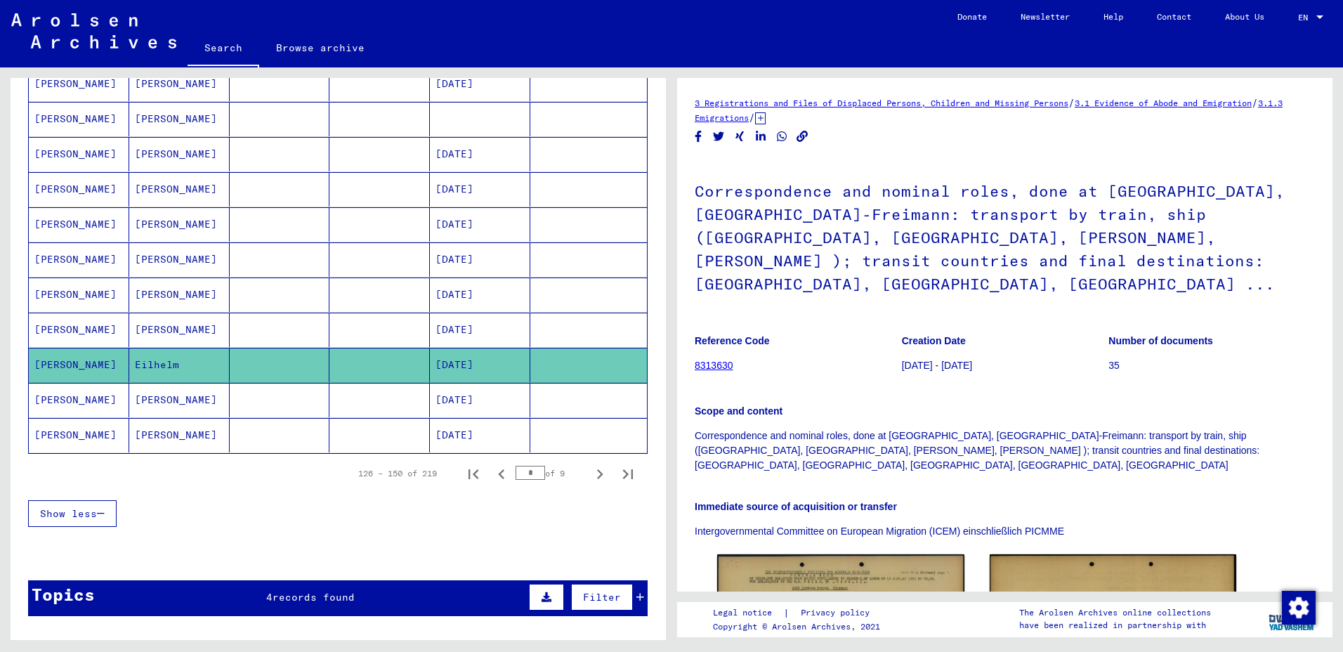
click at [145, 400] on mat-cell "[PERSON_NAME]" at bounding box center [179, 400] width 100 height 34
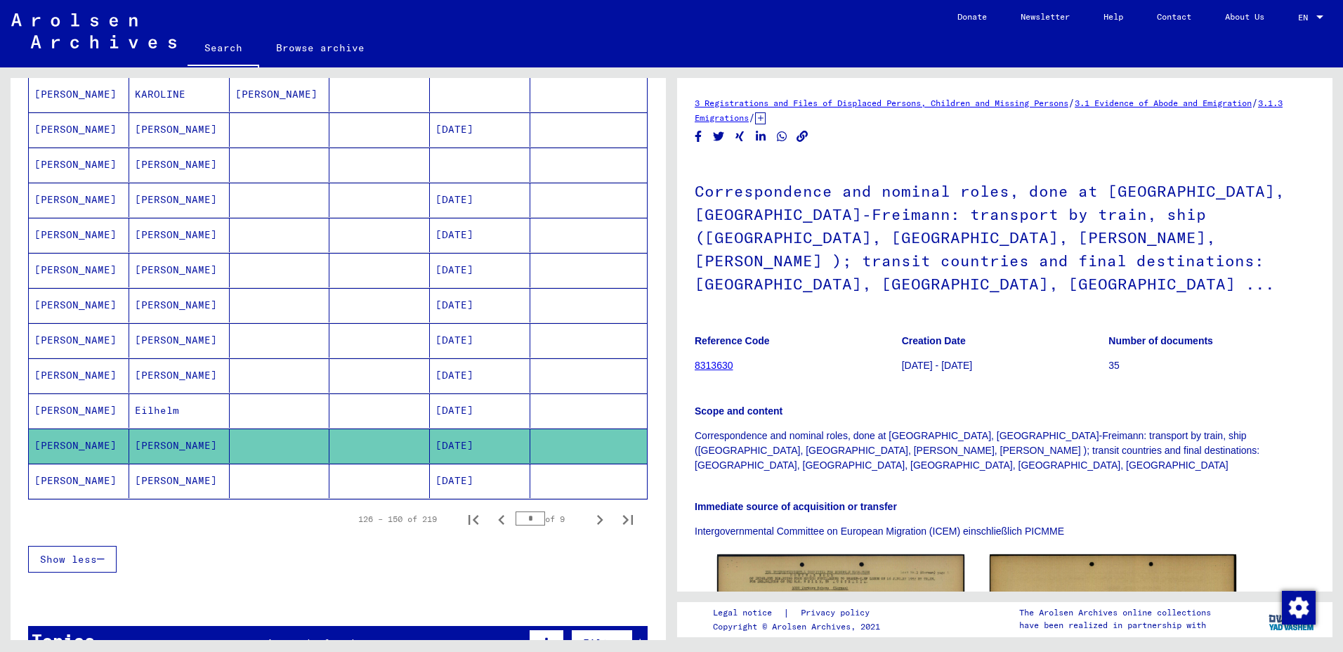
scroll to position [639, 0]
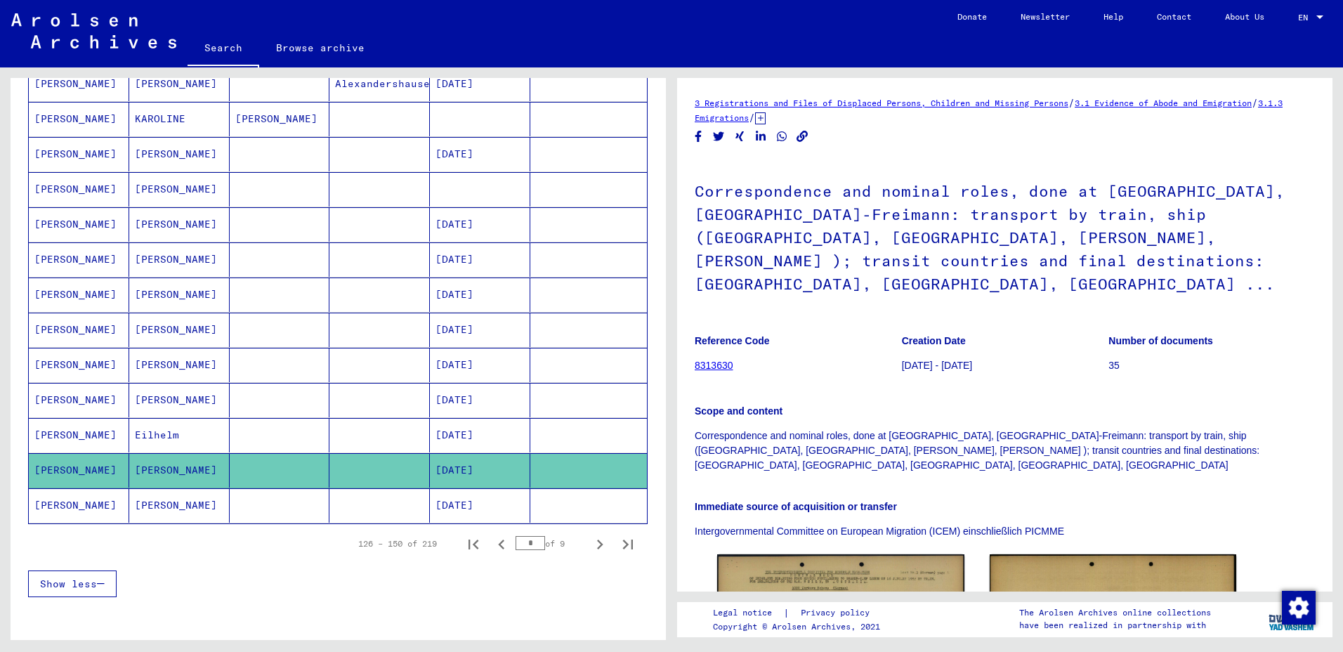
click at [156, 363] on mat-cell "[PERSON_NAME]" at bounding box center [179, 365] width 100 height 34
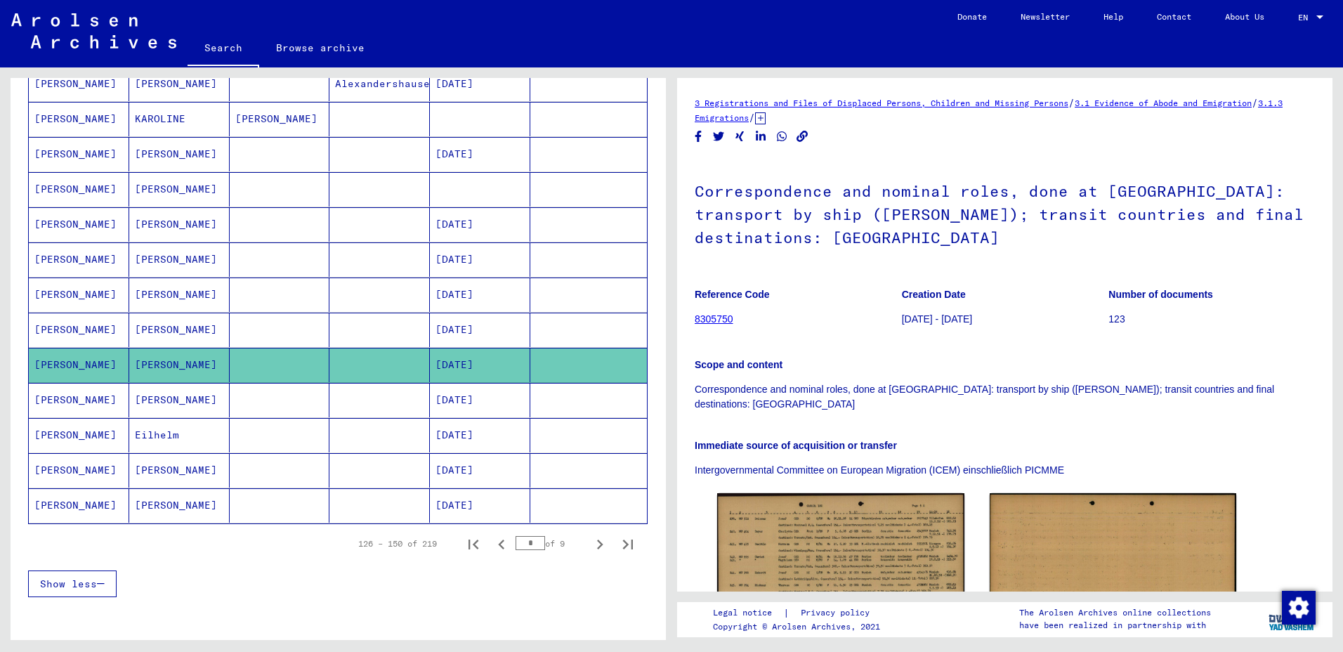
click at [150, 262] on mat-cell "[PERSON_NAME]" at bounding box center [179, 259] width 100 height 34
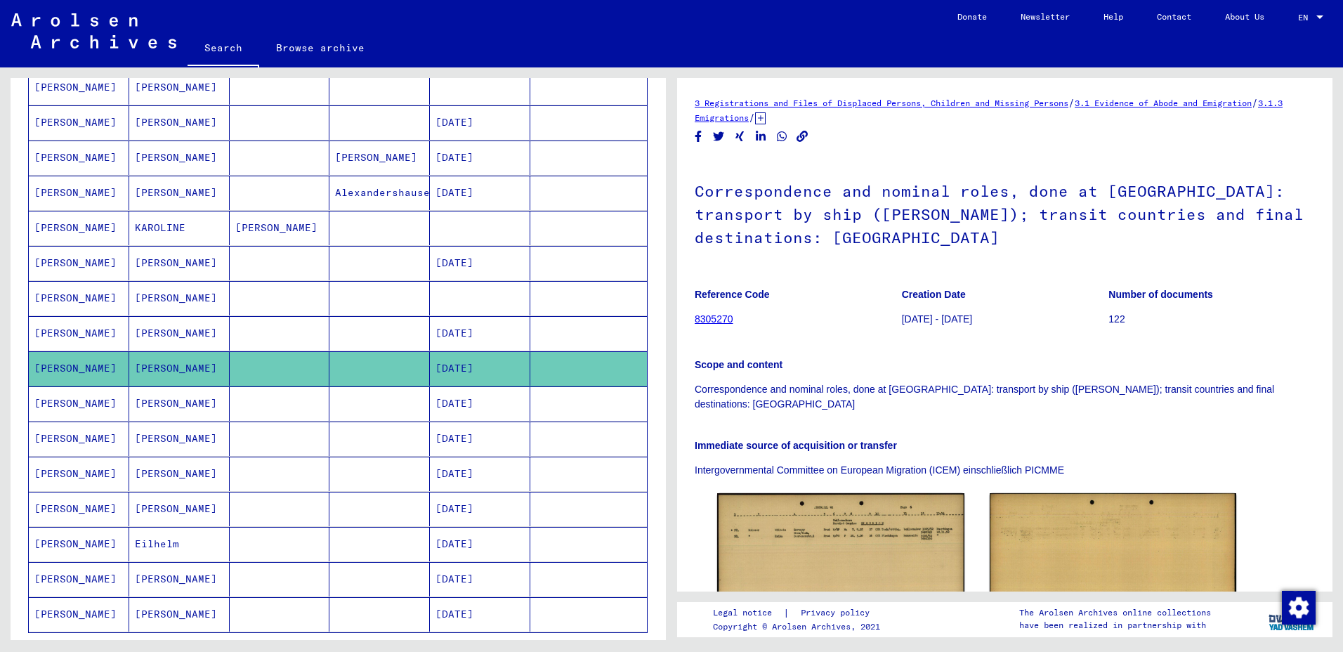
scroll to position [499, 0]
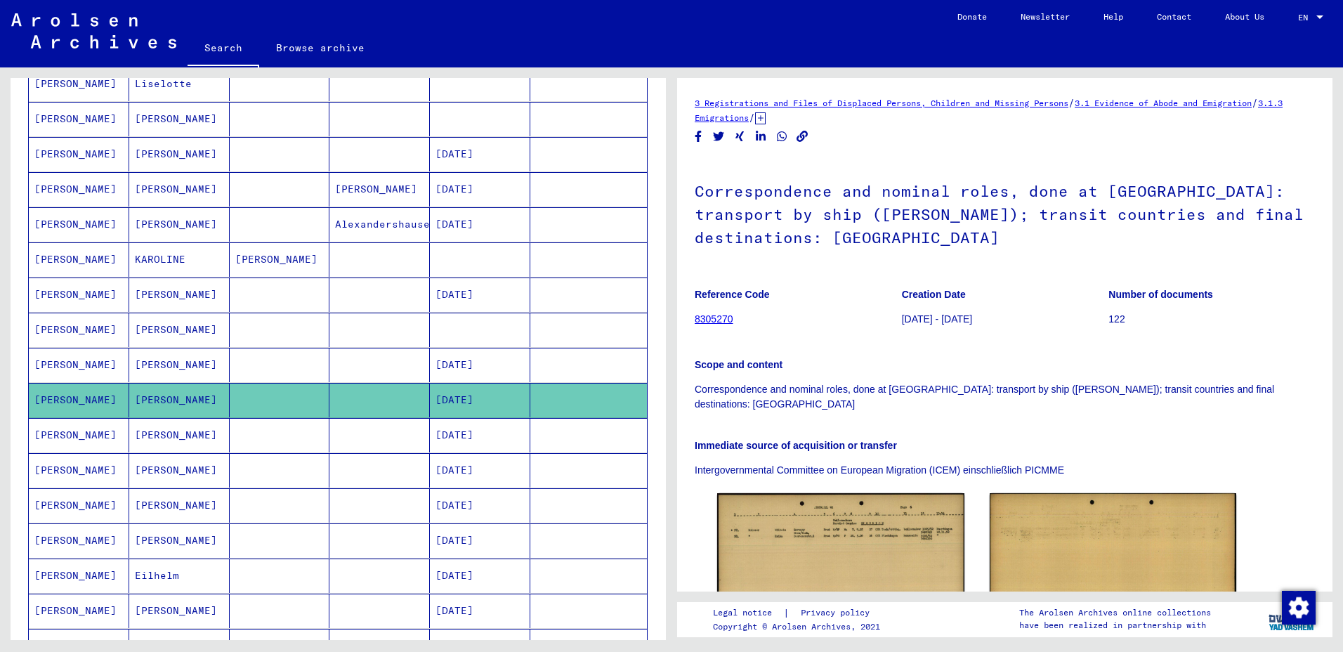
click at [149, 327] on mat-cell "[PERSON_NAME]" at bounding box center [179, 330] width 100 height 34
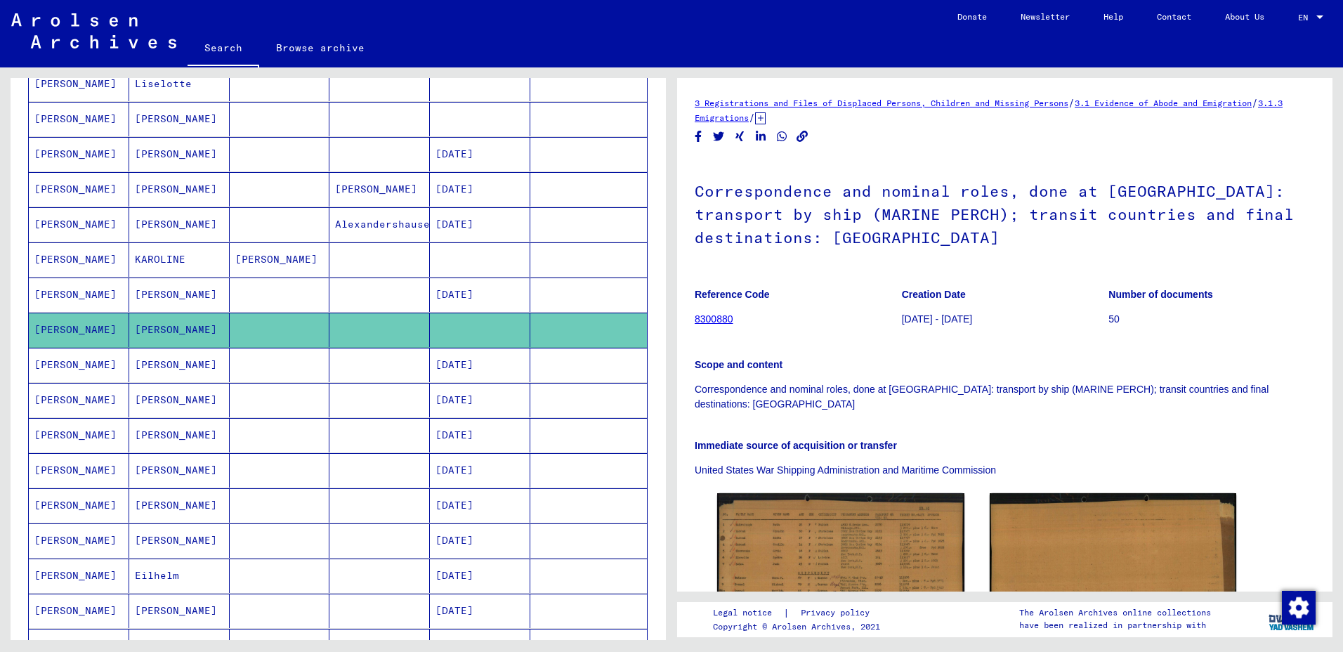
click at [163, 297] on mat-cell "[PERSON_NAME]" at bounding box center [179, 295] width 100 height 34
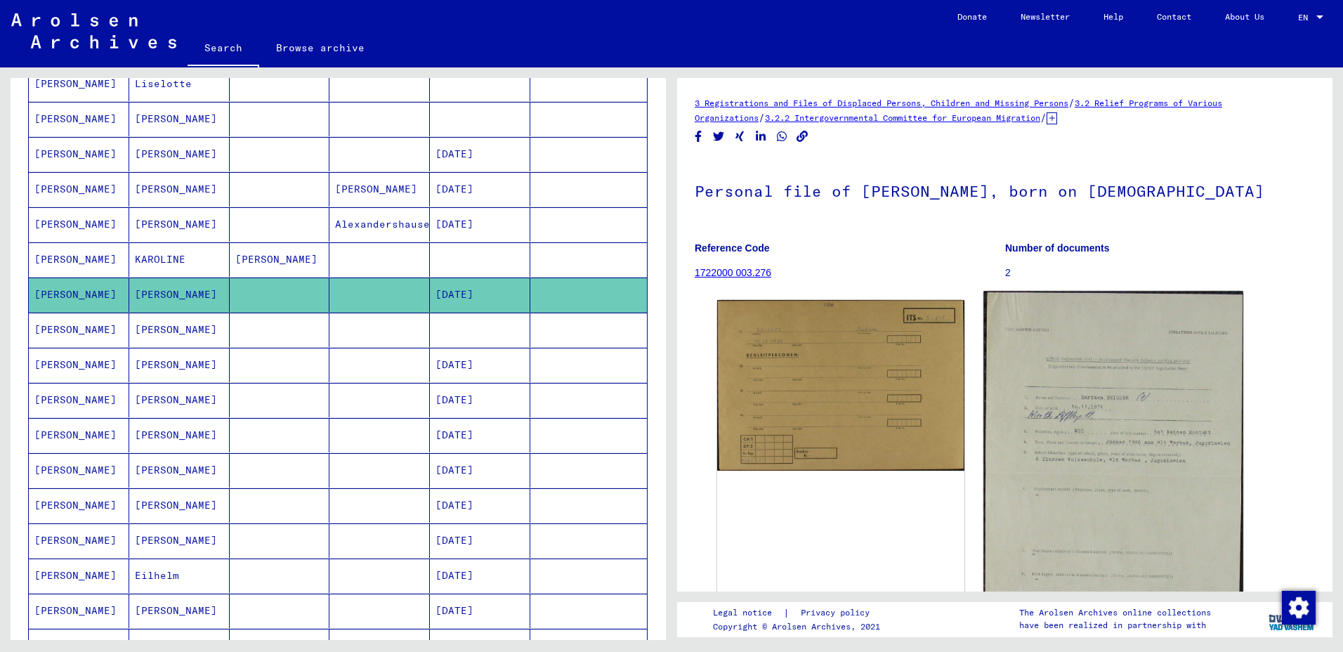
click at [1050, 395] on img at bounding box center [1113, 473] width 259 height 365
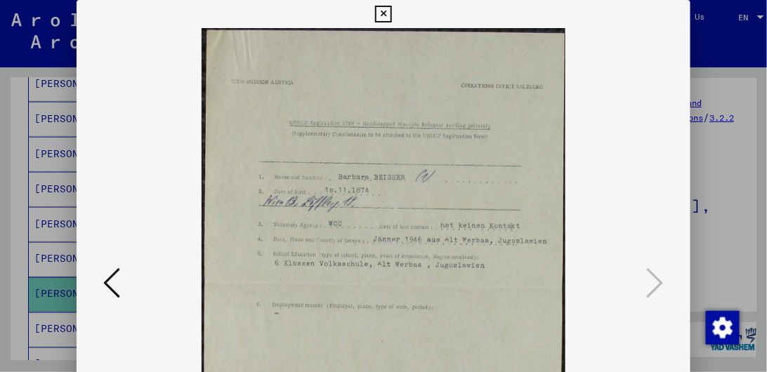
scroll to position [499, 0]
click at [386, 13] on icon at bounding box center [383, 14] width 16 height 17
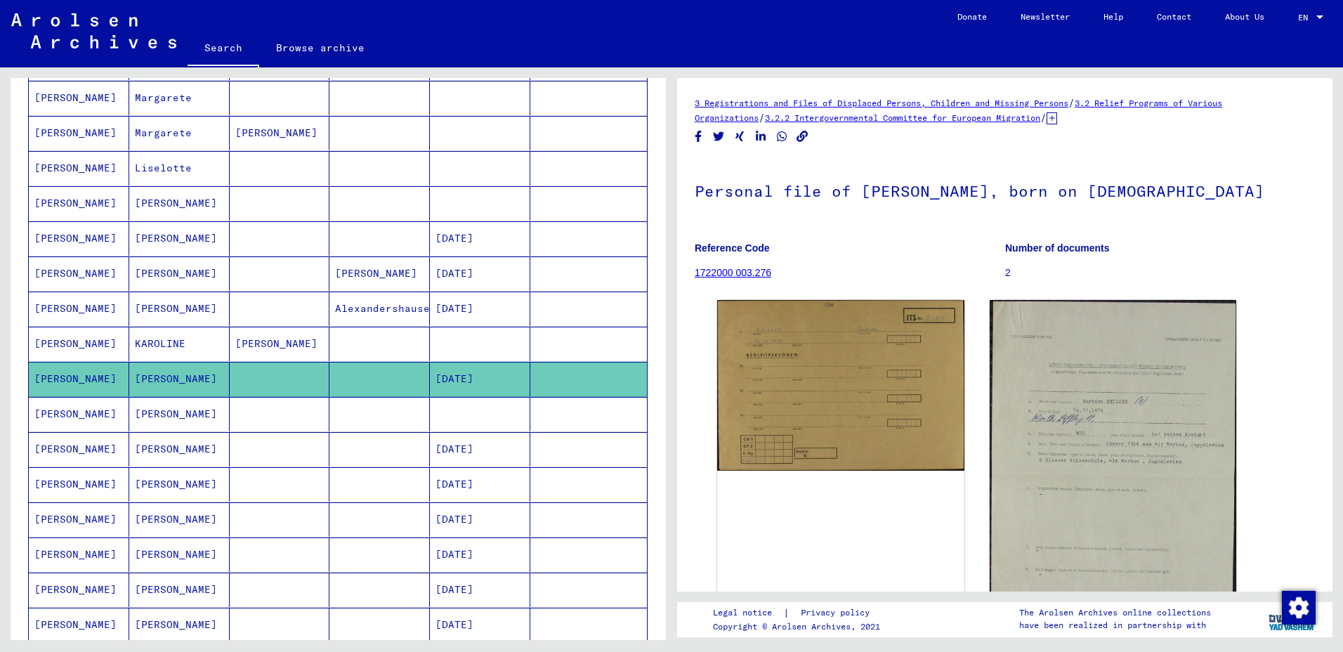
scroll to position [415, 0]
click at [144, 172] on mat-cell "Liselotte" at bounding box center [179, 167] width 100 height 34
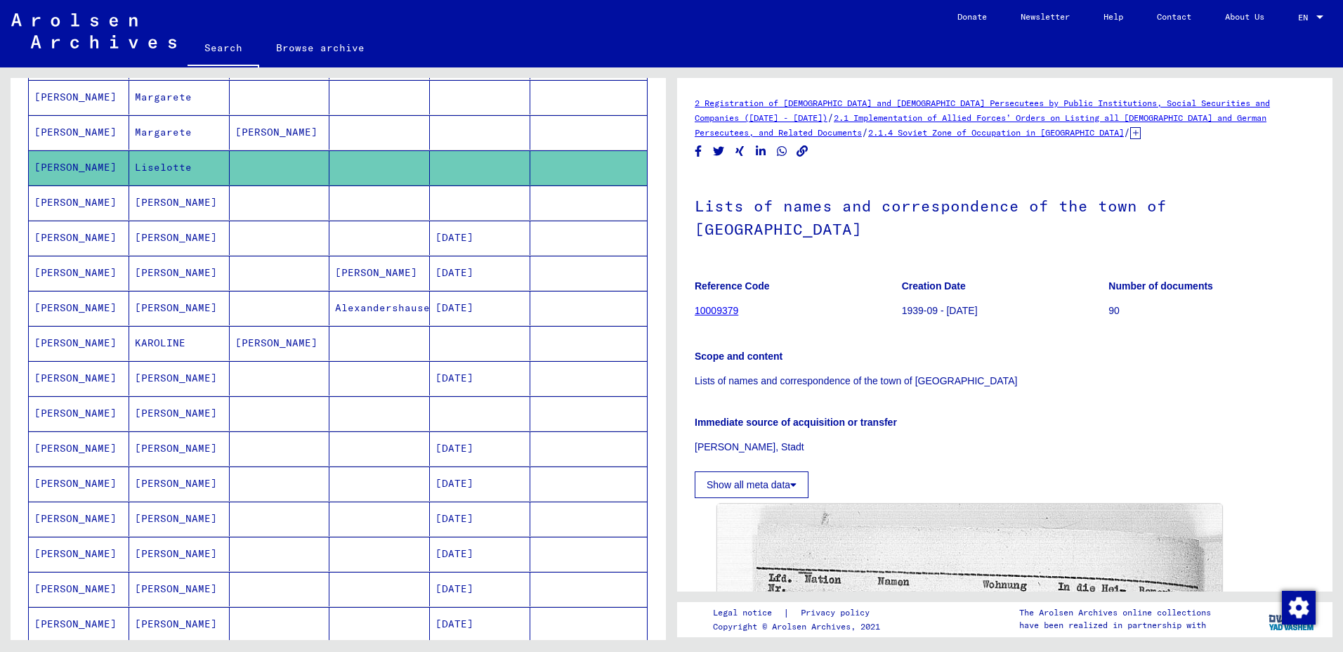
drag, startPoint x: 994, startPoint y: 140, endPoint x: 742, endPoint y: 139, distance: 252.2
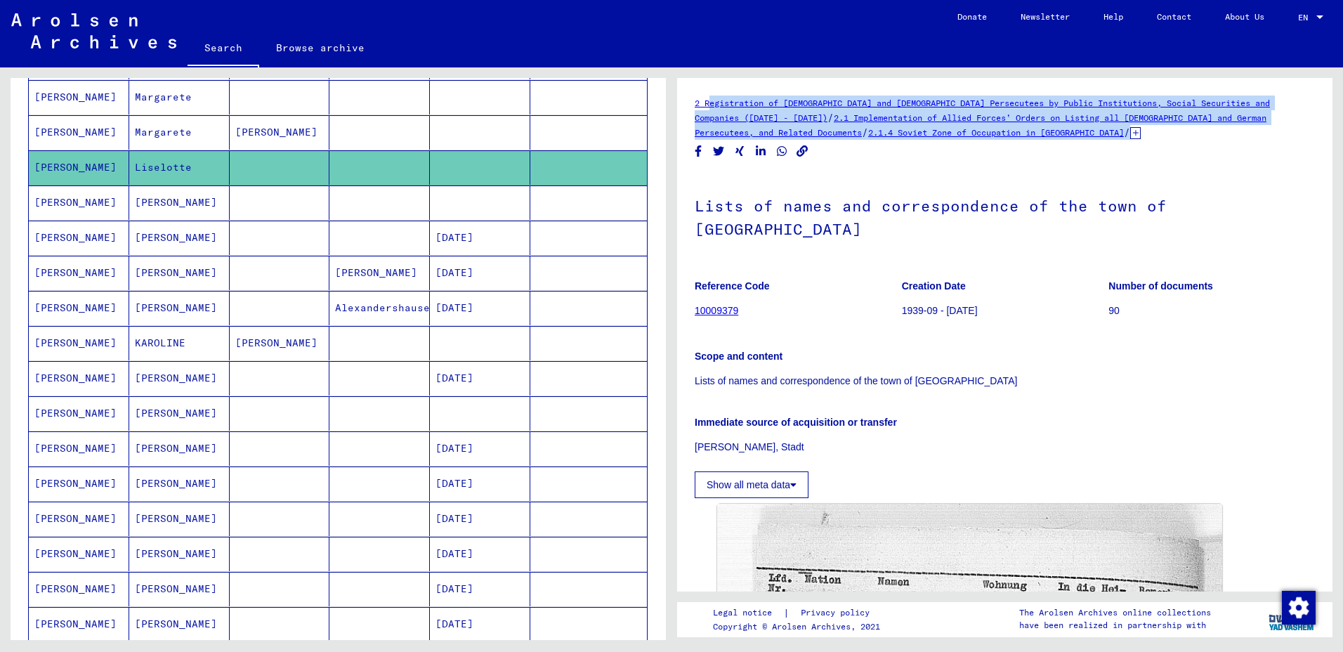
drag, startPoint x: 742, startPoint y: 139, endPoint x: 830, endPoint y: 143, distance: 88.6
click at [830, 143] on div "2 Registration of [DEMOGRAPHIC_DATA] and [DEMOGRAPHIC_DATA] Persecutees by Publ…" at bounding box center [1005, 335] width 656 height 514
copy div "Registration of Foreigners and German Persecutees by Public Institutions, Socia…"
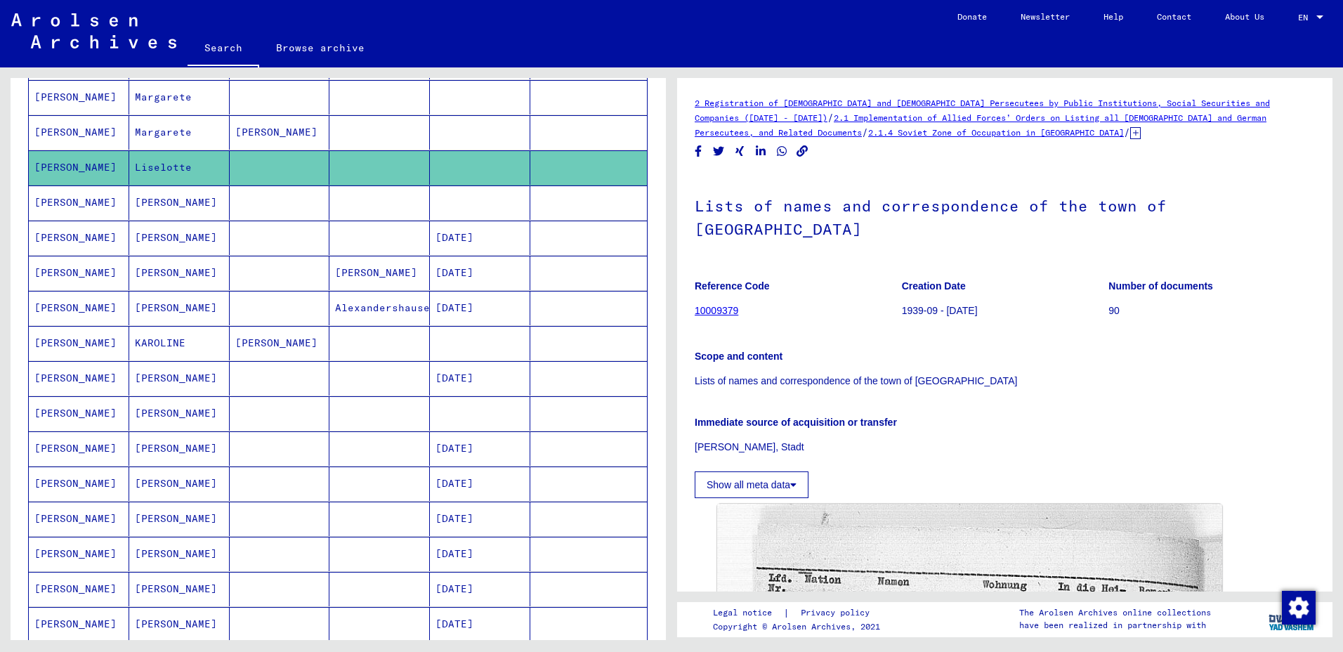
click at [1024, 349] on p "Scope and content" at bounding box center [1005, 356] width 620 height 15
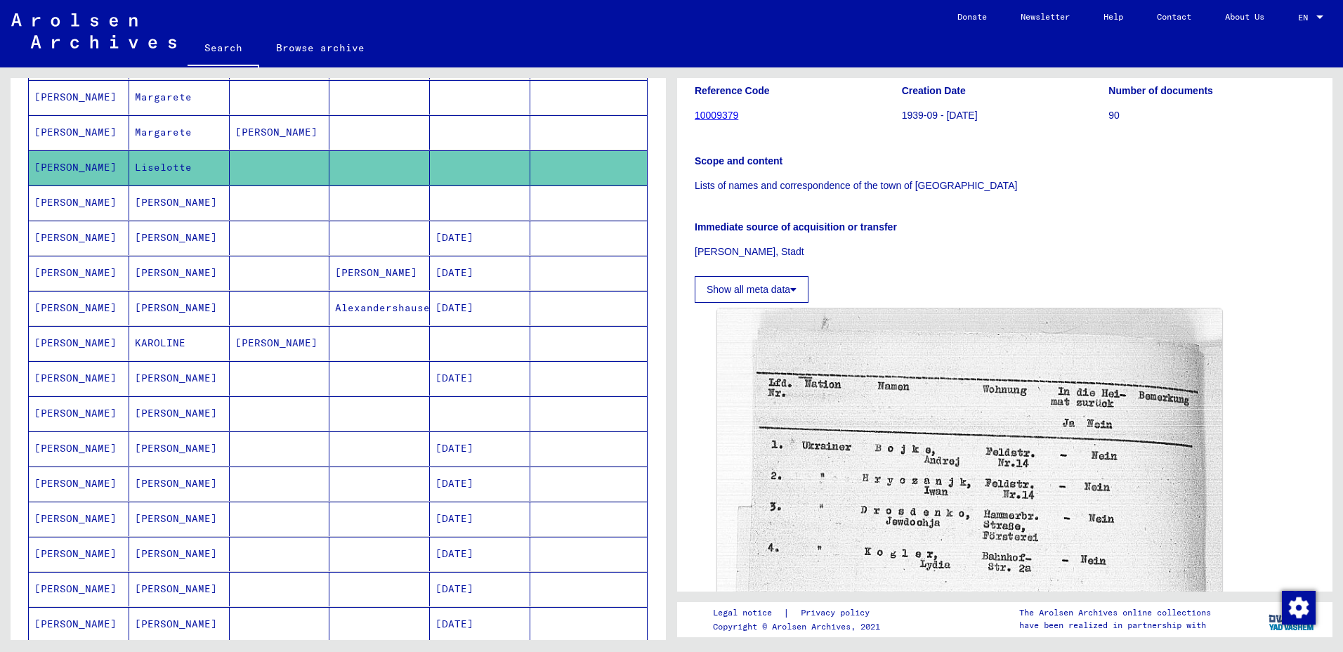
scroll to position [281, 0]
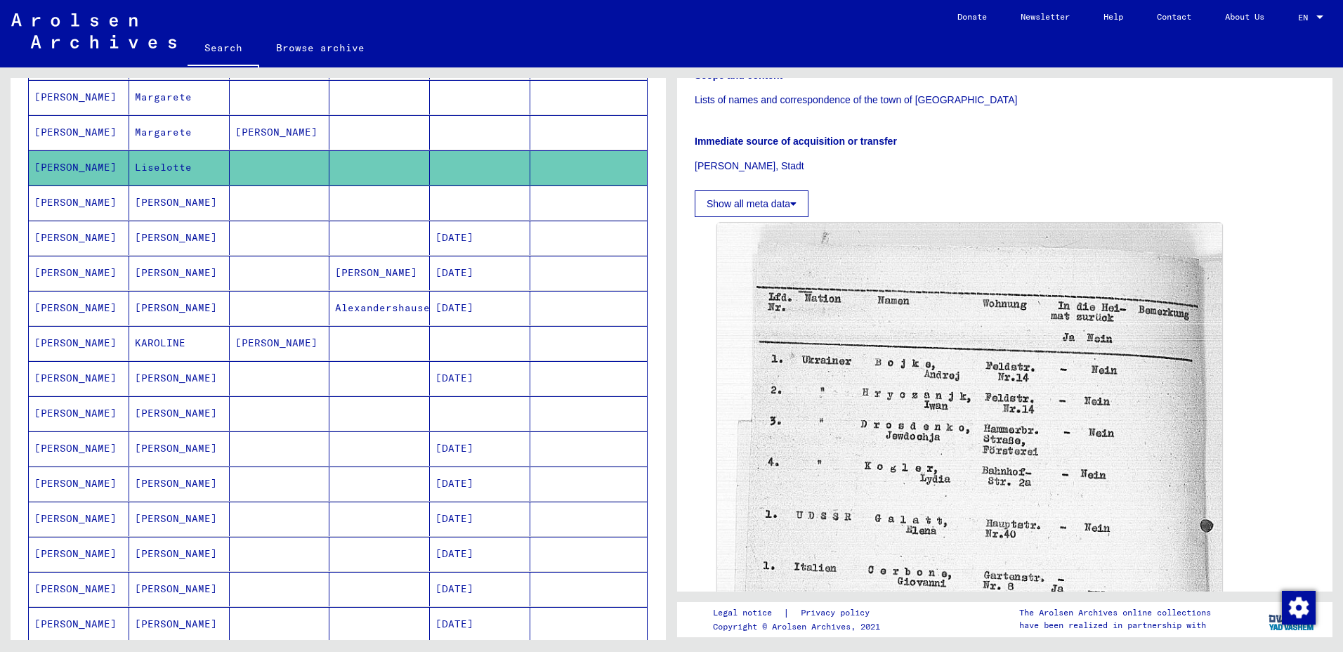
click at [169, 100] on mat-cell "Margarete" at bounding box center [179, 97] width 100 height 34
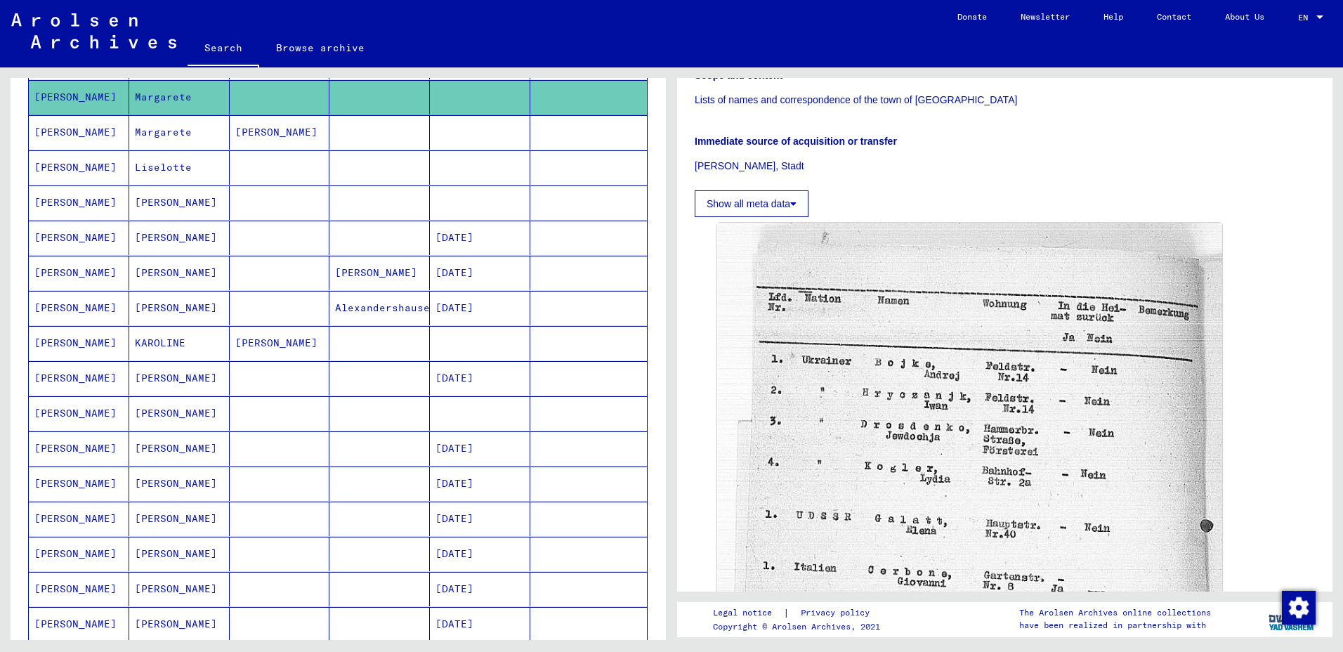
click at [162, 129] on mat-cell "Margarete" at bounding box center [179, 132] width 100 height 34
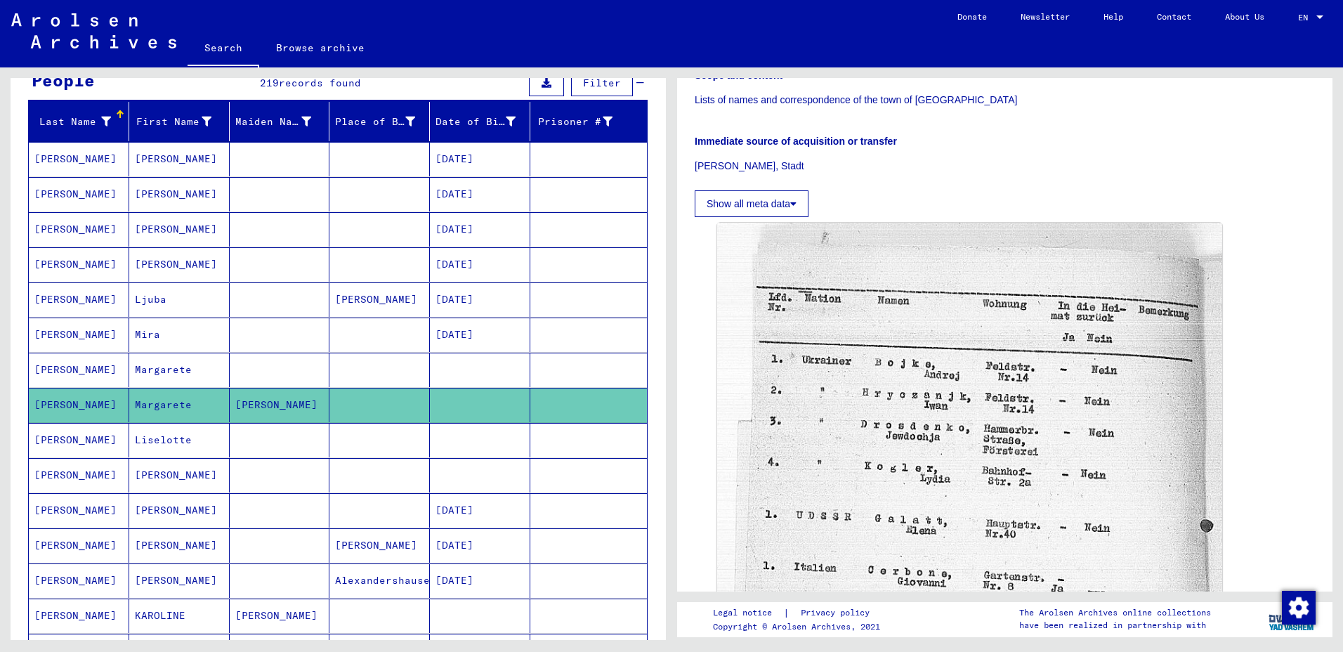
scroll to position [134, 0]
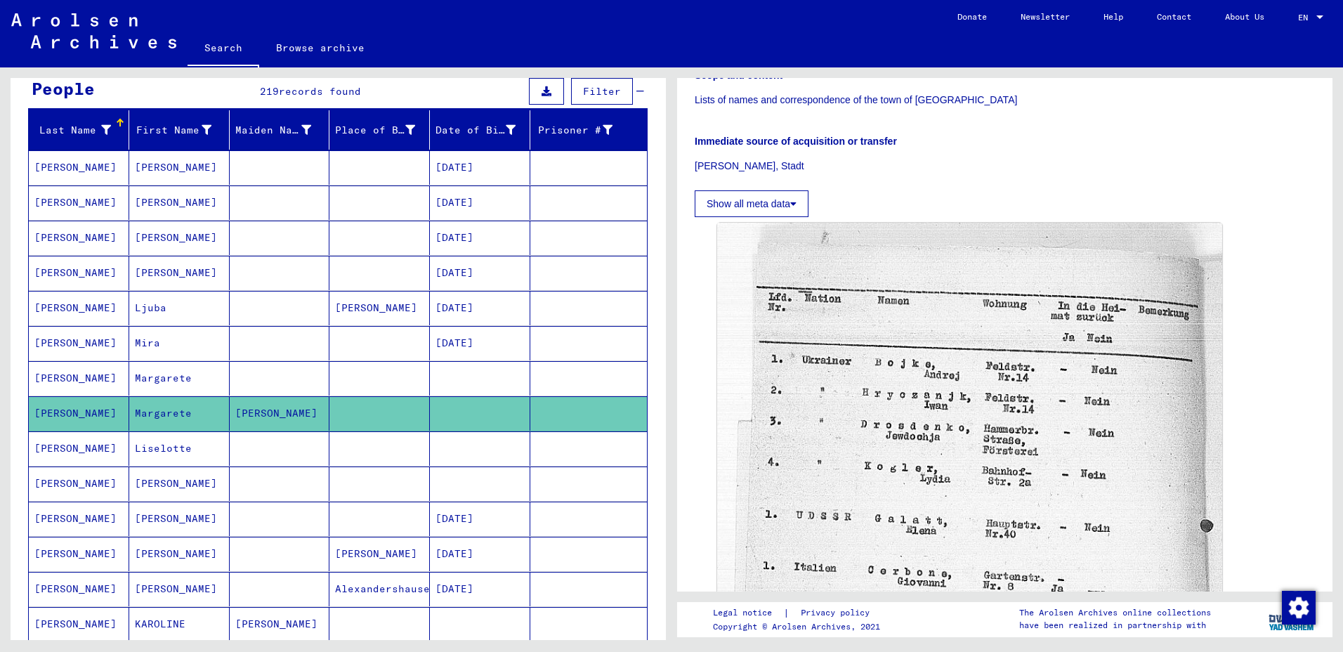
click at [152, 310] on mat-cell "Ljuba" at bounding box center [179, 308] width 100 height 34
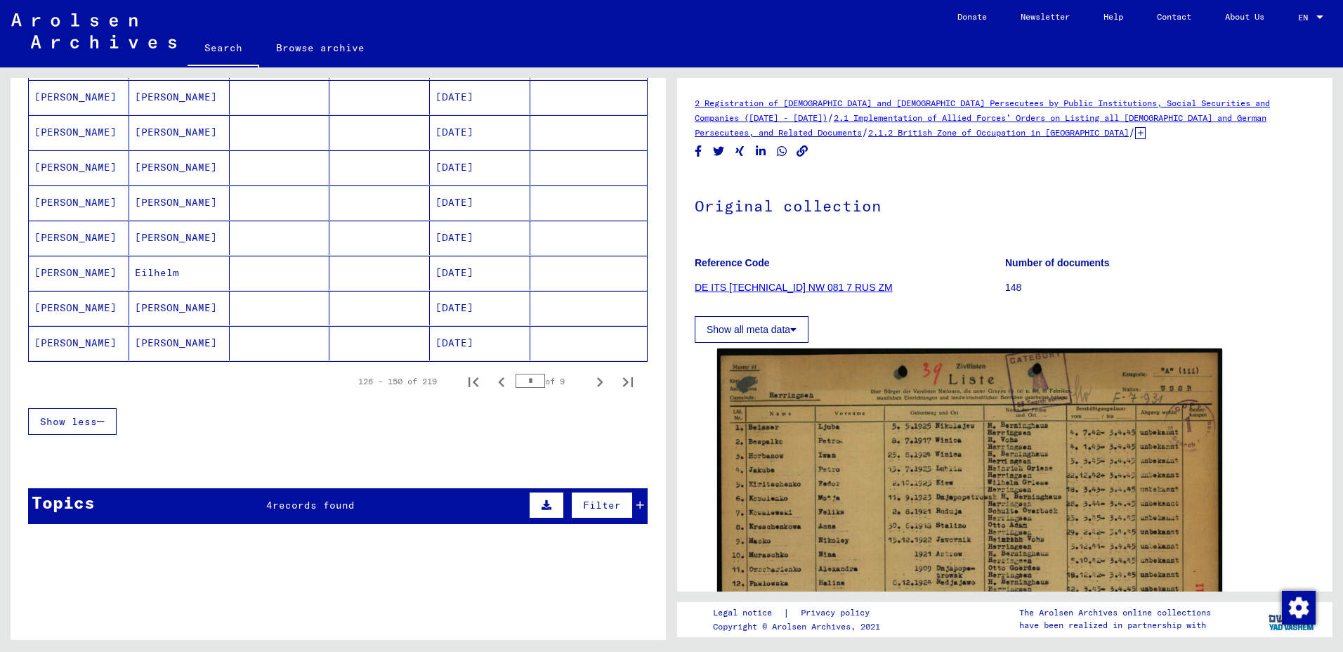
scroll to position [837, 0]
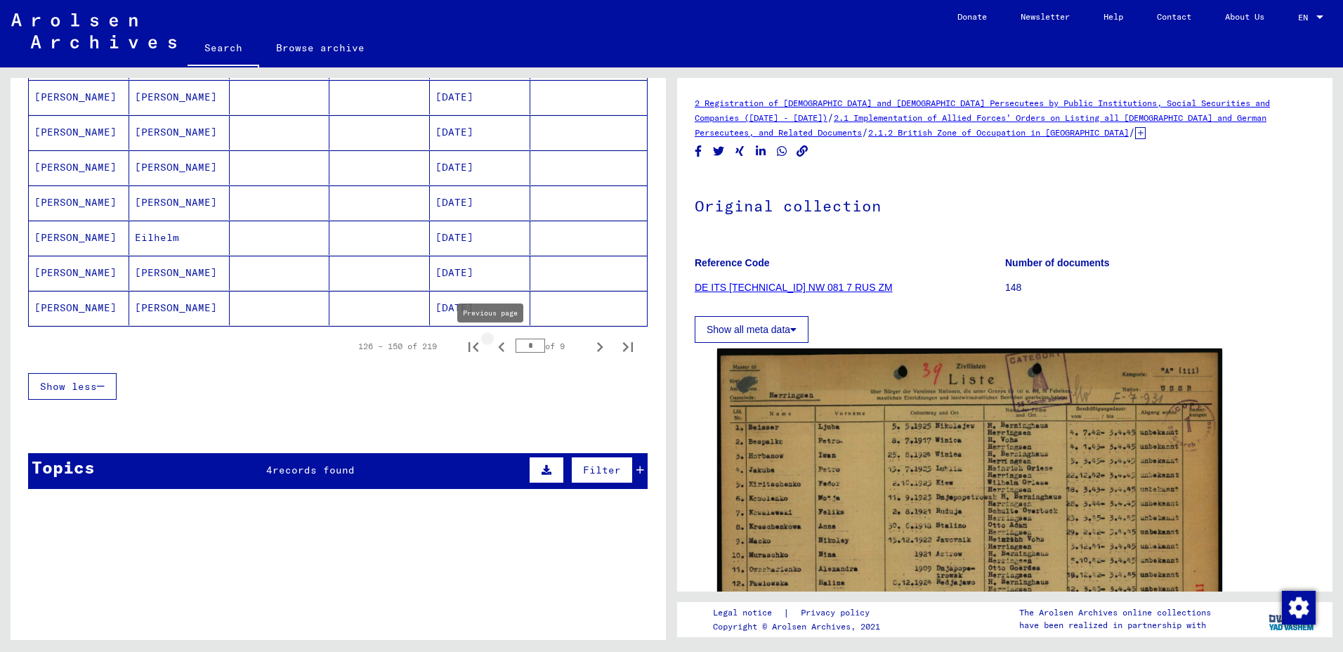
click at [492, 343] on icon "Previous page" at bounding box center [502, 347] width 20 height 20
type input "*"
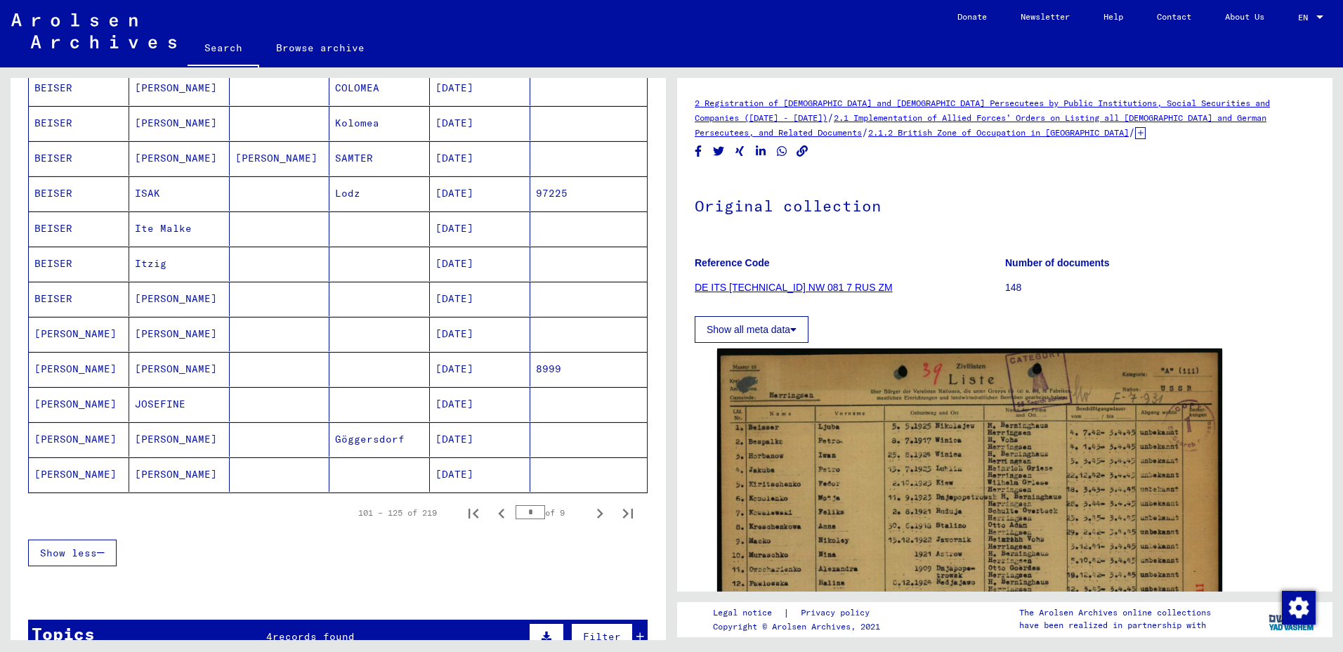
scroll to position [626, 0]
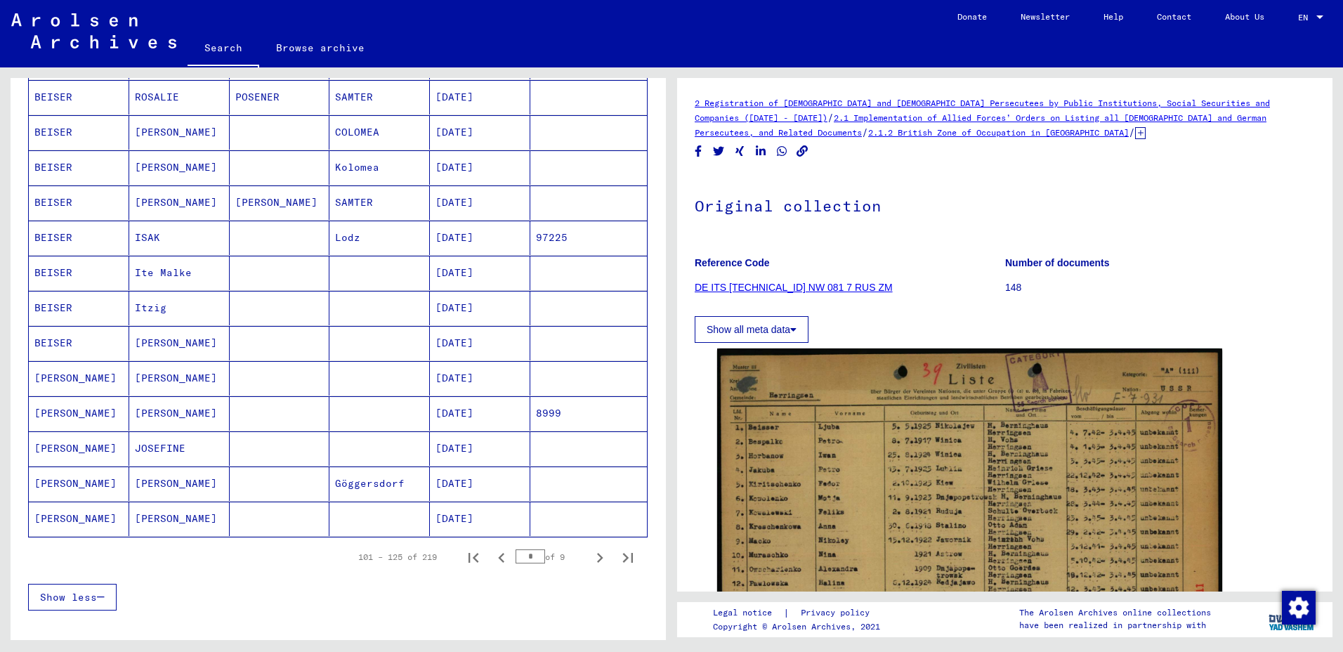
click at [143, 418] on mat-cell "[PERSON_NAME]" at bounding box center [179, 413] width 100 height 34
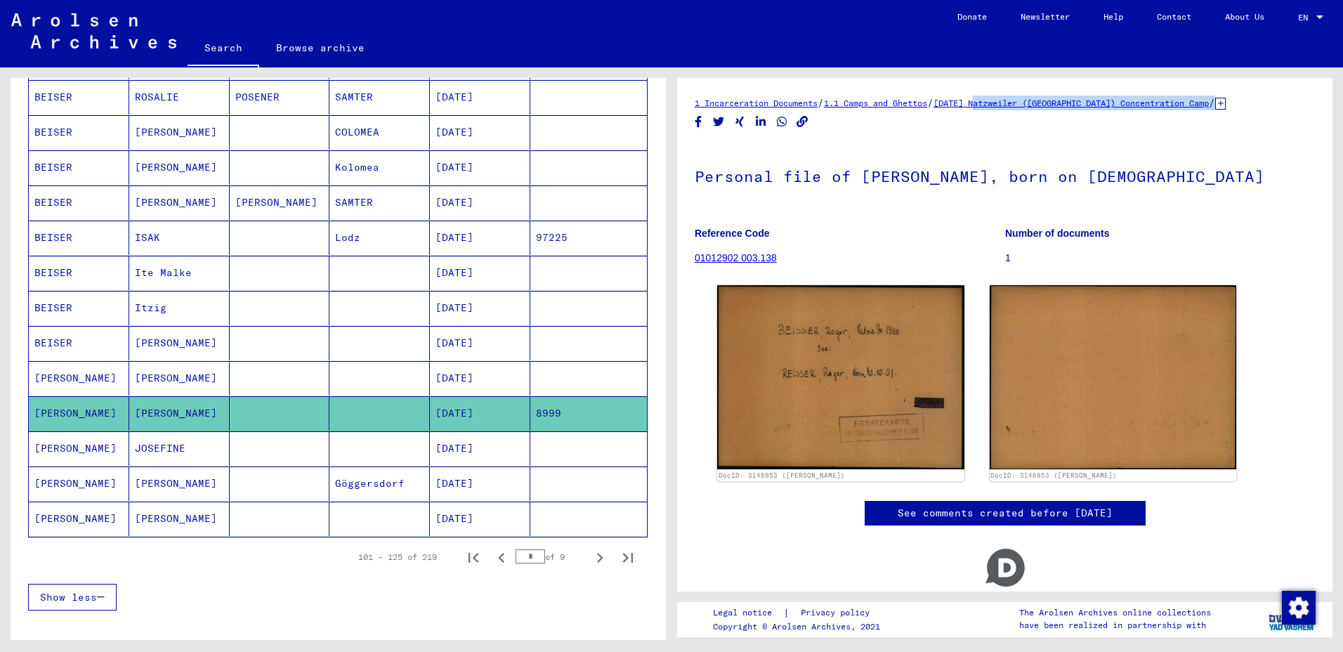
drag, startPoint x: 1250, startPoint y: 103, endPoint x: 1006, endPoint y: 105, distance: 243.8
click at [1006, 105] on div "1 Incarceration Documents / 1.1 Camps and Ghettos / [DATE] [GEOGRAPHIC_DATA] ([…" at bounding box center [1005, 103] width 620 height 15
copy div "[GEOGRAPHIC_DATA] ([GEOGRAPHIC_DATA]) Concentration Camp / [TECHNICAL_ID] Indiv…"
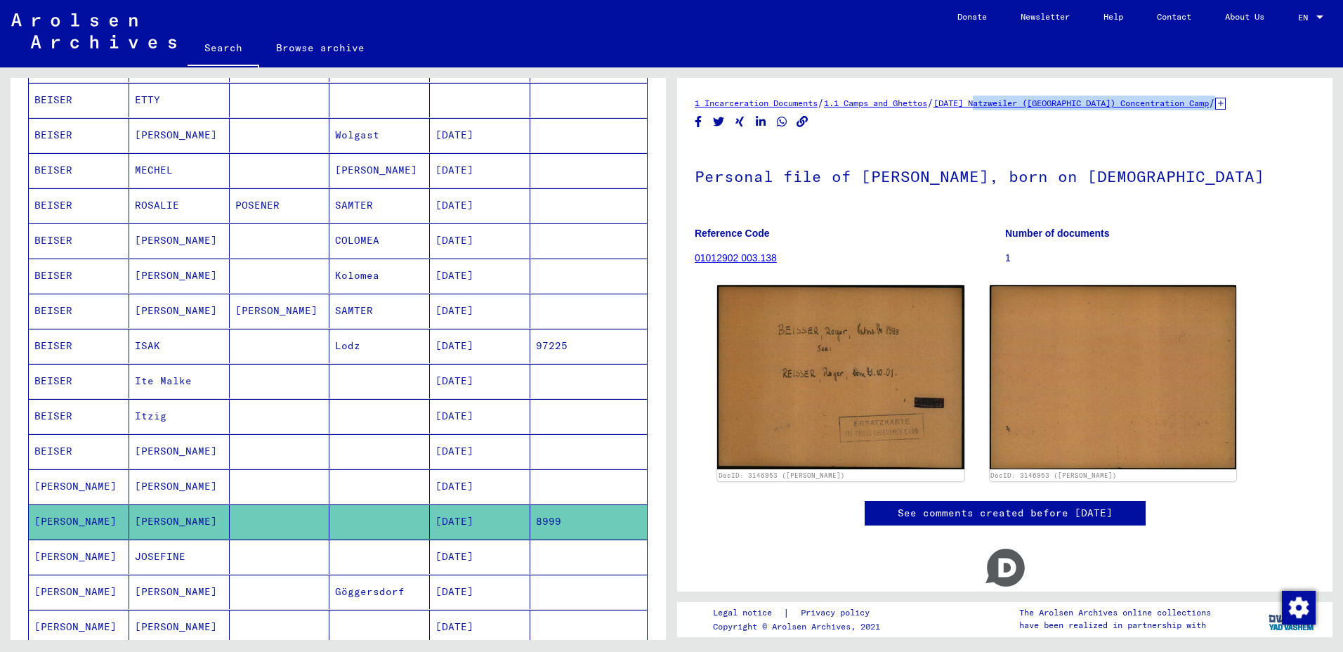
scroll to position [485, 0]
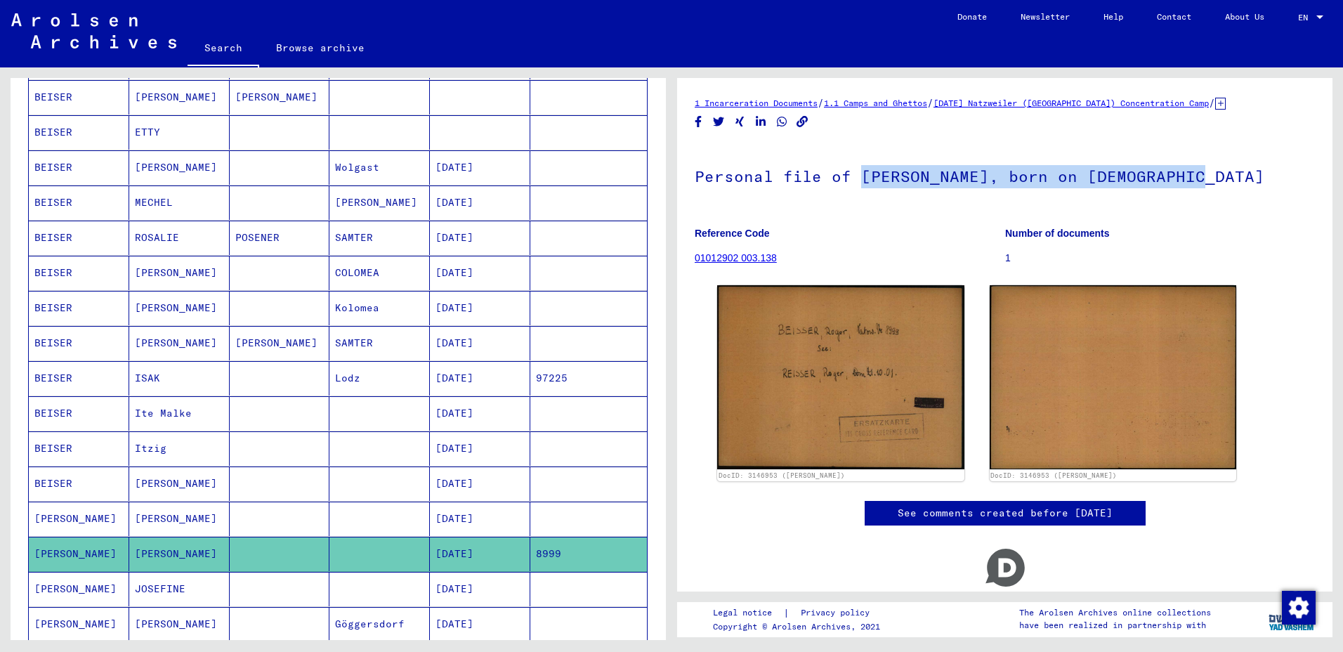
drag, startPoint x: 1202, startPoint y: 181, endPoint x: 859, endPoint y: 190, distance: 343.0
click at [859, 190] on h1 "Personal file of [PERSON_NAME], born on [DEMOGRAPHIC_DATA]" at bounding box center [1005, 175] width 620 height 62
copy h1 "[PERSON_NAME], born on [DEMOGRAPHIC_DATA]"
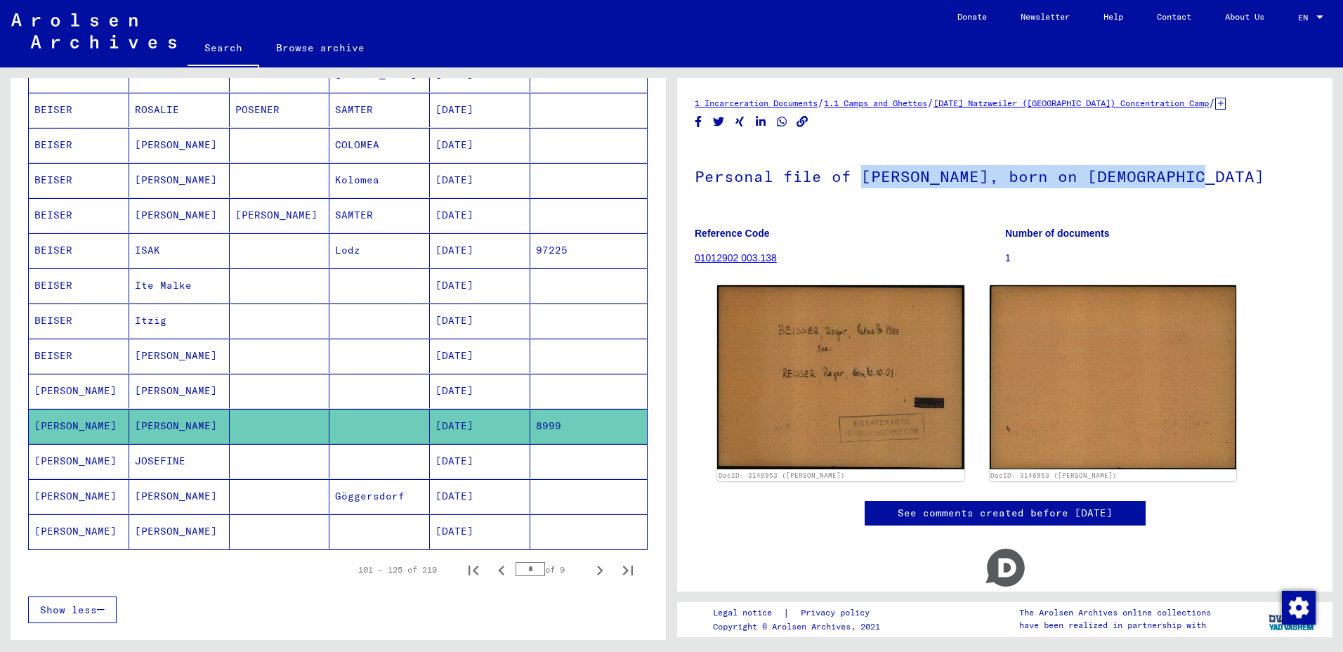
scroll to position [626, 0]
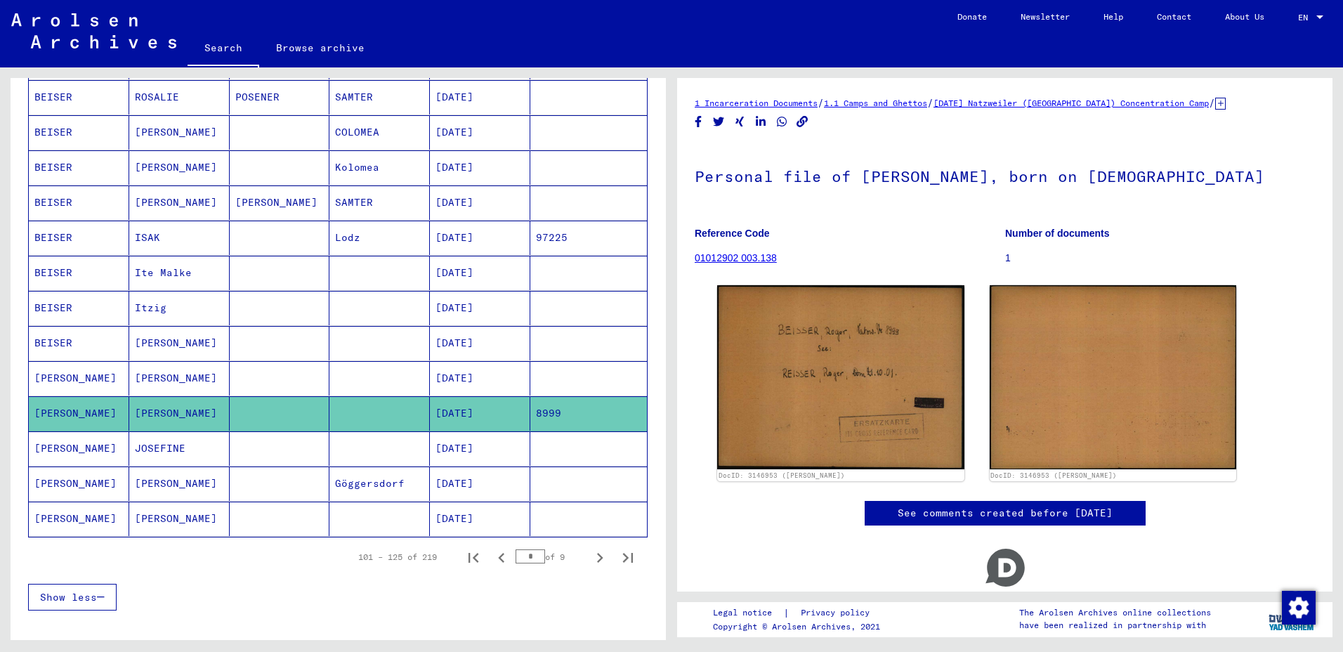
click at [146, 487] on mat-cell "[PERSON_NAME]" at bounding box center [179, 484] width 100 height 34
